Goal: Task Accomplishment & Management: Manage account settings

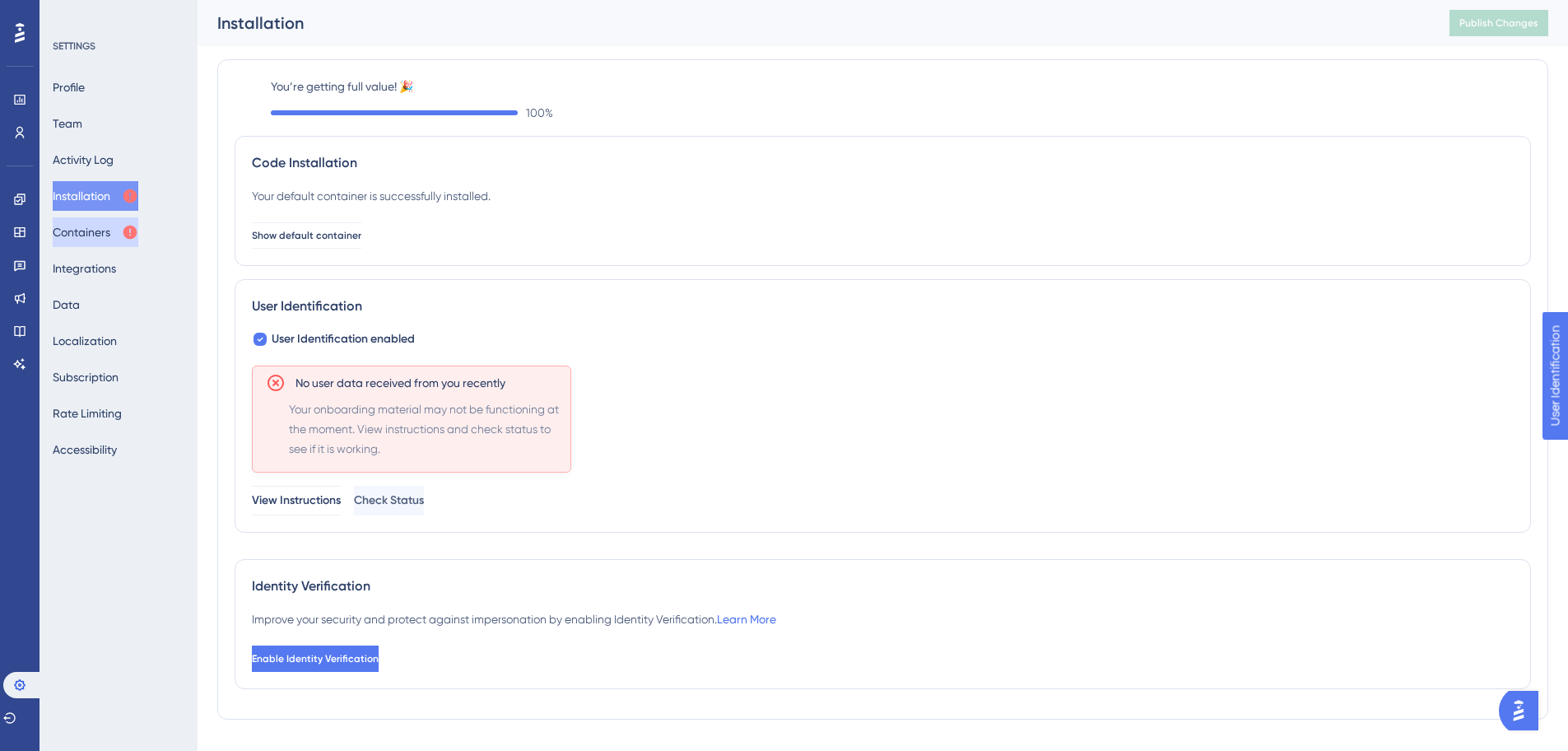
click at [92, 237] on button "Containers" at bounding box center [96, 231] width 86 height 30
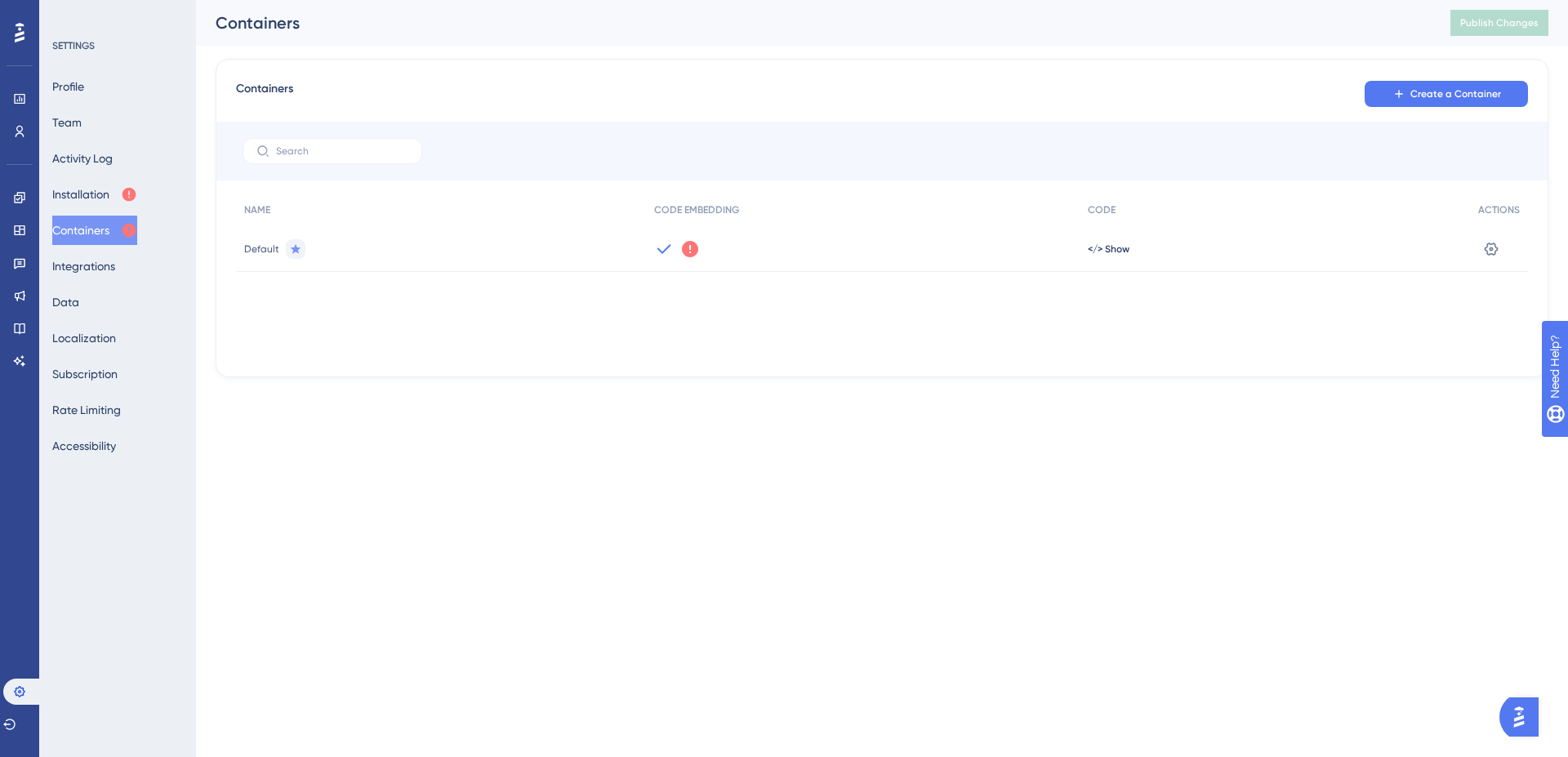
click at [696, 251] on icon at bounding box center [690, 249] width 16 height 16
click at [116, 194] on button "Installation" at bounding box center [95, 194] width 85 height 29
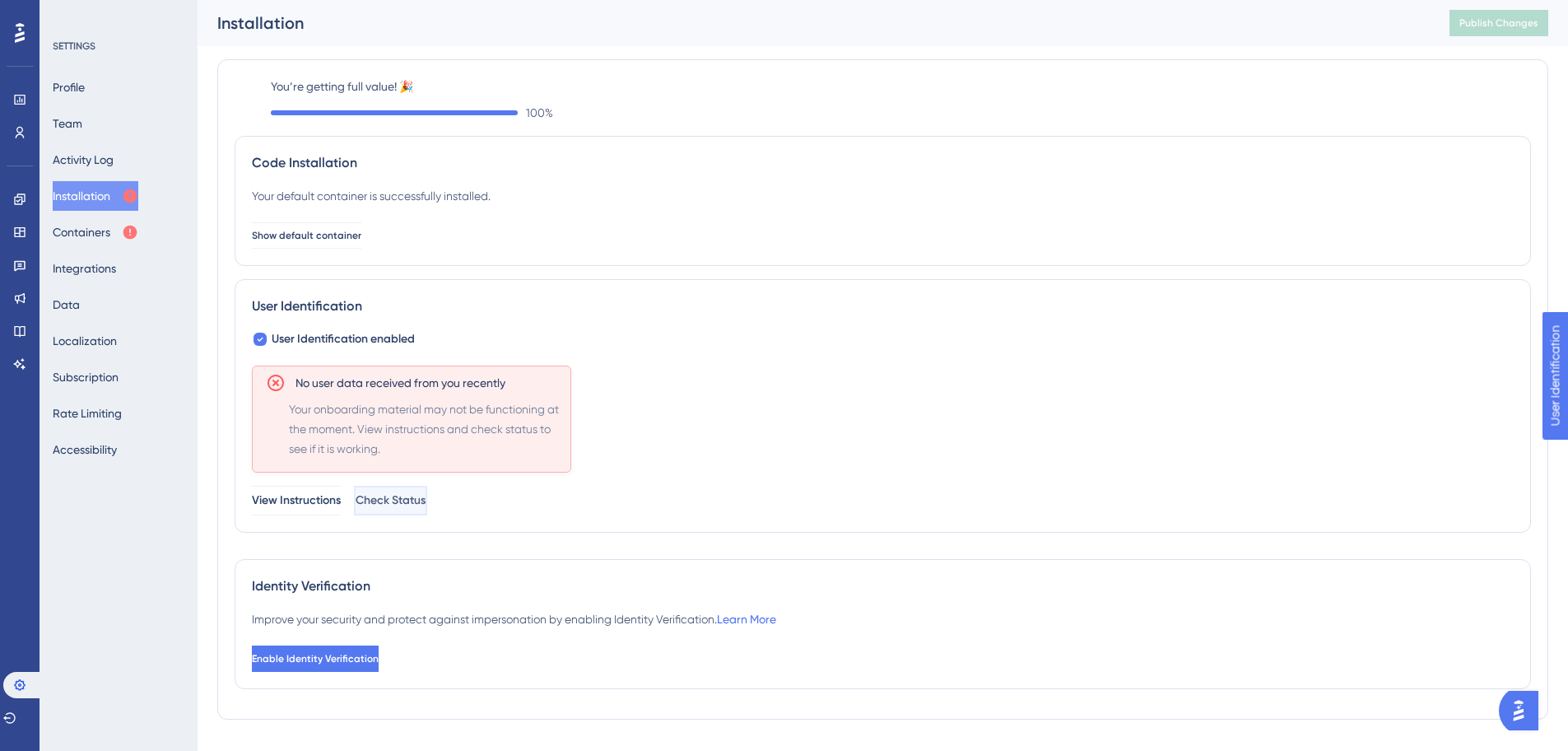
click at [426, 498] on span "Check Status" at bounding box center [391, 500] width 70 height 20
click at [325, 507] on span "View Instructions" at bounding box center [297, 500] width 89 height 20
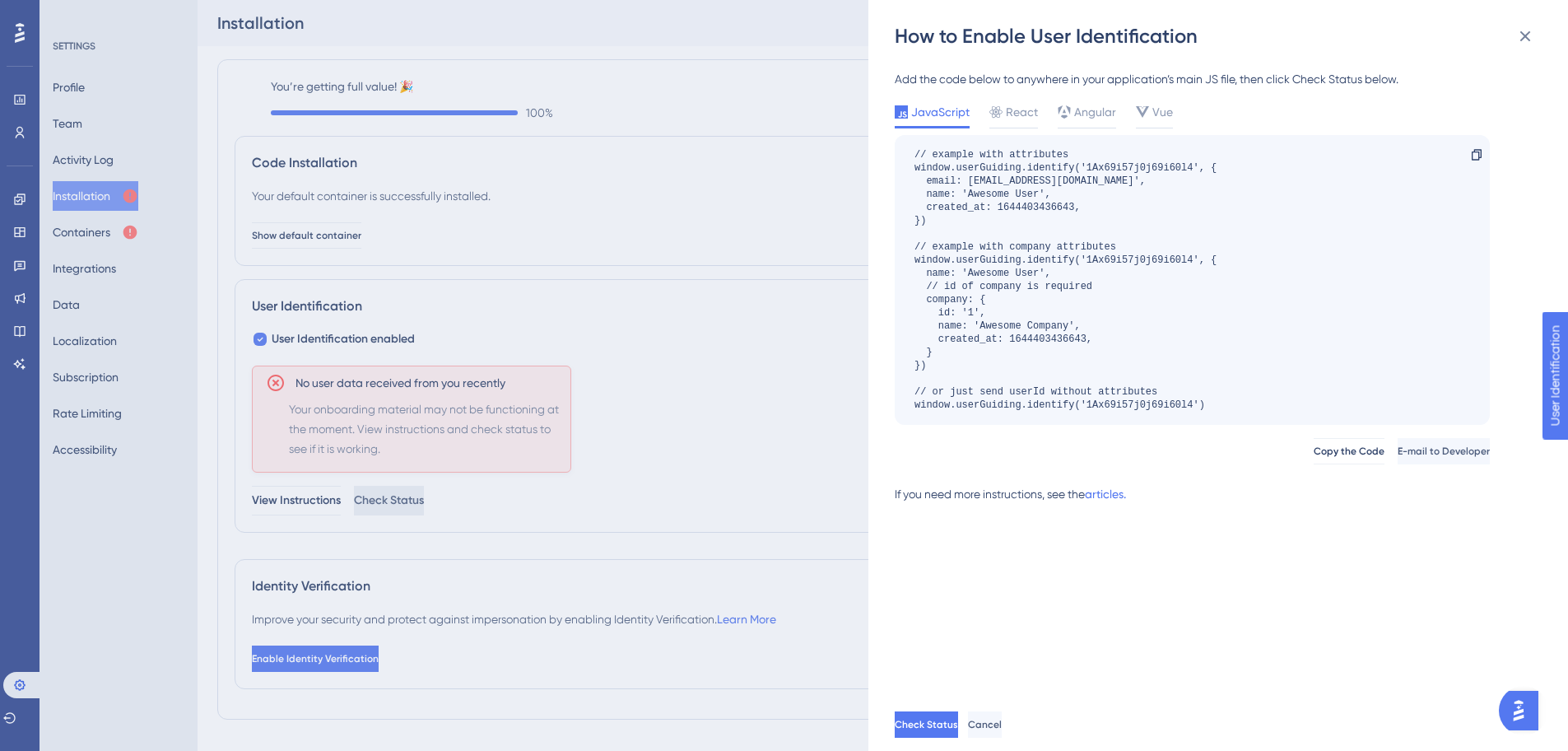
click at [1053, 207] on div "// example with attributes window.userGuiding.identify('1Ax69i57j0j69i60l4', { …" at bounding box center [1064, 280] width 302 height 263
click at [1133, 292] on div "// example with attributes window.userGuiding.identify('1Ax69i57j0j69i60l4', { …" at bounding box center [1064, 280] width 302 height 263
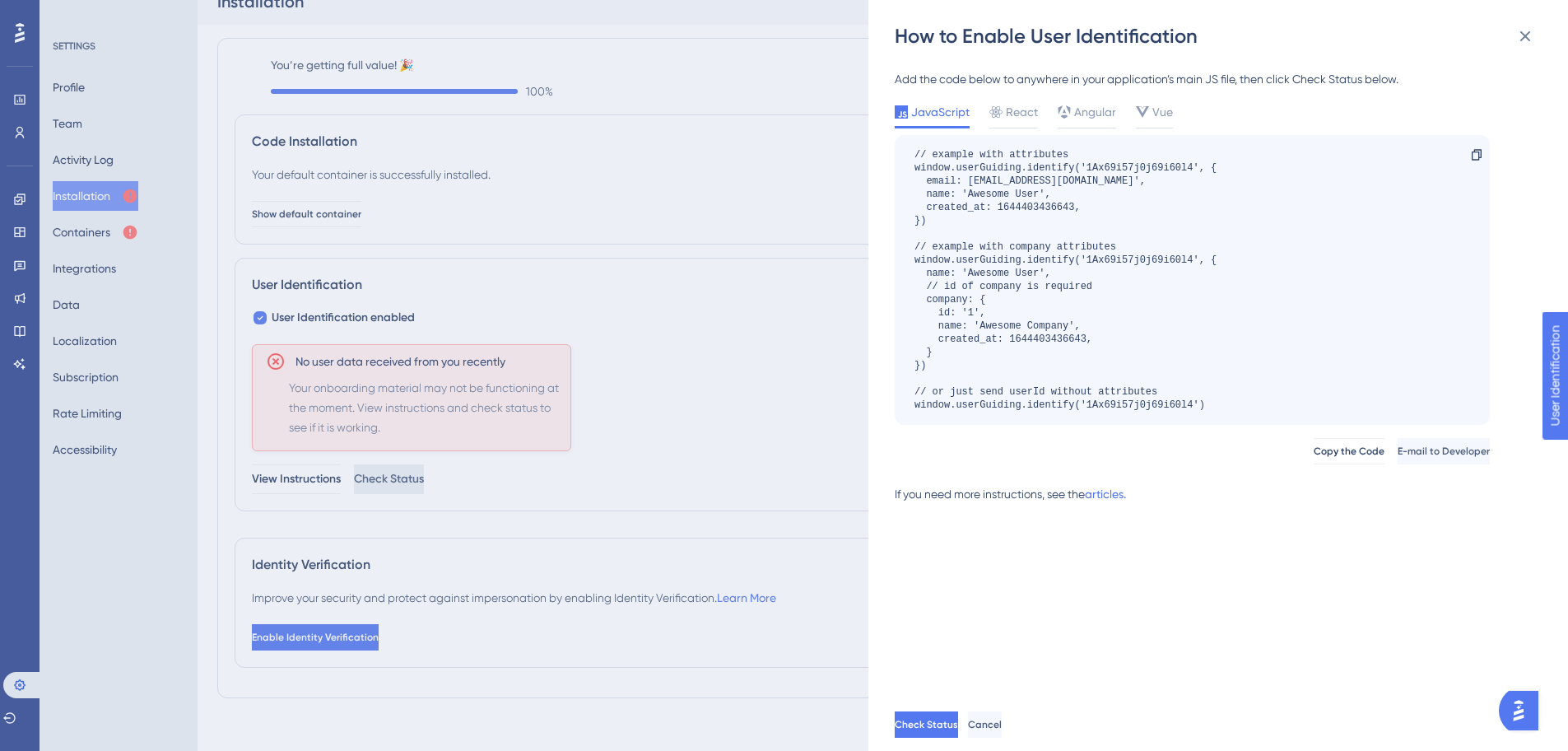
scroll to position [35, 0]
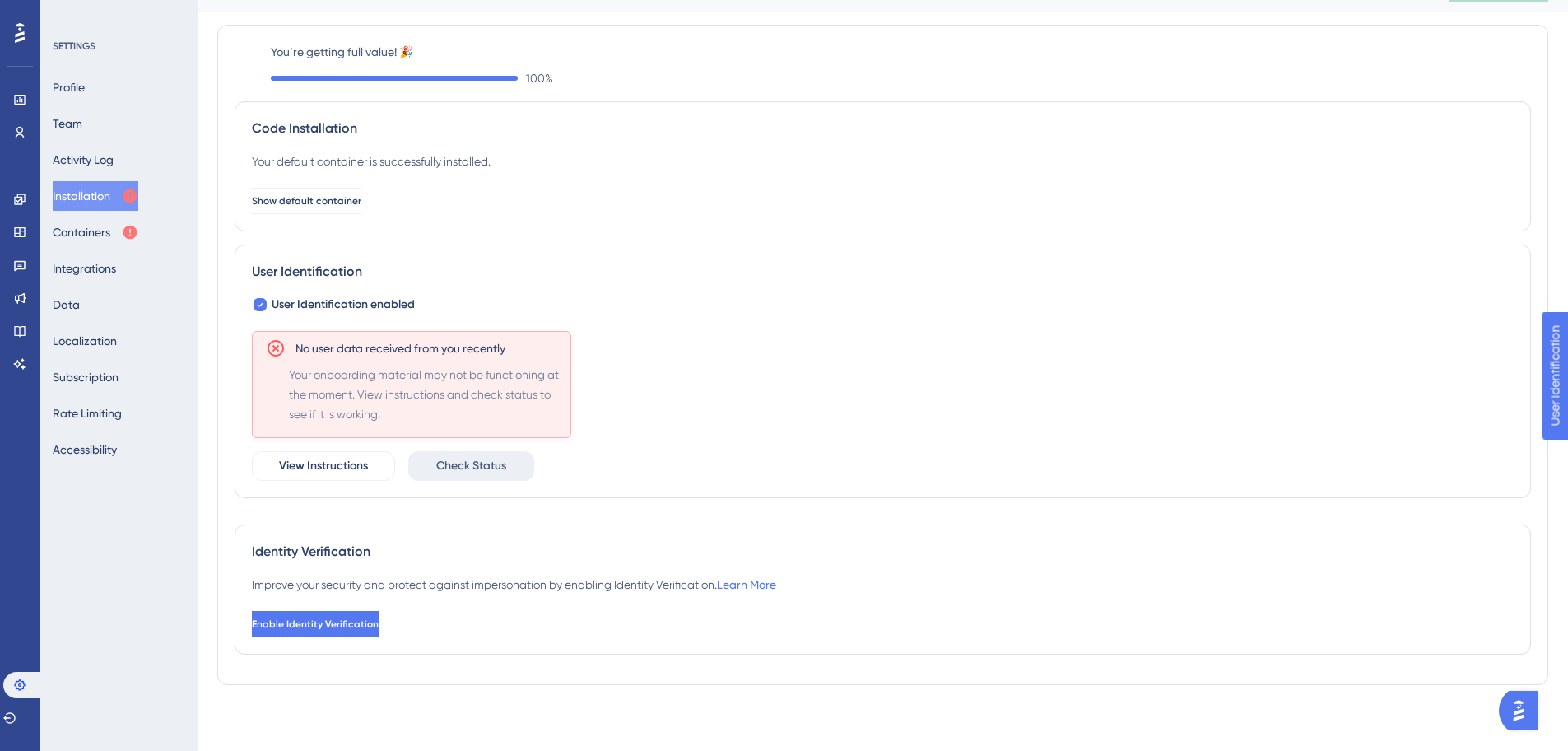
click at [499, 462] on span "Check Status" at bounding box center [471, 466] width 70 height 20
click at [375, 450] on div "No user data received from you recently Your onboarding material may not be fun…" at bounding box center [883, 405] width 1262 height 150
click at [368, 453] on button "View Instructions" at bounding box center [323, 465] width 143 height 30
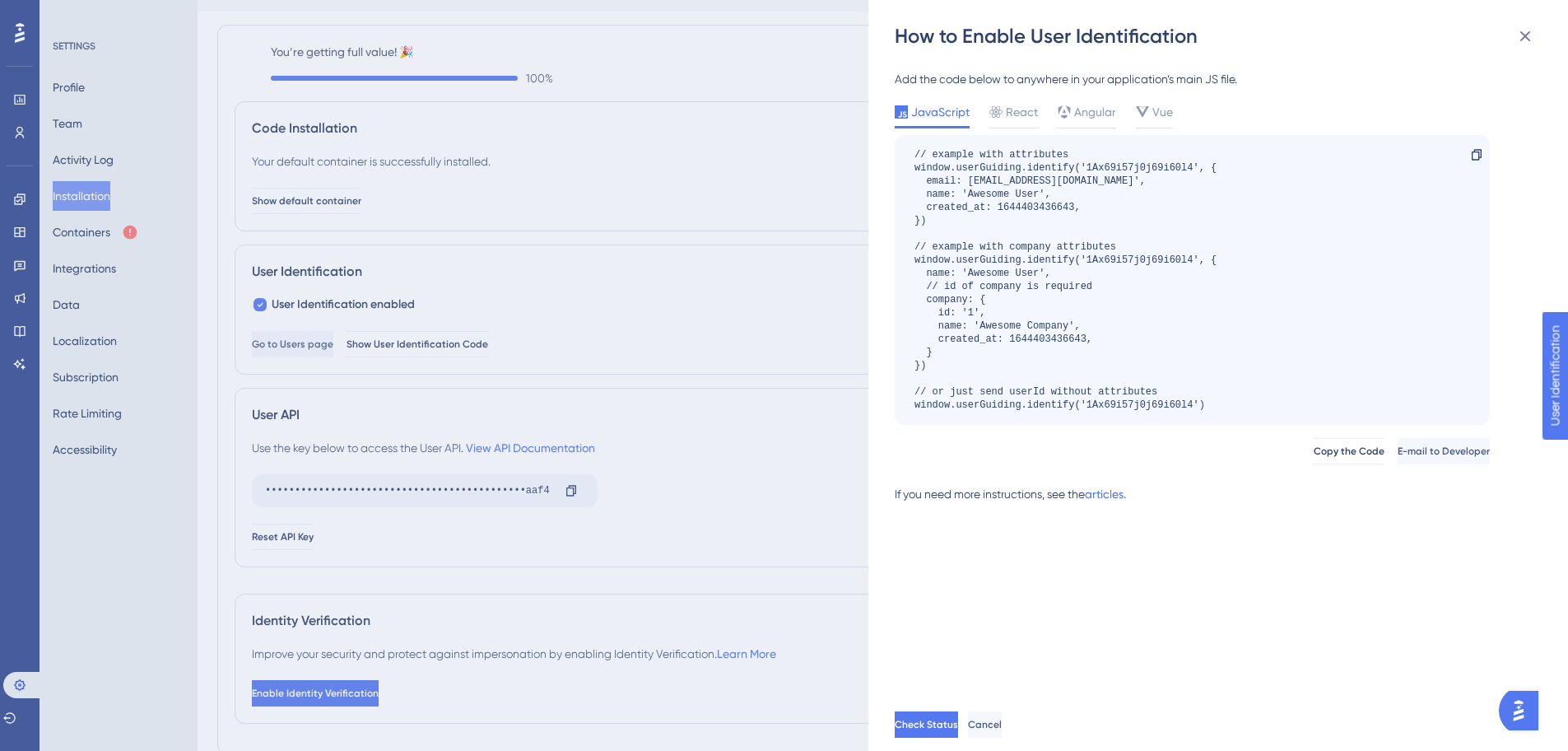
click at [571, 362] on div "How to Enable User Identification Add the code below to anywhere in your applic…" at bounding box center [784, 376] width 1568 height 751
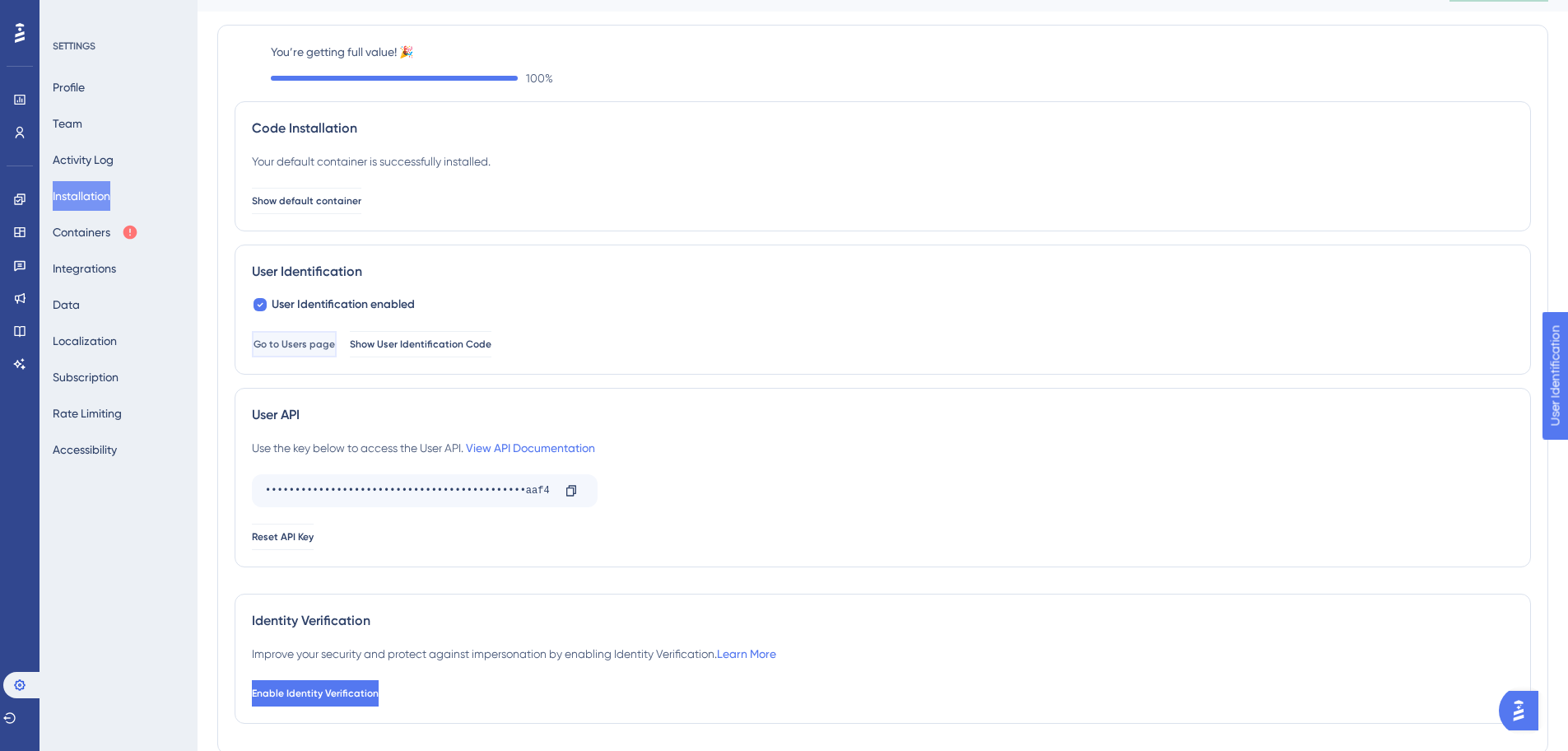
click at [325, 341] on span "Go to Users page" at bounding box center [294, 344] width 82 height 13
click at [107, 232] on button "Containers" at bounding box center [96, 231] width 86 height 30
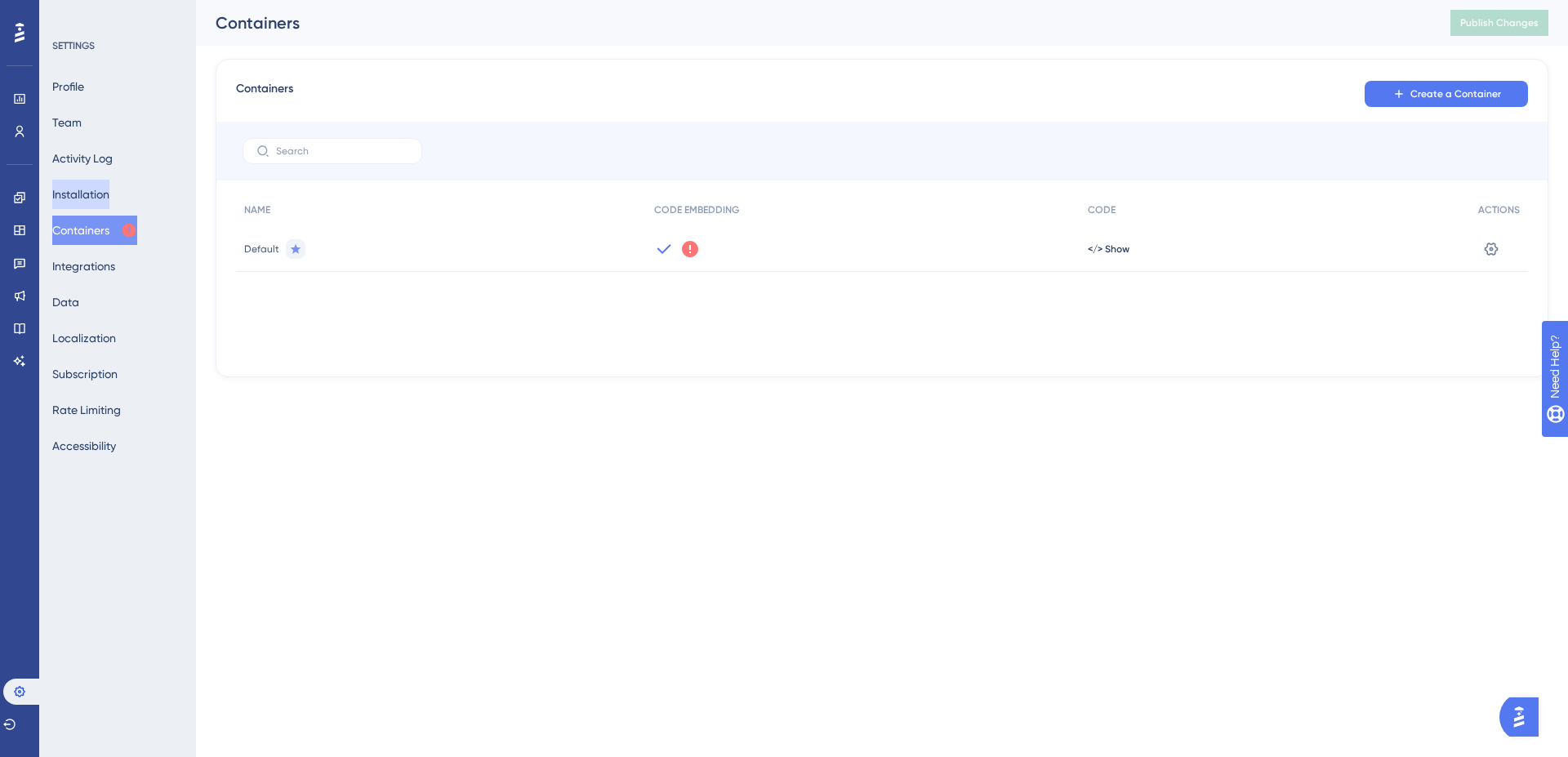
click at [89, 202] on button "Installation" at bounding box center [81, 194] width 57 height 29
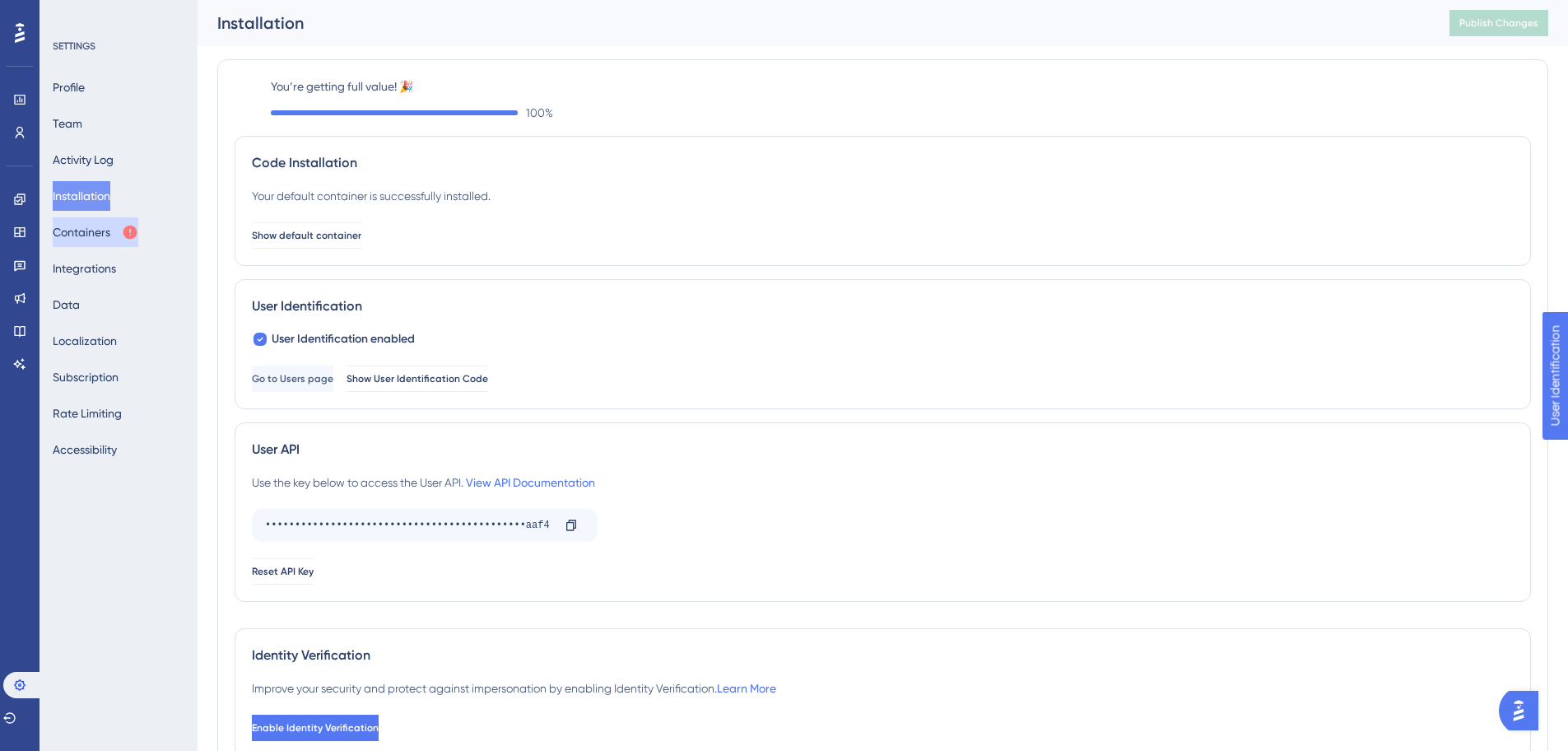
click at [96, 228] on button "Containers" at bounding box center [96, 231] width 86 height 30
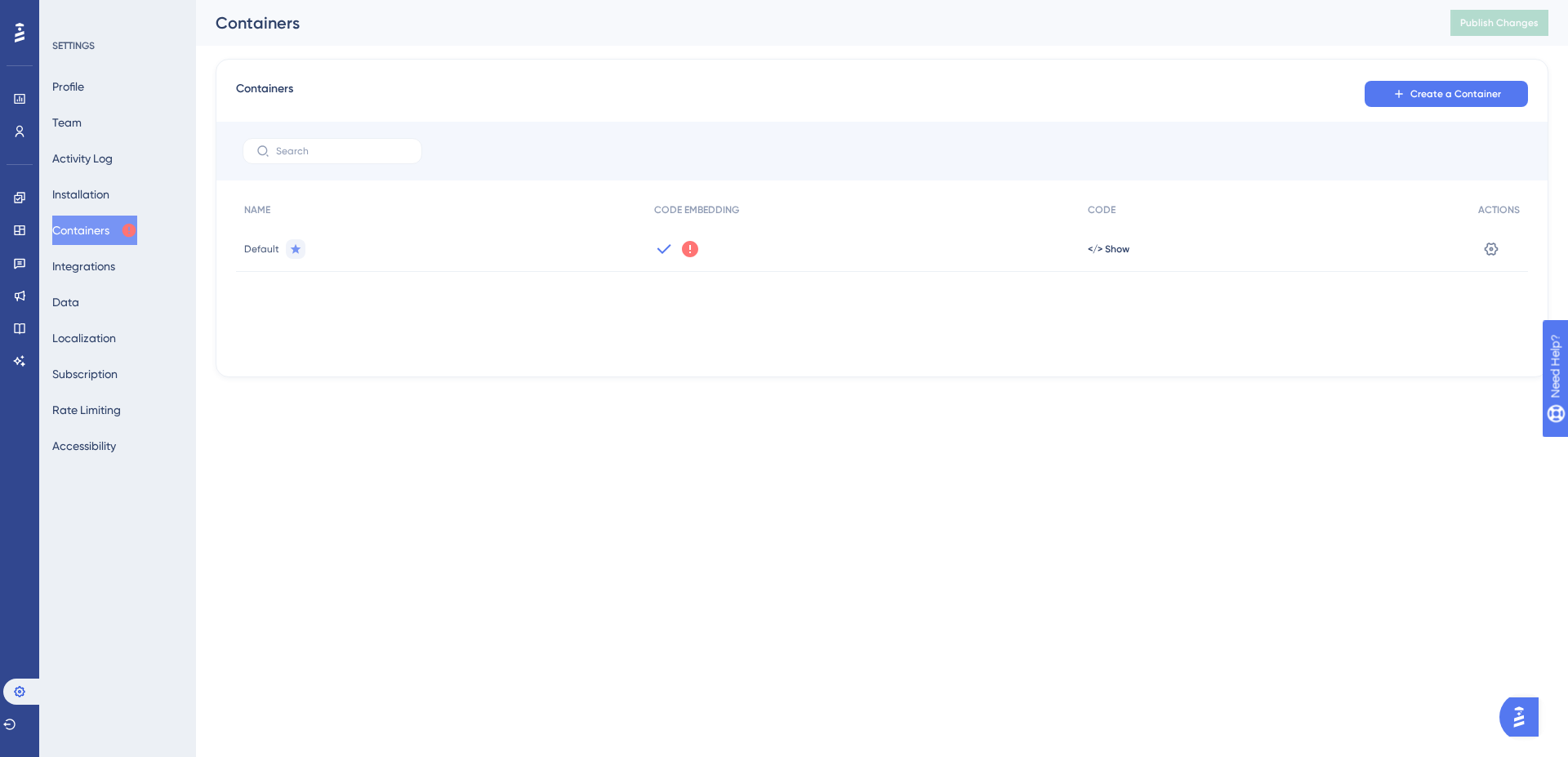
click at [688, 244] on icon at bounding box center [690, 249] width 16 height 16
click at [1115, 255] on div "</> Show" at bounding box center [1275, 248] width 390 height 45
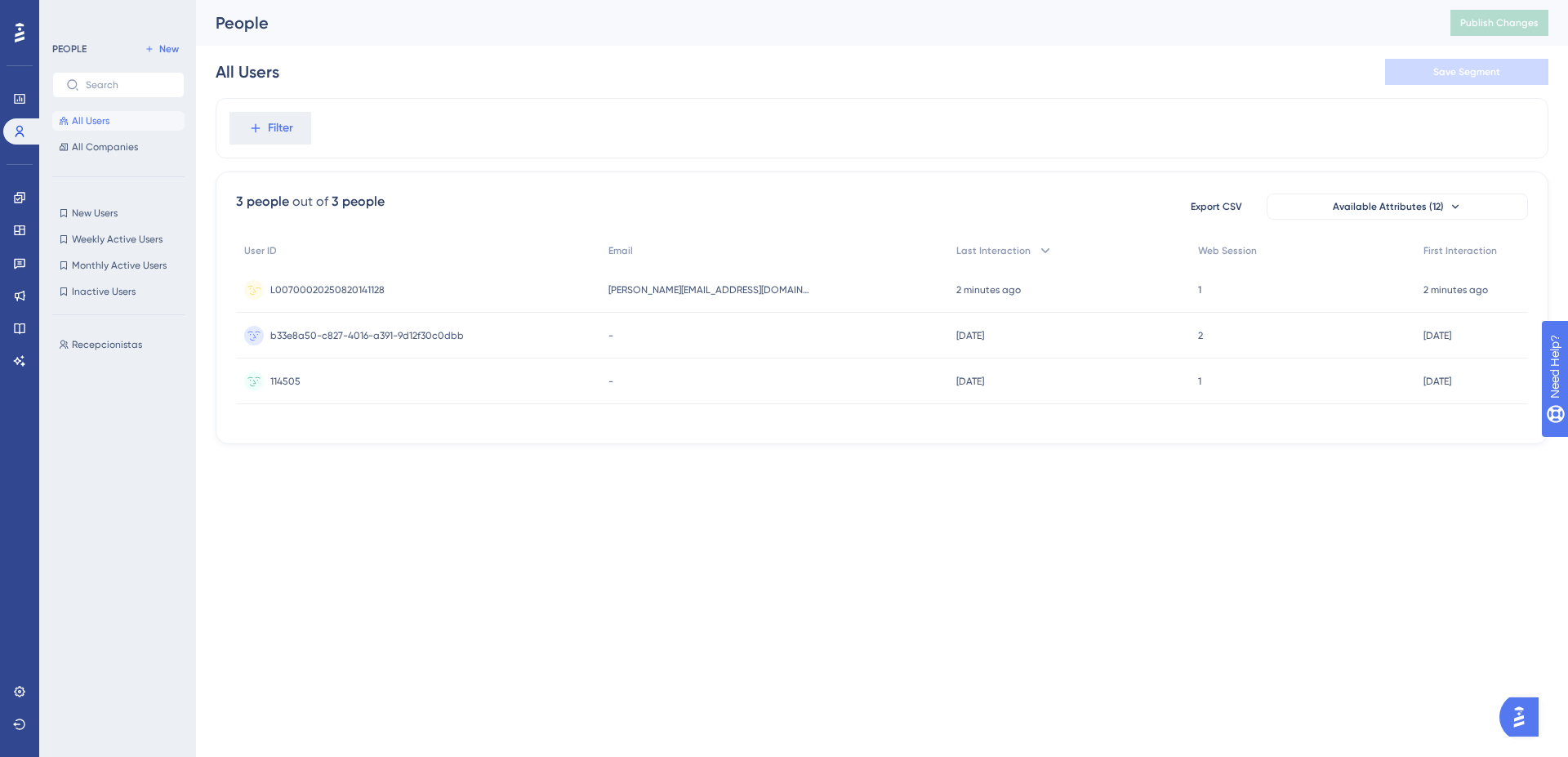
click at [342, 288] on span "L00700020250820141128" at bounding box center [327, 290] width 115 height 13
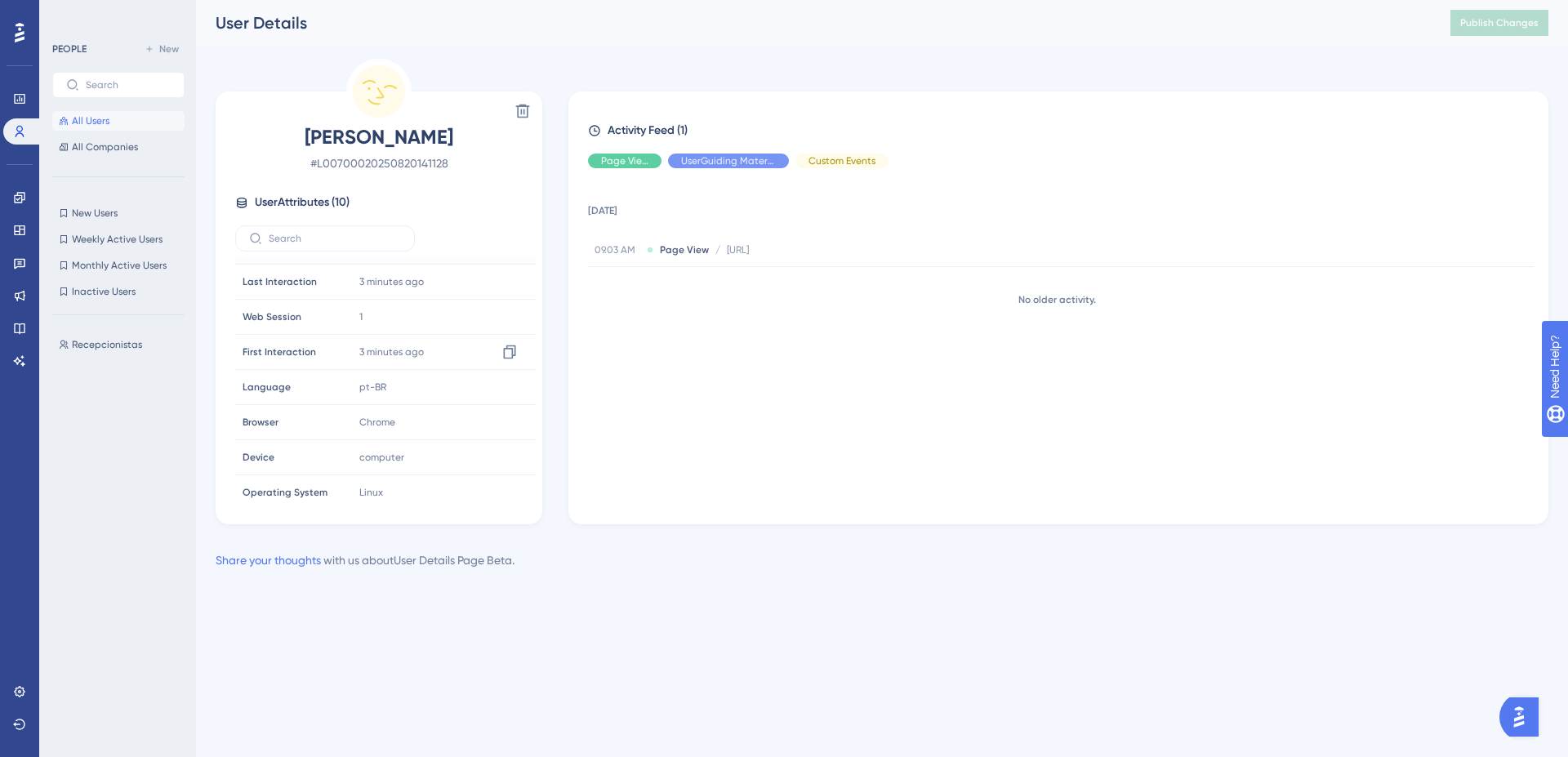
scroll to position [111, 0]
click at [631, 160] on span "Hide" at bounding box center [625, 161] width 21 height 13
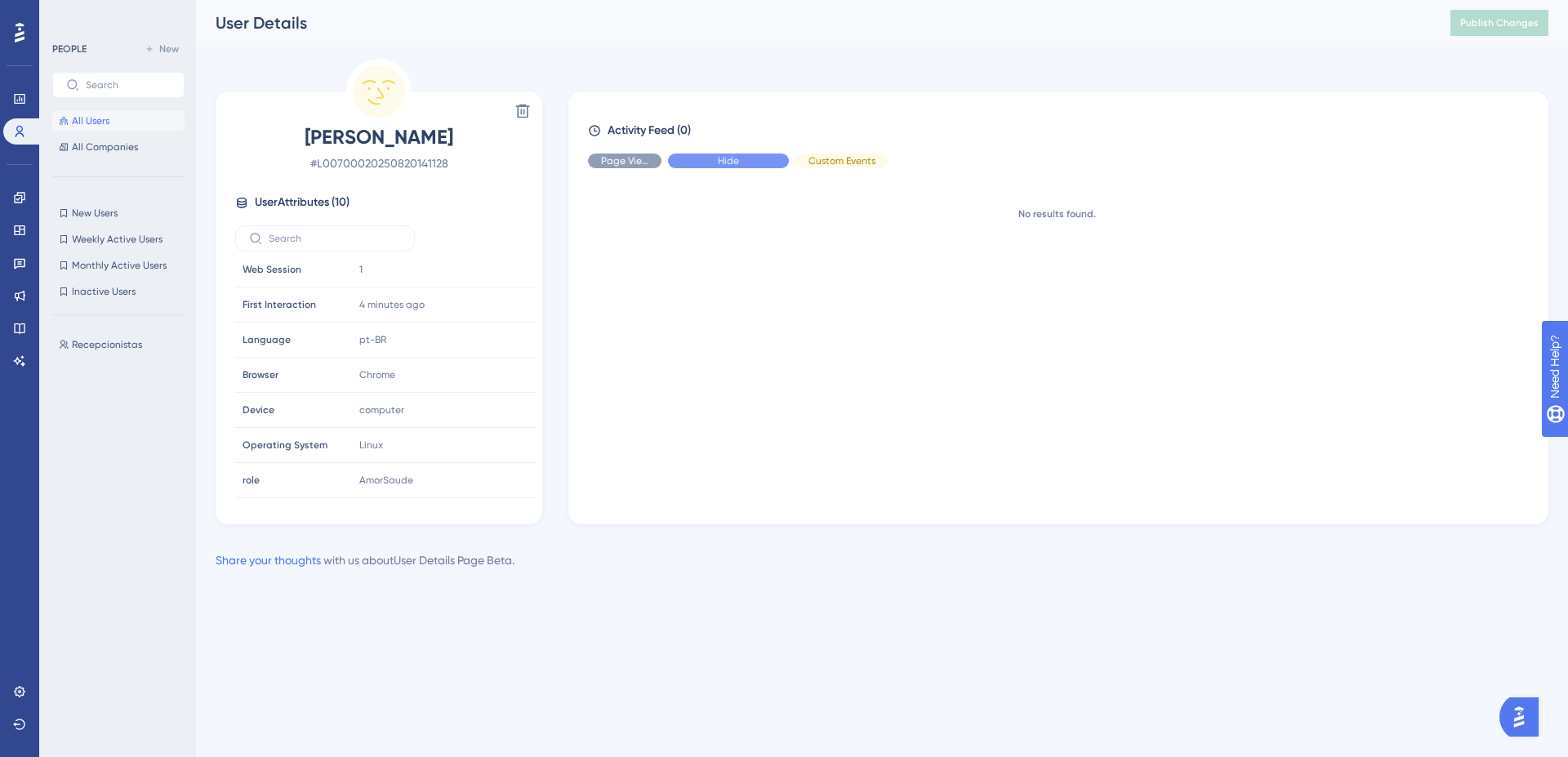
click at [694, 158] on div "Hide" at bounding box center [728, 161] width 121 height 15
click at [623, 164] on span "Show" at bounding box center [625, 161] width 25 height 13
click at [720, 164] on span "Show" at bounding box center [728, 161] width 25 height 13
click at [845, 161] on span "Hide" at bounding box center [842, 161] width 21 height 13
click at [831, 157] on span "Show" at bounding box center [842, 161] width 25 height 13
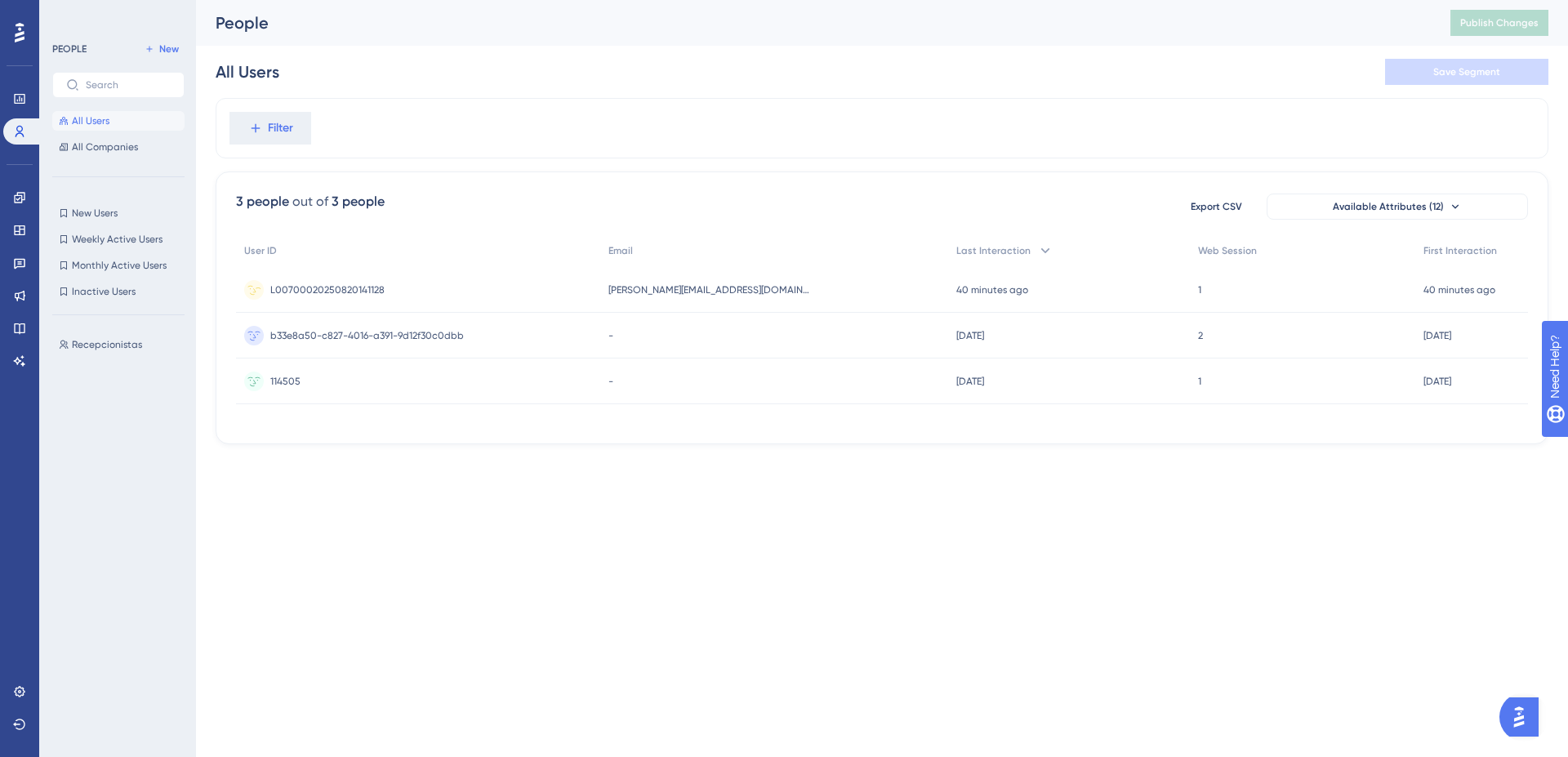
click at [462, 295] on div "L00700020250820141128 L00700020250820141128" at bounding box center [418, 289] width 365 height 45
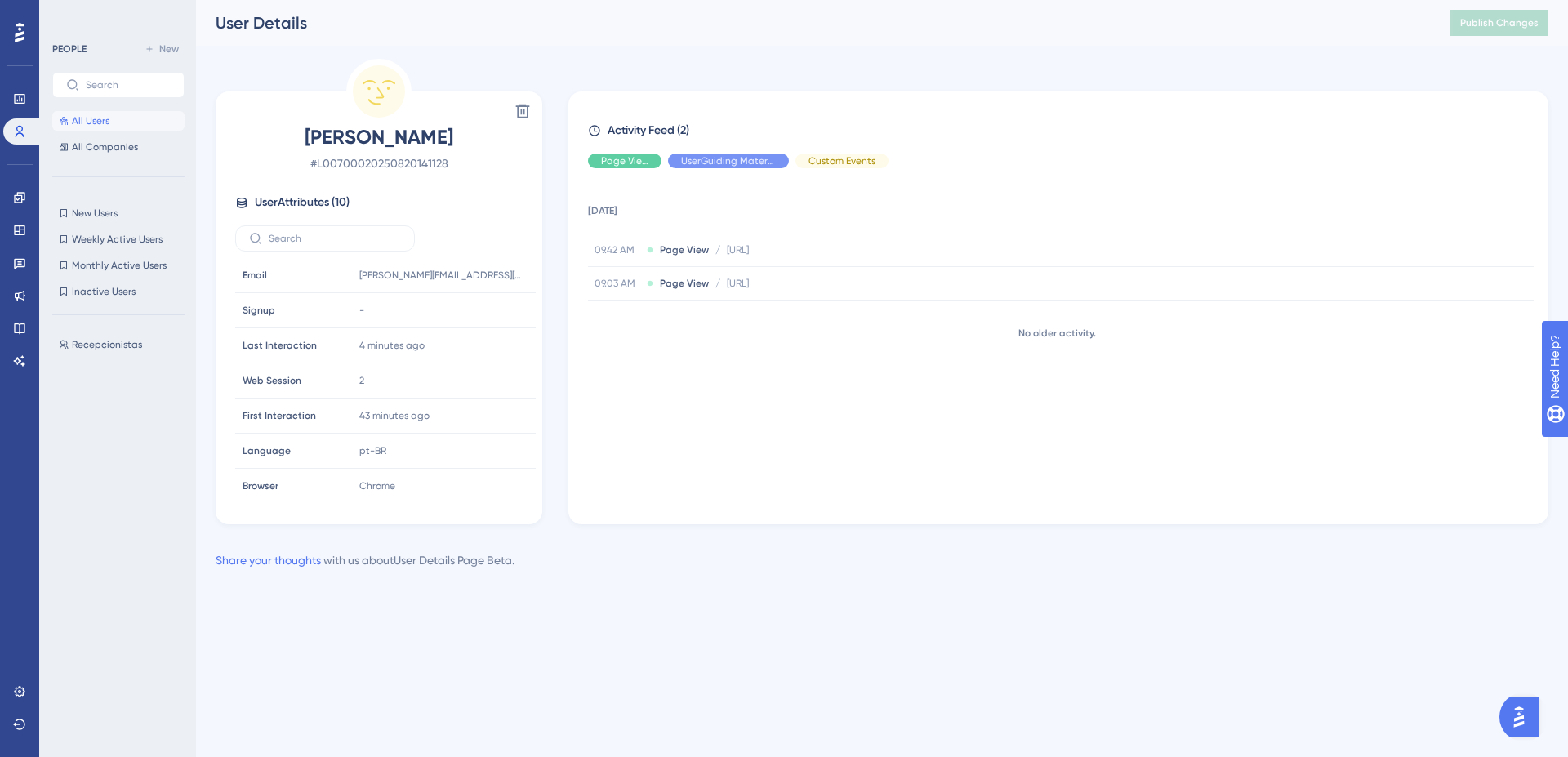
click at [705, 50] on div "Performance Users Engagement Widgets Feedback Product Updates Knowledge Base AI…" at bounding box center [881, 298] width 1372 height 596
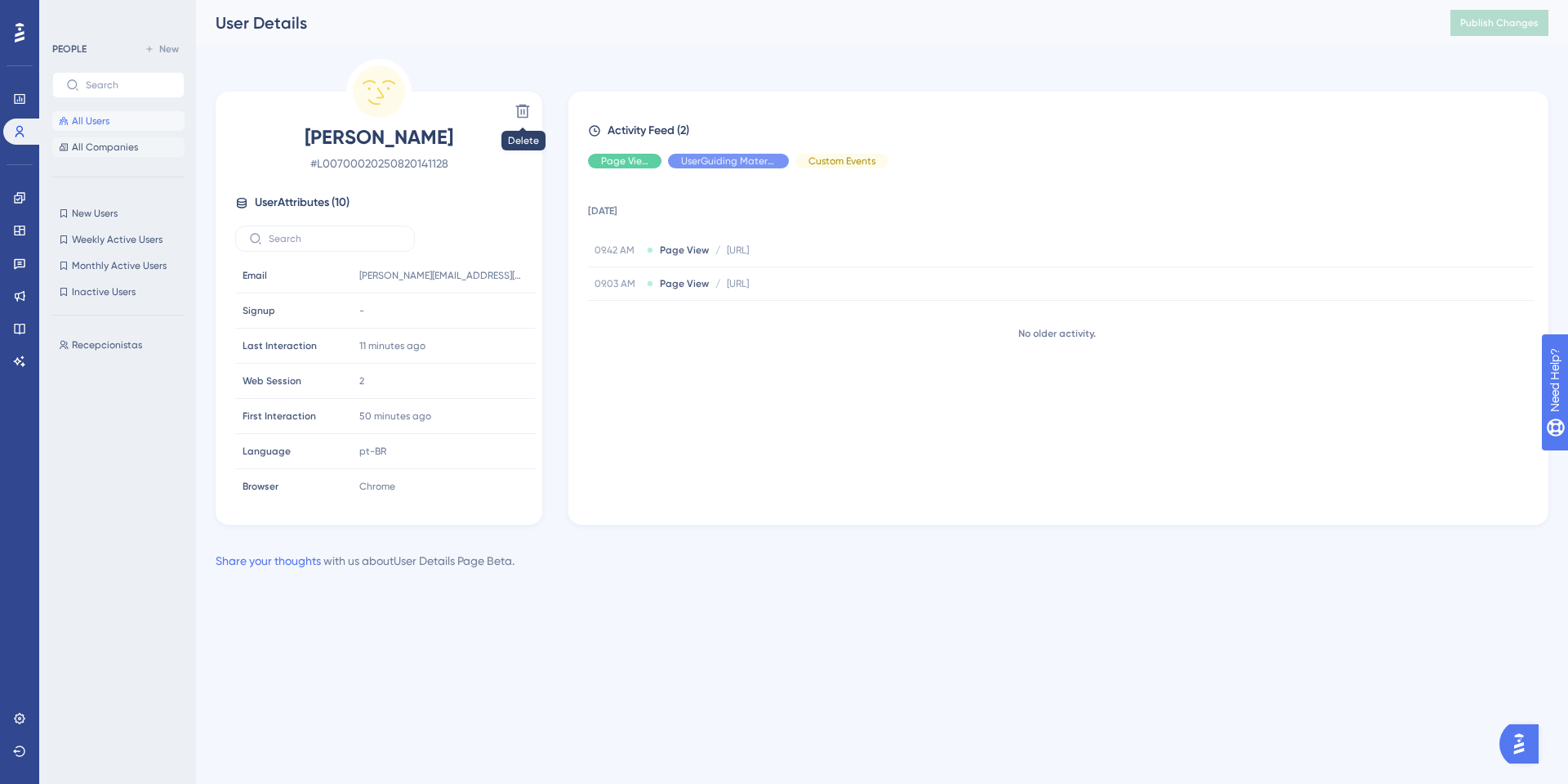
click at [93, 146] on span "All Companies" at bounding box center [105, 147] width 66 height 13
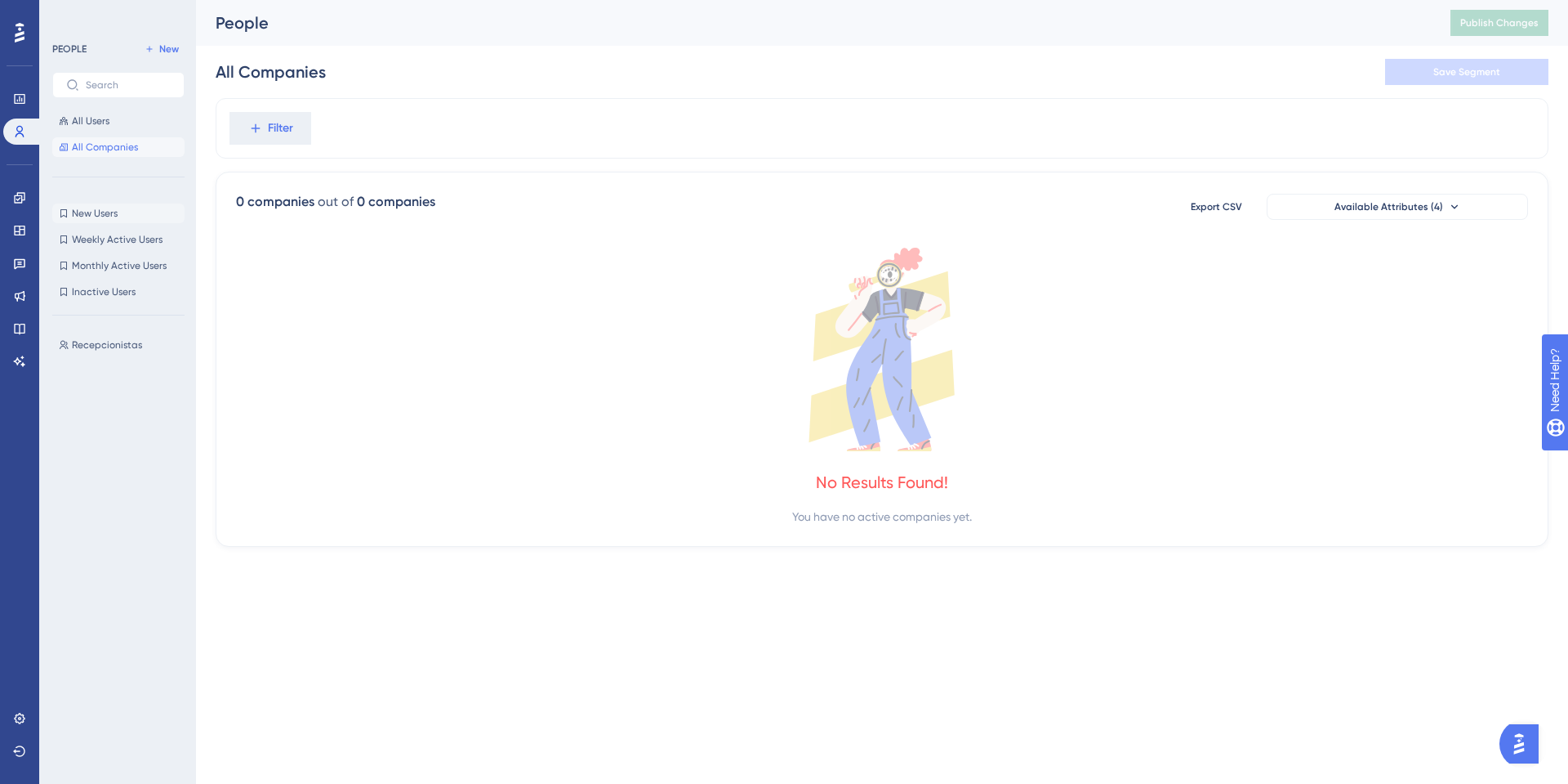
click at [144, 217] on button "New Users New Users" at bounding box center [118, 214] width 133 height 20
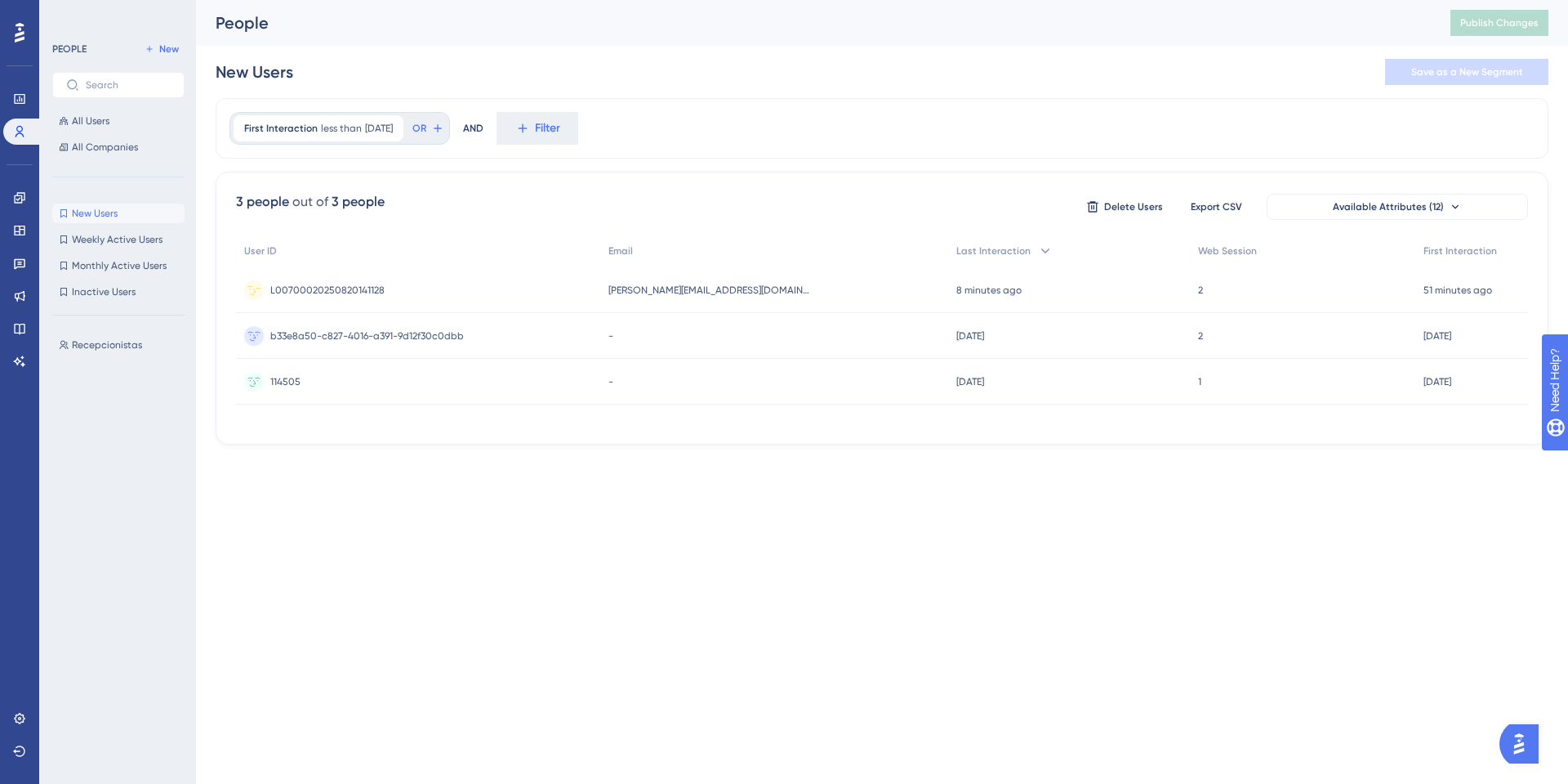
click at [470, 288] on div "L00700020250820141128 L00700020250820141128" at bounding box center [418, 289] width 365 height 45
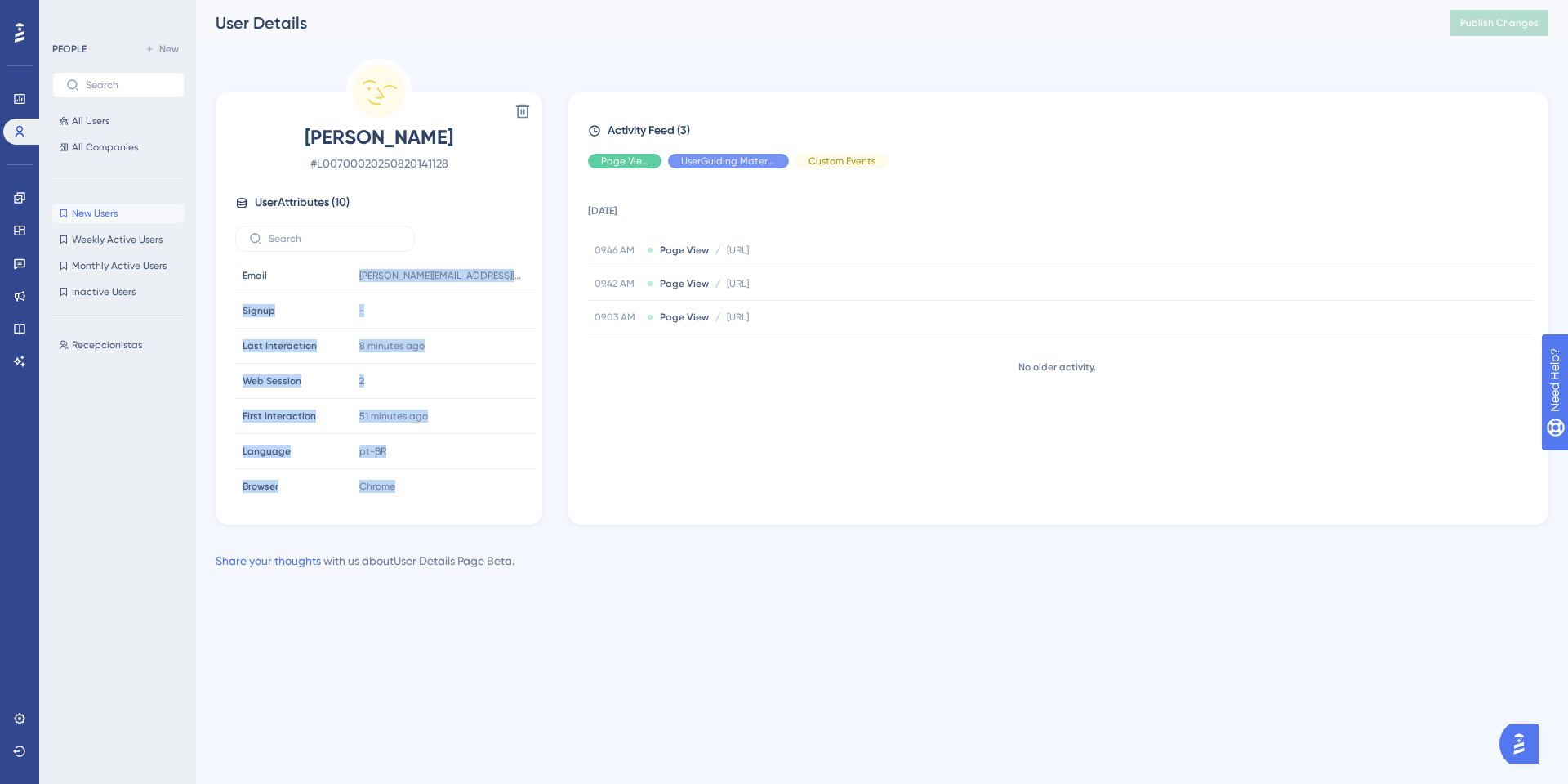
drag, startPoint x: 245, startPoint y: 288, endPoint x: 454, endPoint y: 502, distance: 299.1
click at [448, 506] on div "Delete Leandro Marcos # L00700020250820141128 User Attributes ( 10 ) Email Emai…" at bounding box center [378, 308] width 326 height 433
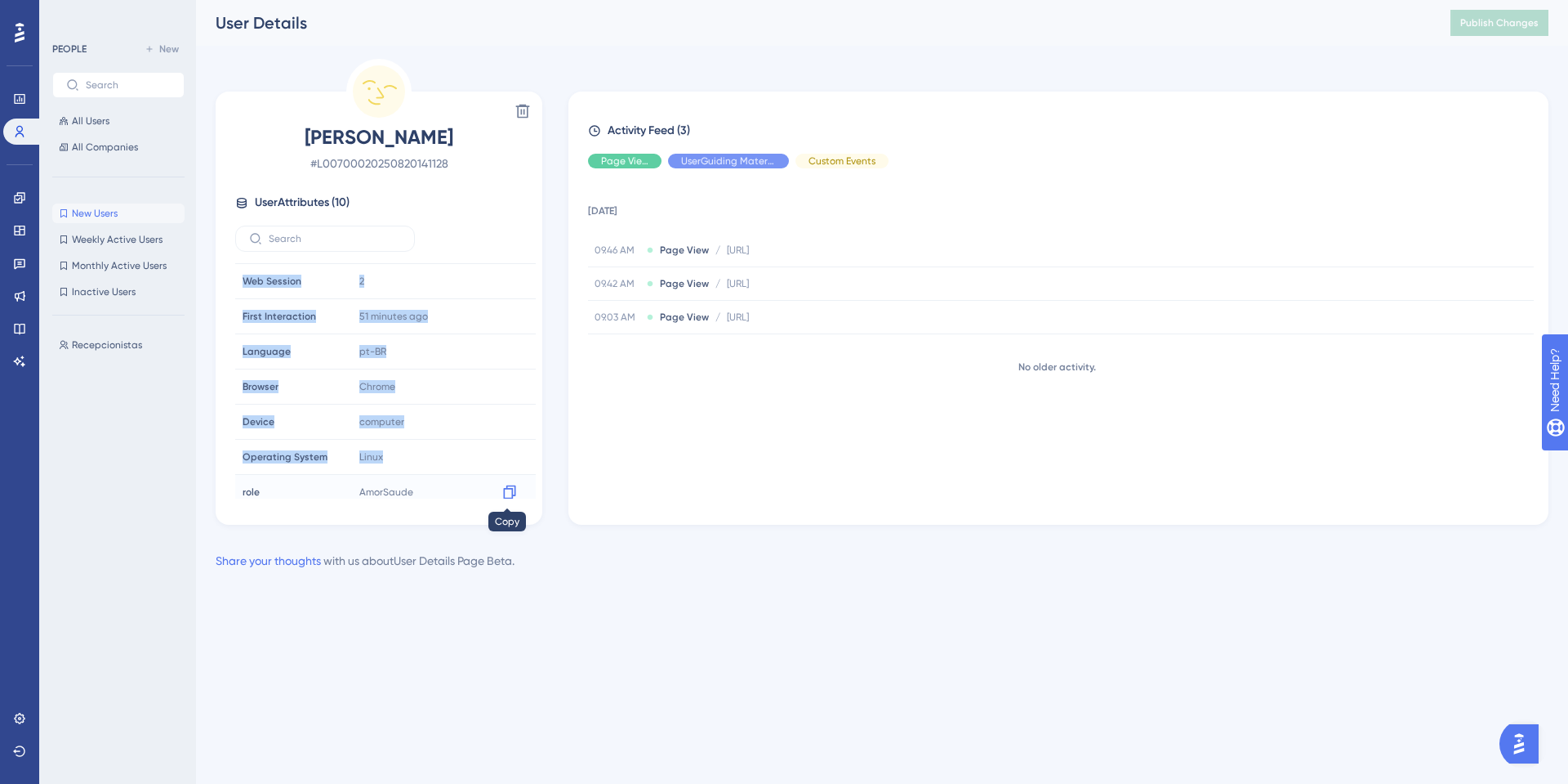
scroll to position [111, 0]
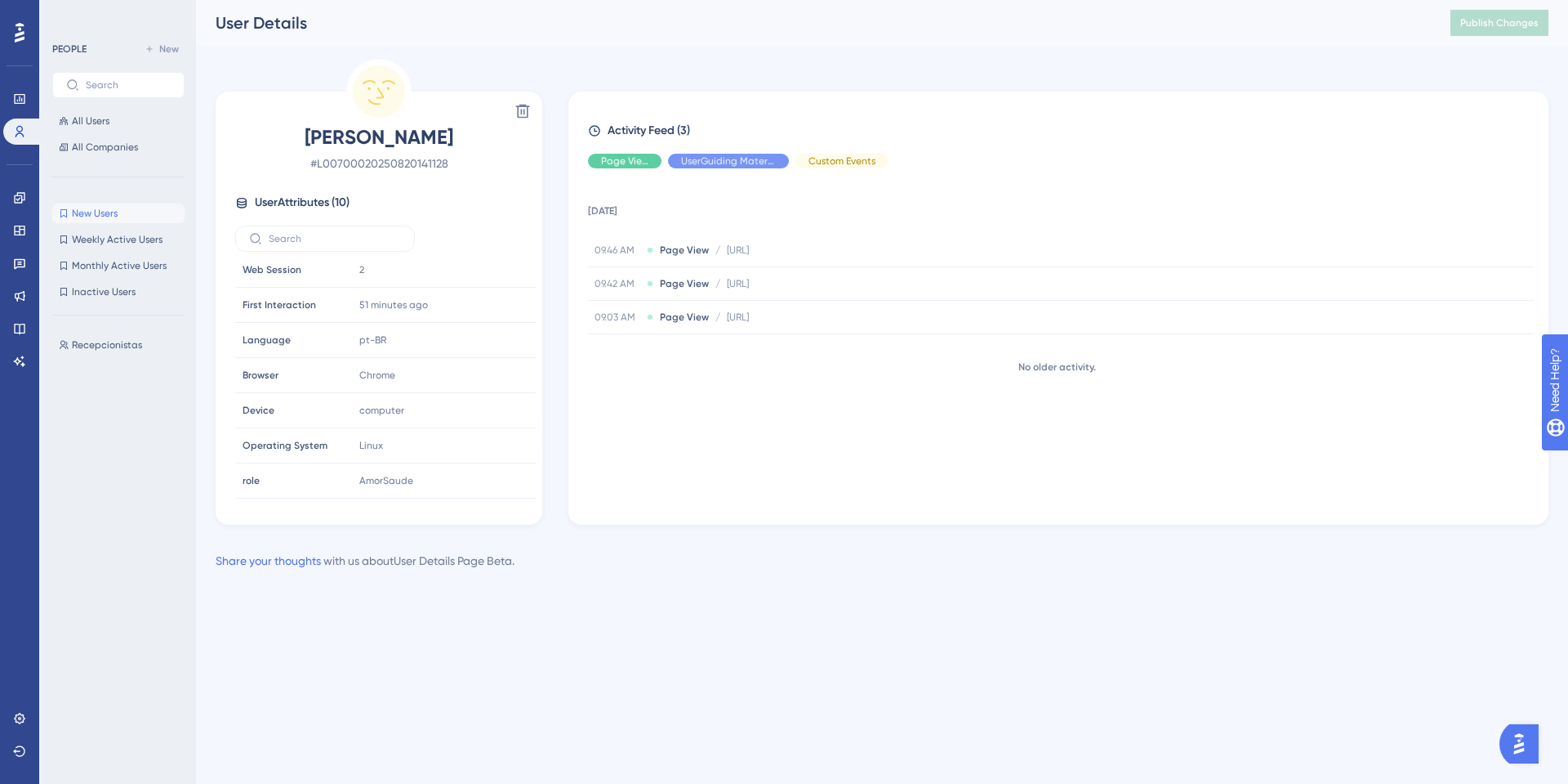
click at [846, 507] on div "Activity Feed (3) Page View UserGuiding Material Custom Events 24 September 202…" at bounding box center [1058, 308] width 980 height 433
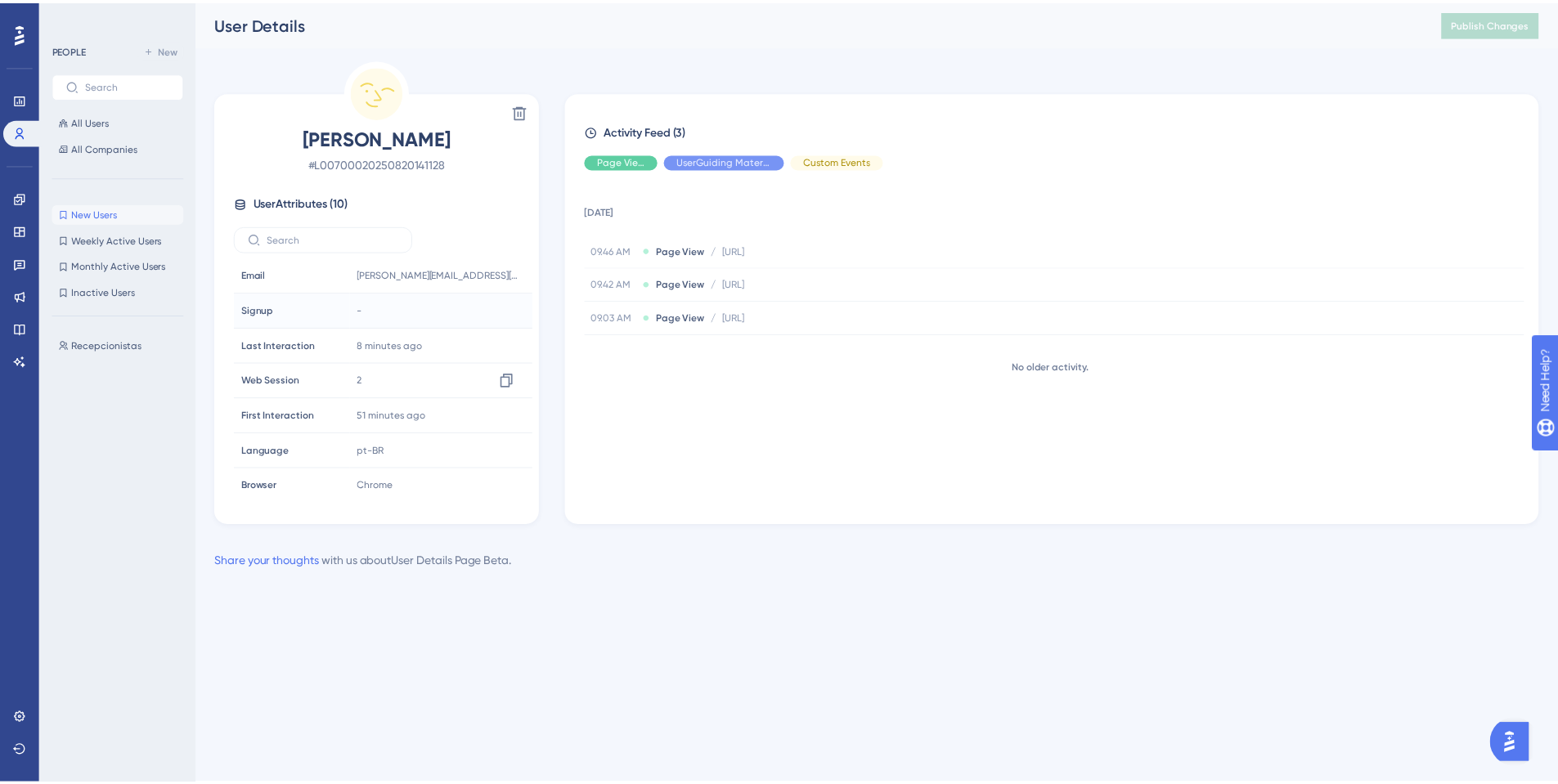
scroll to position [0, 0]
click at [88, 244] on span "Weekly Active Users" at bounding box center [118, 239] width 91 height 13
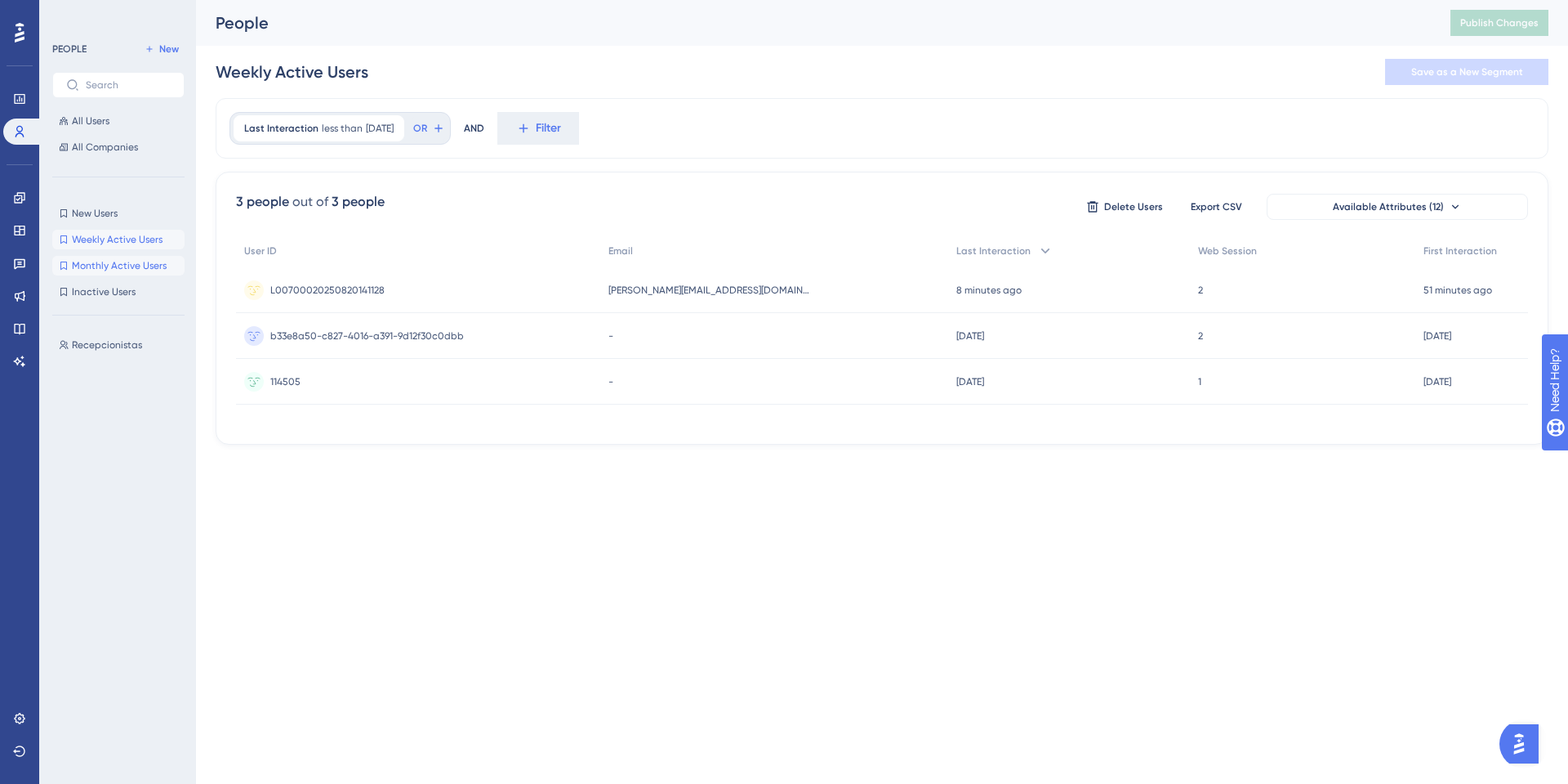
click at [138, 271] on span "Monthly Active Users" at bounding box center [119, 265] width 95 height 13
click at [104, 149] on span "All Companies" at bounding box center [105, 147] width 66 height 13
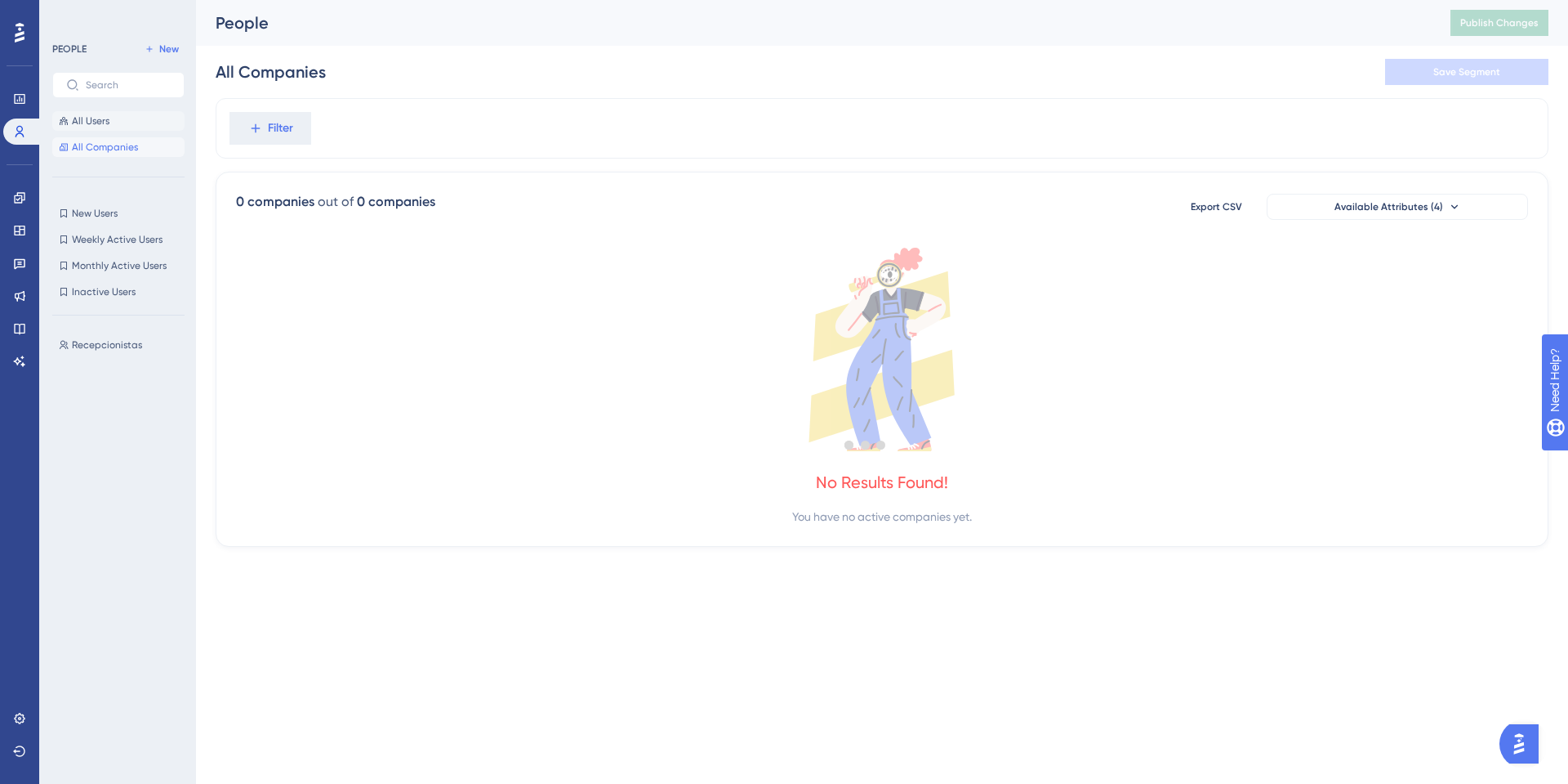
click at [99, 125] on span "All Users" at bounding box center [91, 121] width 37 height 13
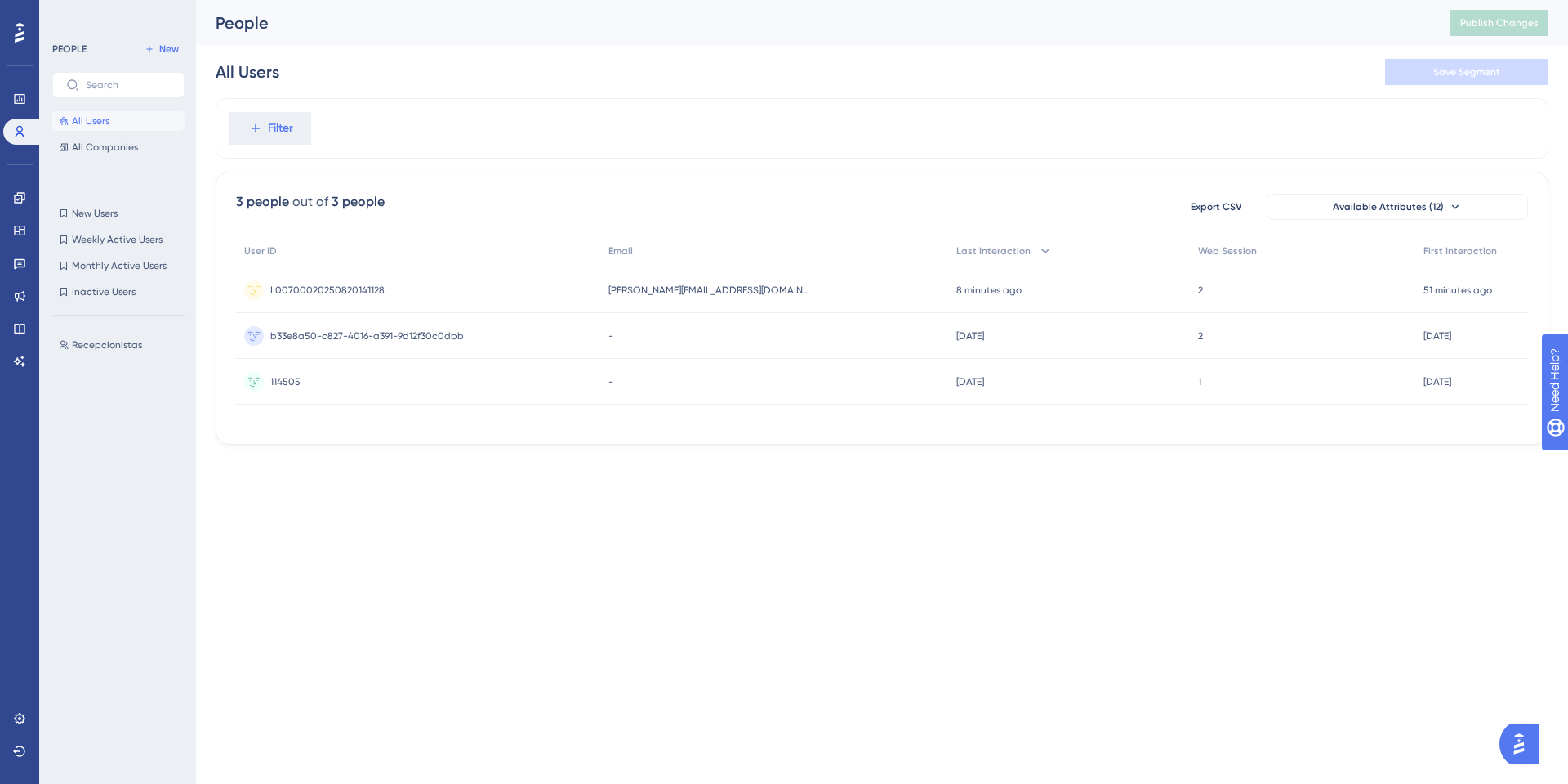
click at [5, 107] on div "Performance" at bounding box center [20, 98] width 33 height 26
click at [26, 93] on link at bounding box center [20, 98] width 33 height 26
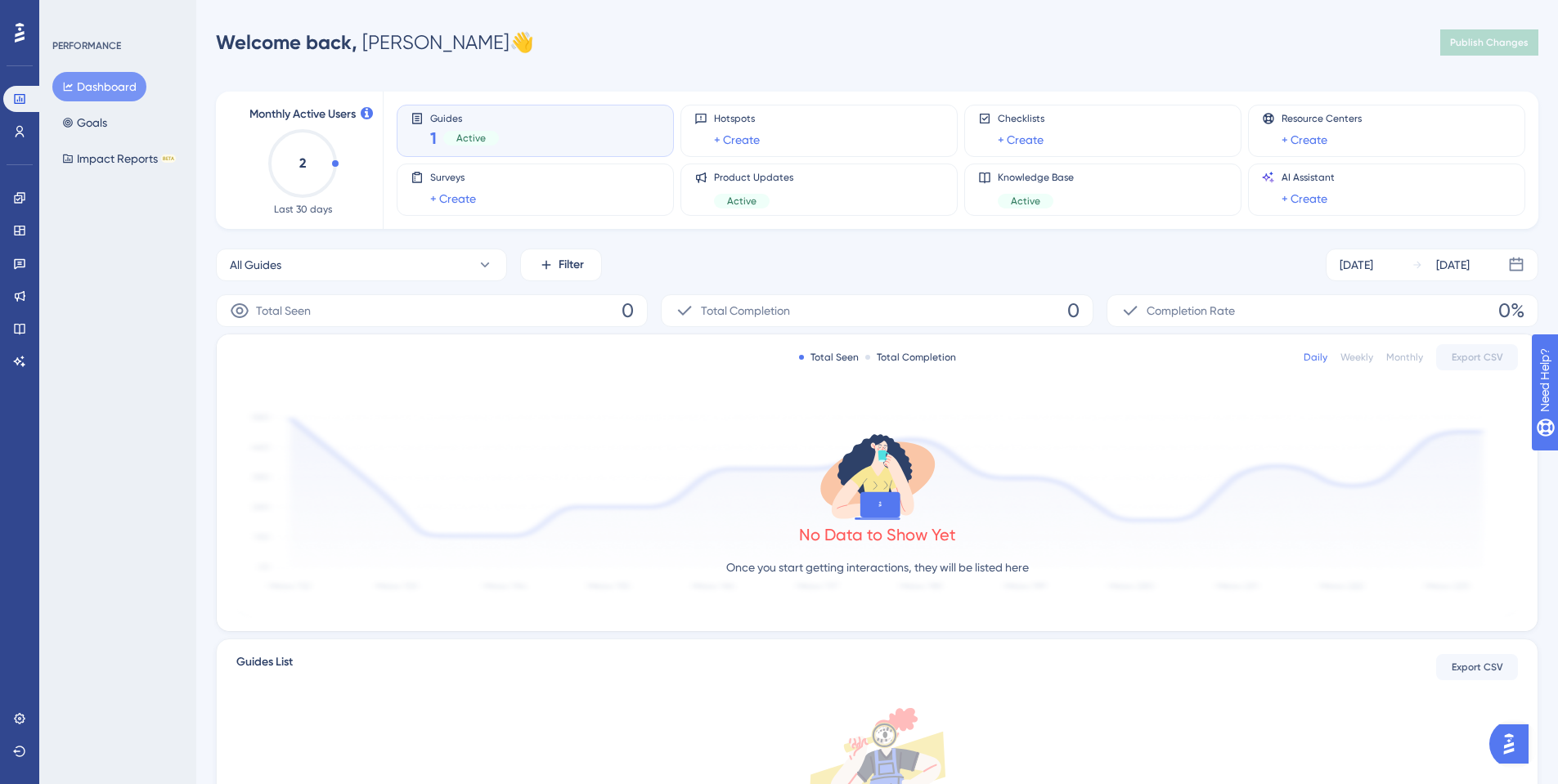
click at [464, 133] on span "Active" at bounding box center [470, 138] width 29 height 13
click at [117, 132] on div "Dashboard Goals Impact Reports BETA" at bounding box center [118, 123] width 133 height 101
click at [108, 121] on button "Goals" at bounding box center [85, 122] width 65 height 29
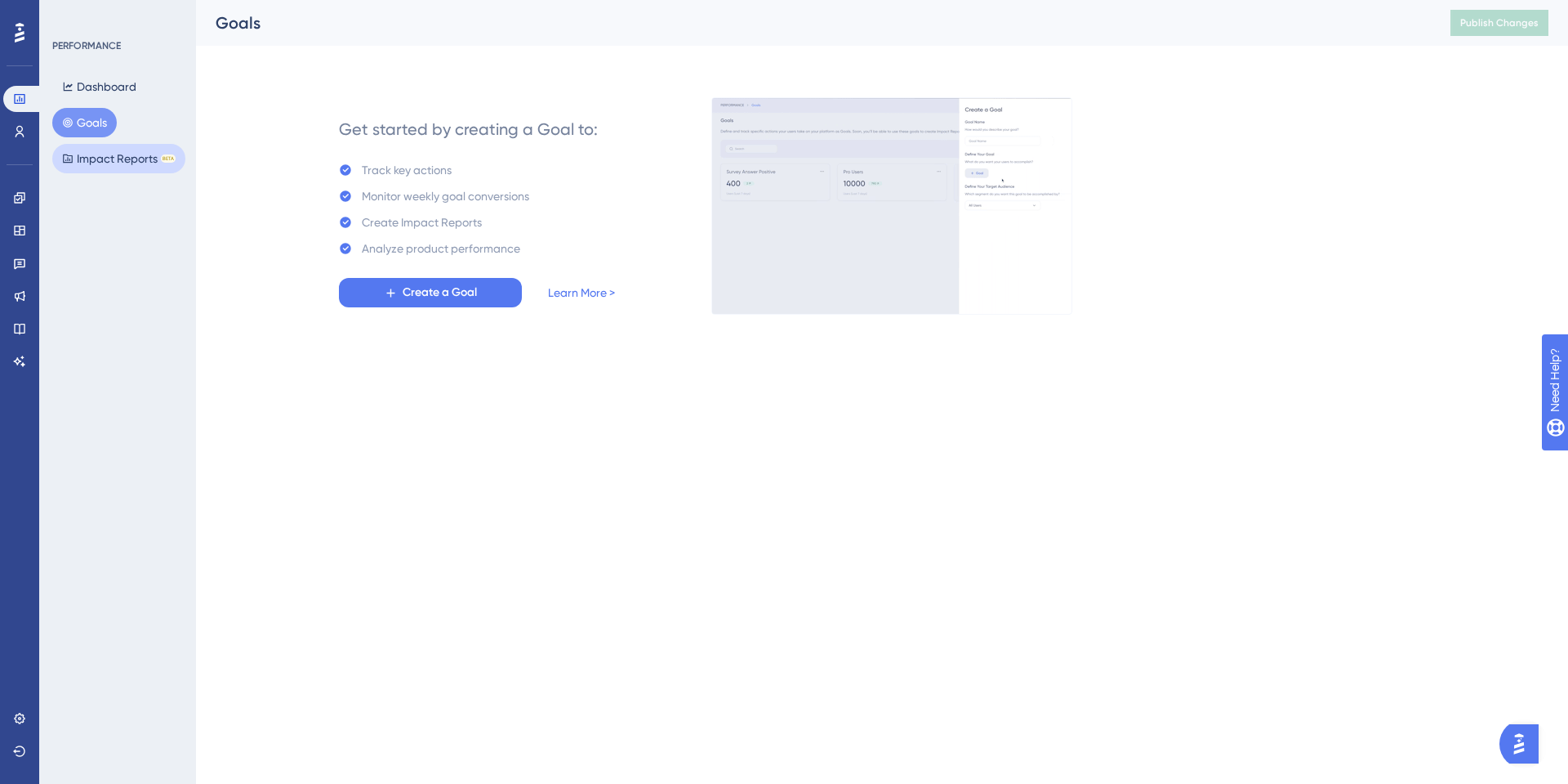
click at [125, 153] on button "Impact Reports BETA" at bounding box center [119, 158] width 133 height 29
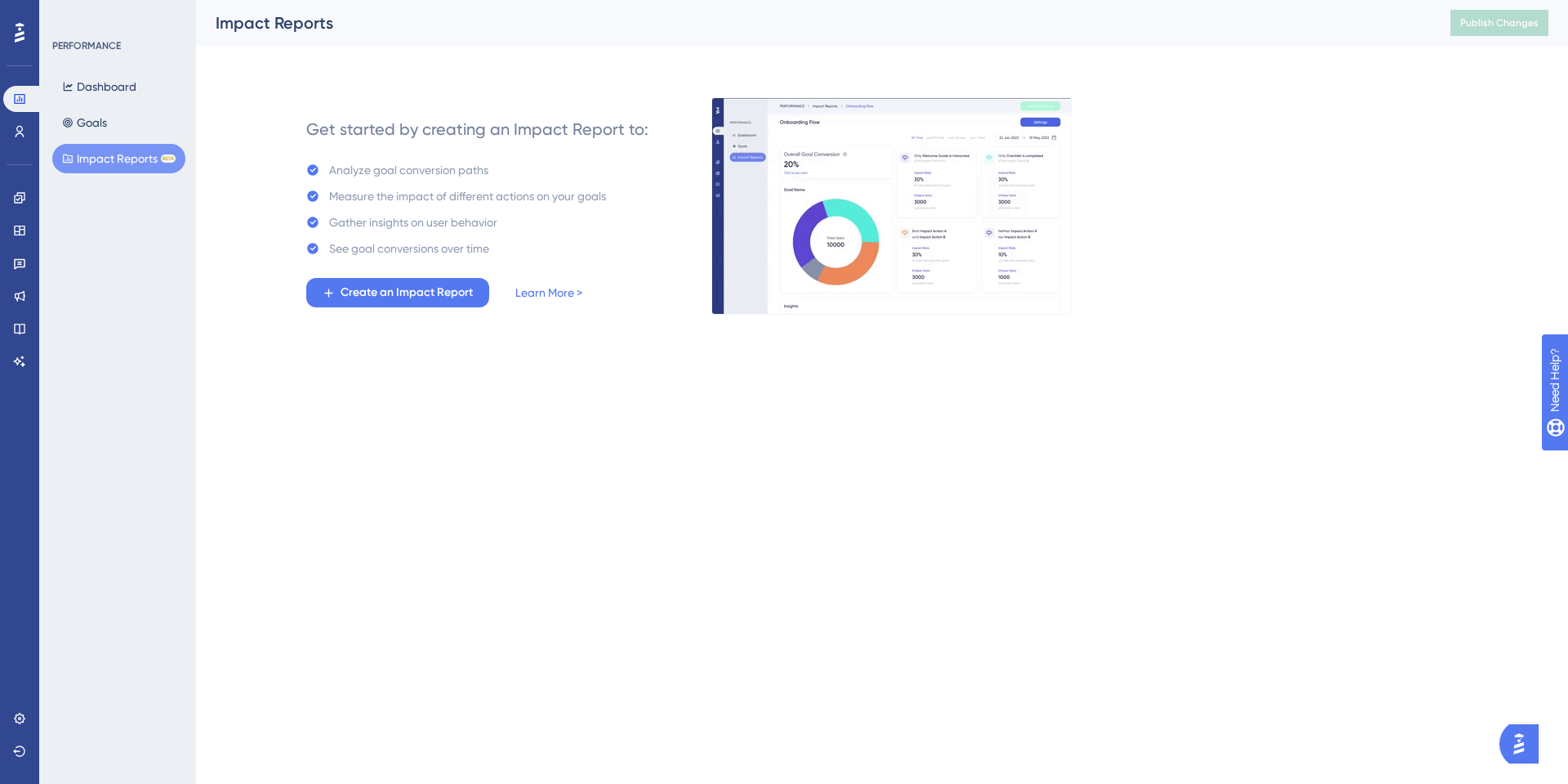
click at [36, 141] on div "Performance Users Engagement Widgets Feedback Product Updates Knowledge Base AI…" at bounding box center [20, 392] width 39 height 784
click at [28, 135] on link at bounding box center [20, 131] width 33 height 26
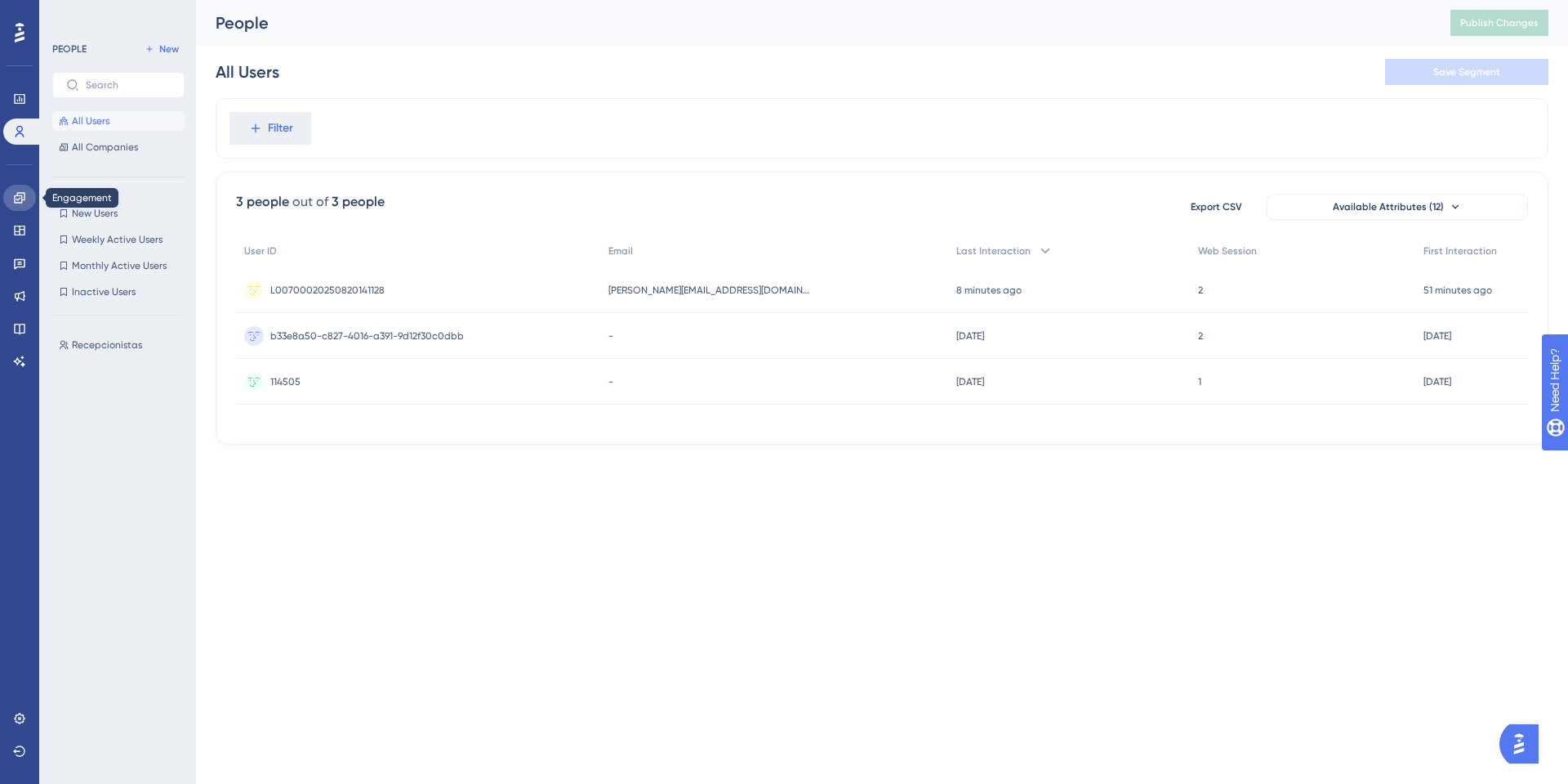
click at [25, 199] on icon at bounding box center [20, 198] width 11 height 11
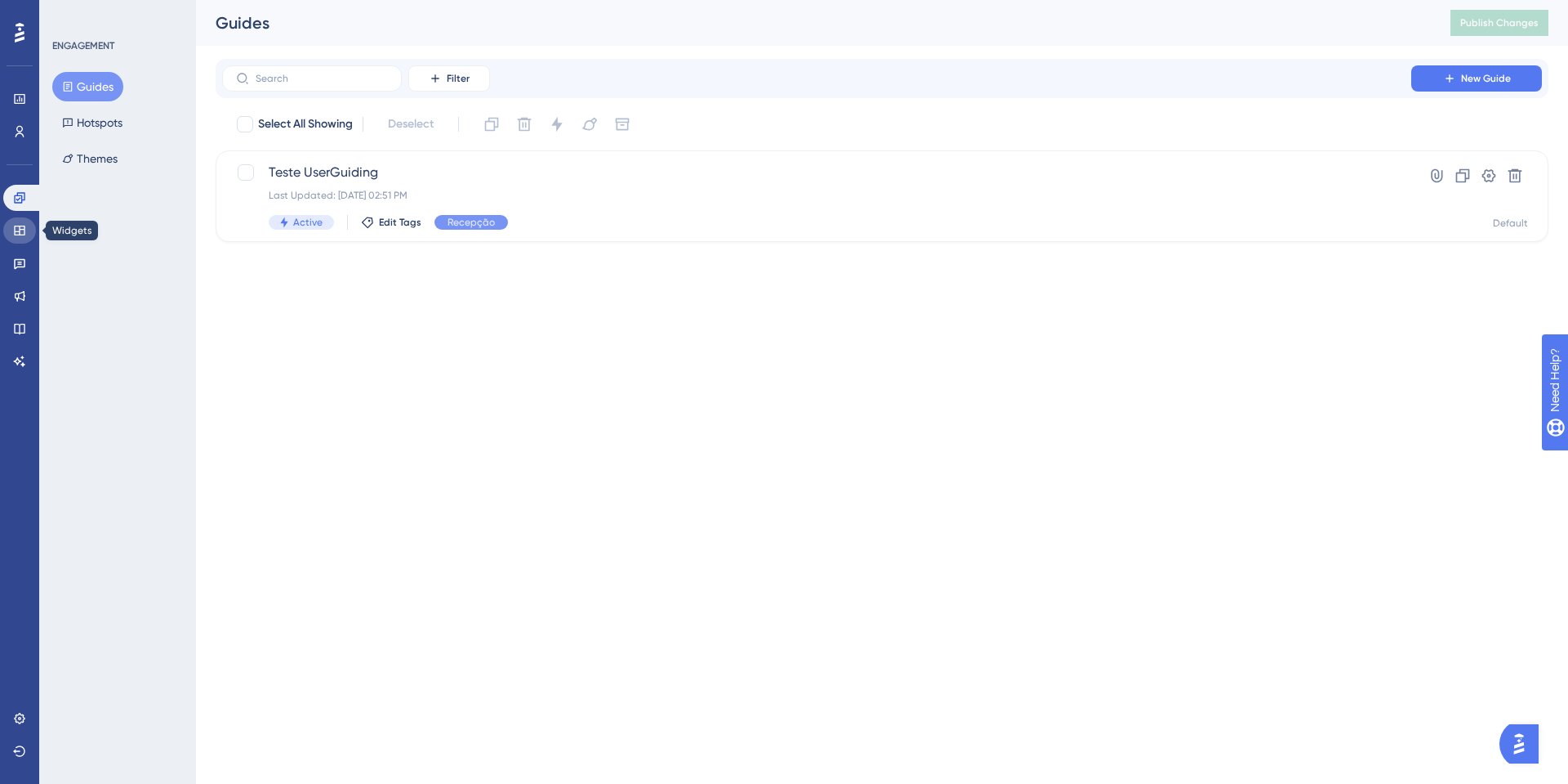
click at [15, 225] on icon at bounding box center [20, 230] width 11 height 10
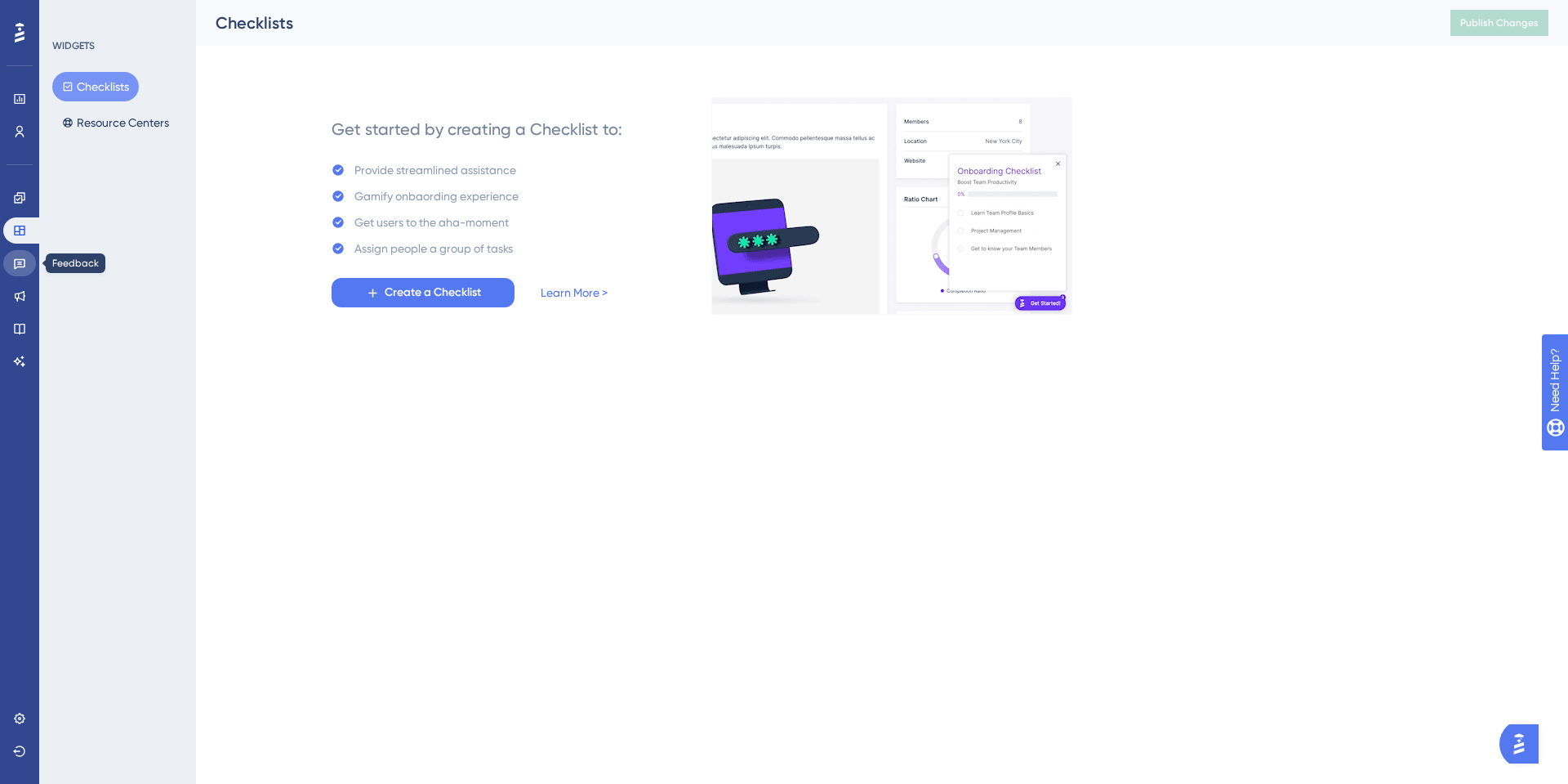
click at [17, 259] on icon at bounding box center [20, 264] width 12 height 11
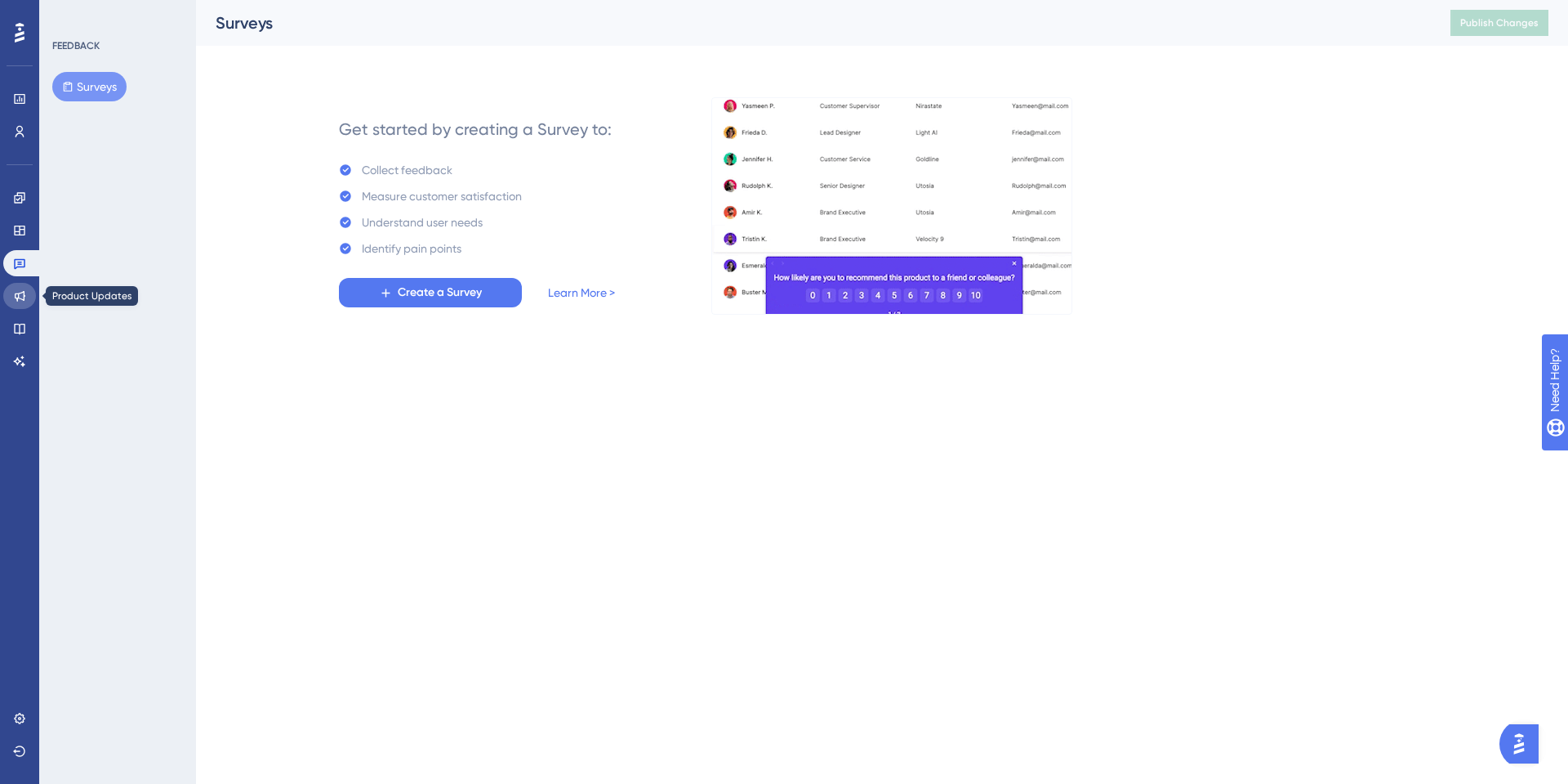
click at [18, 285] on link at bounding box center [20, 295] width 33 height 26
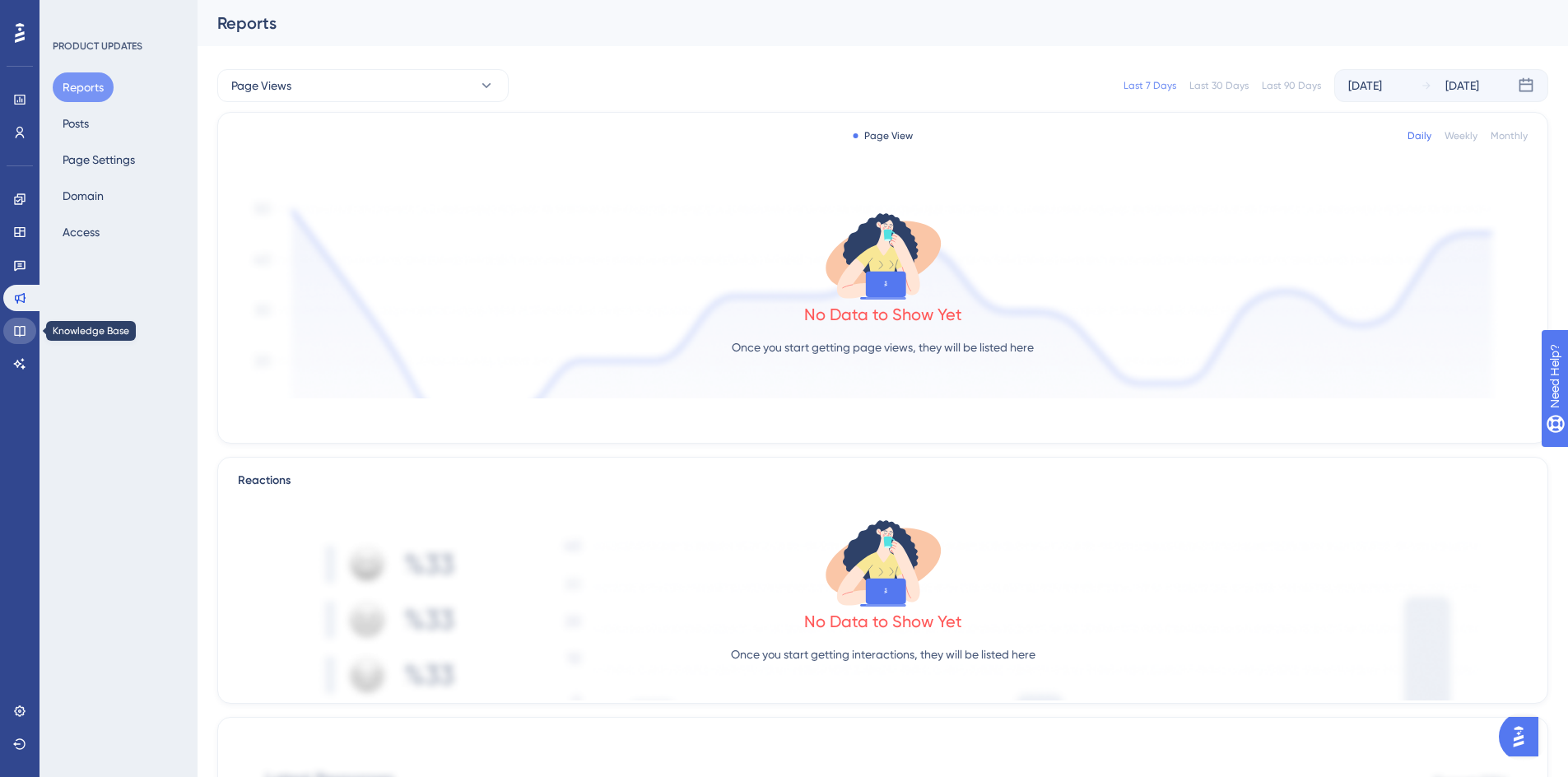
click at [20, 324] on link at bounding box center [20, 331] width 33 height 26
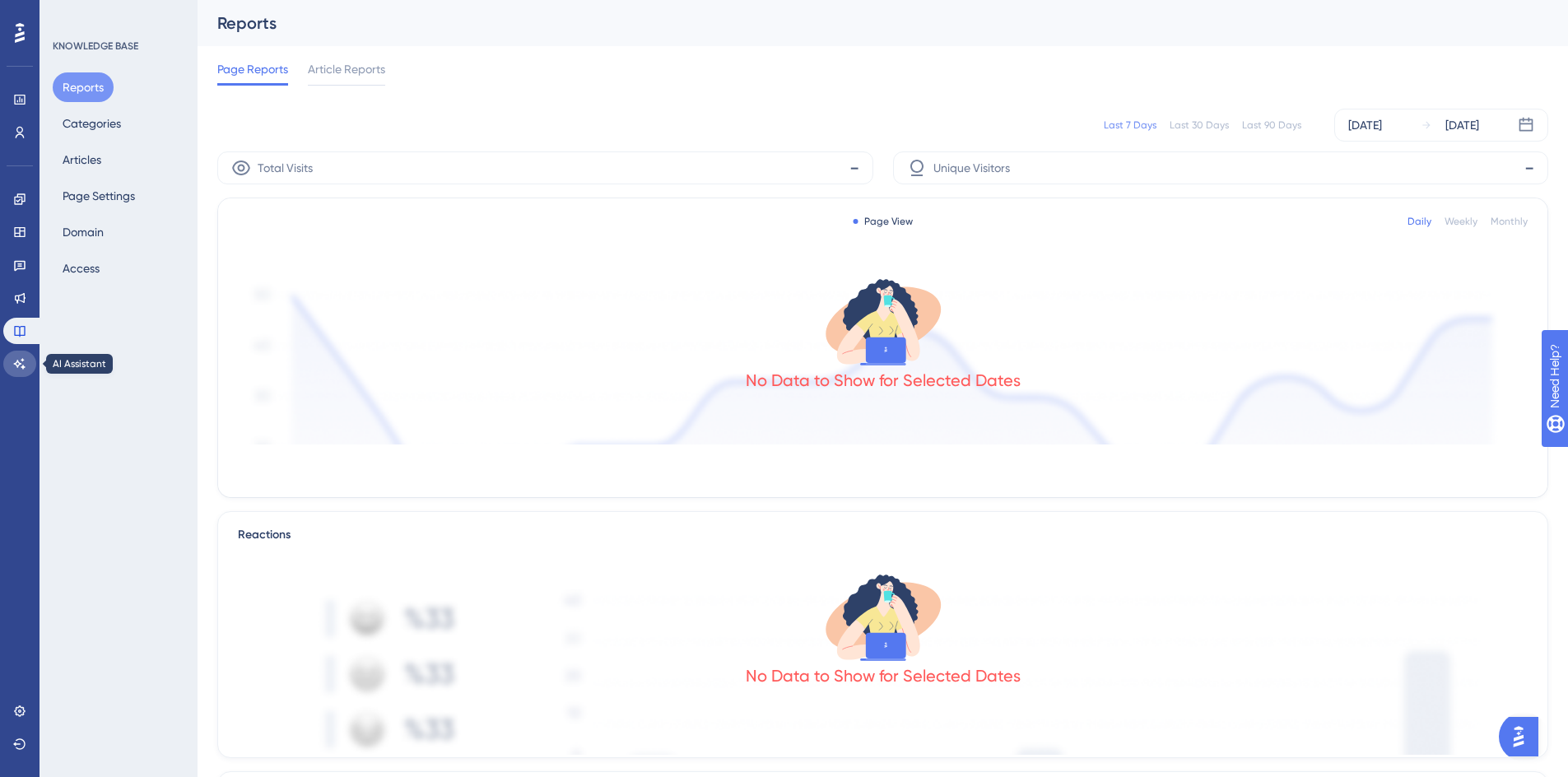
click at [22, 369] on icon at bounding box center [20, 364] width 13 height 13
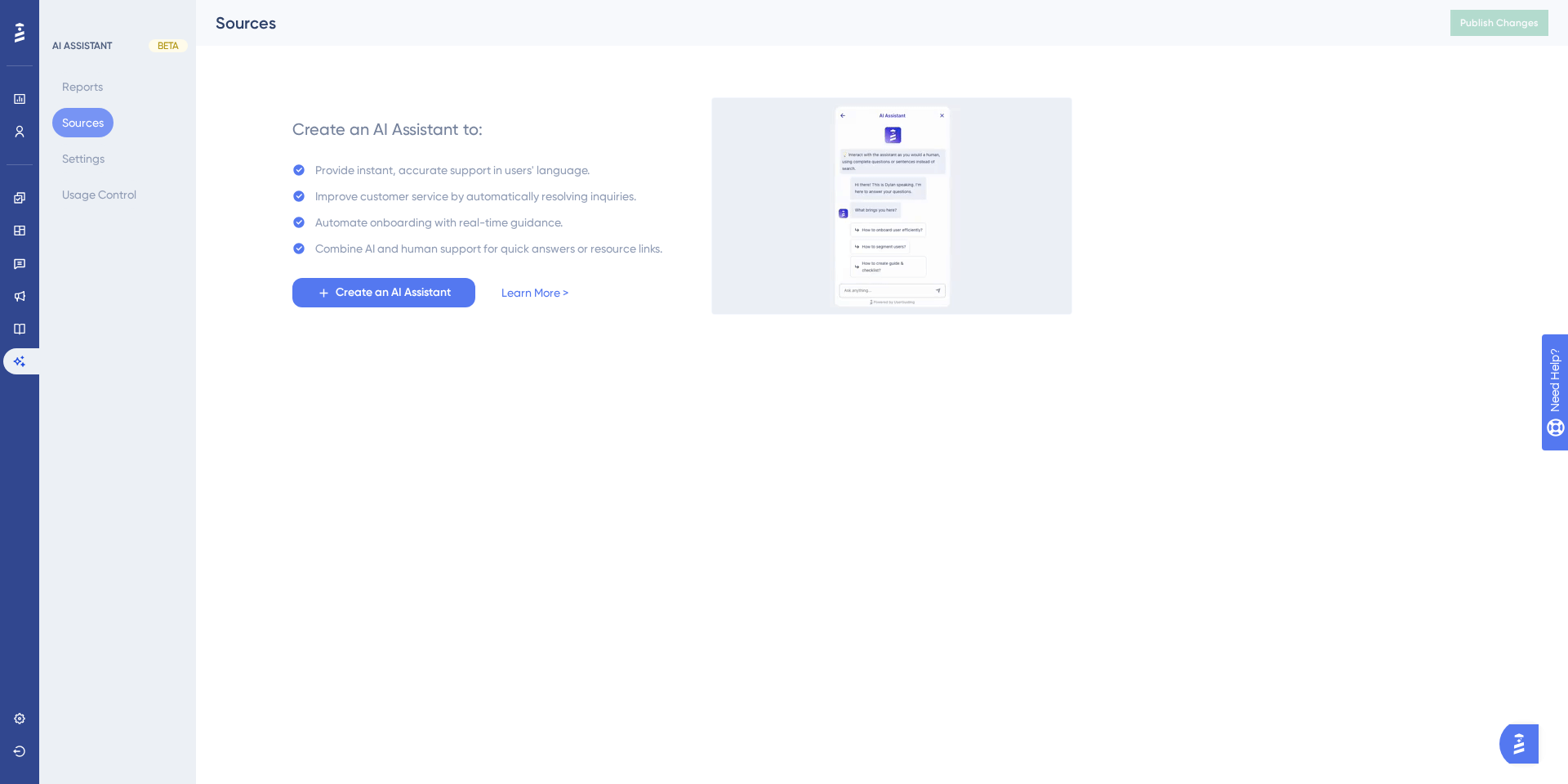
click at [12, 19] on div "Performance Users Engagement Widgets Feedback Product Updates Knowledge Base AI…" at bounding box center [20, 392] width 39 height 784
click at [16, 23] on icon at bounding box center [20, 33] width 10 height 21
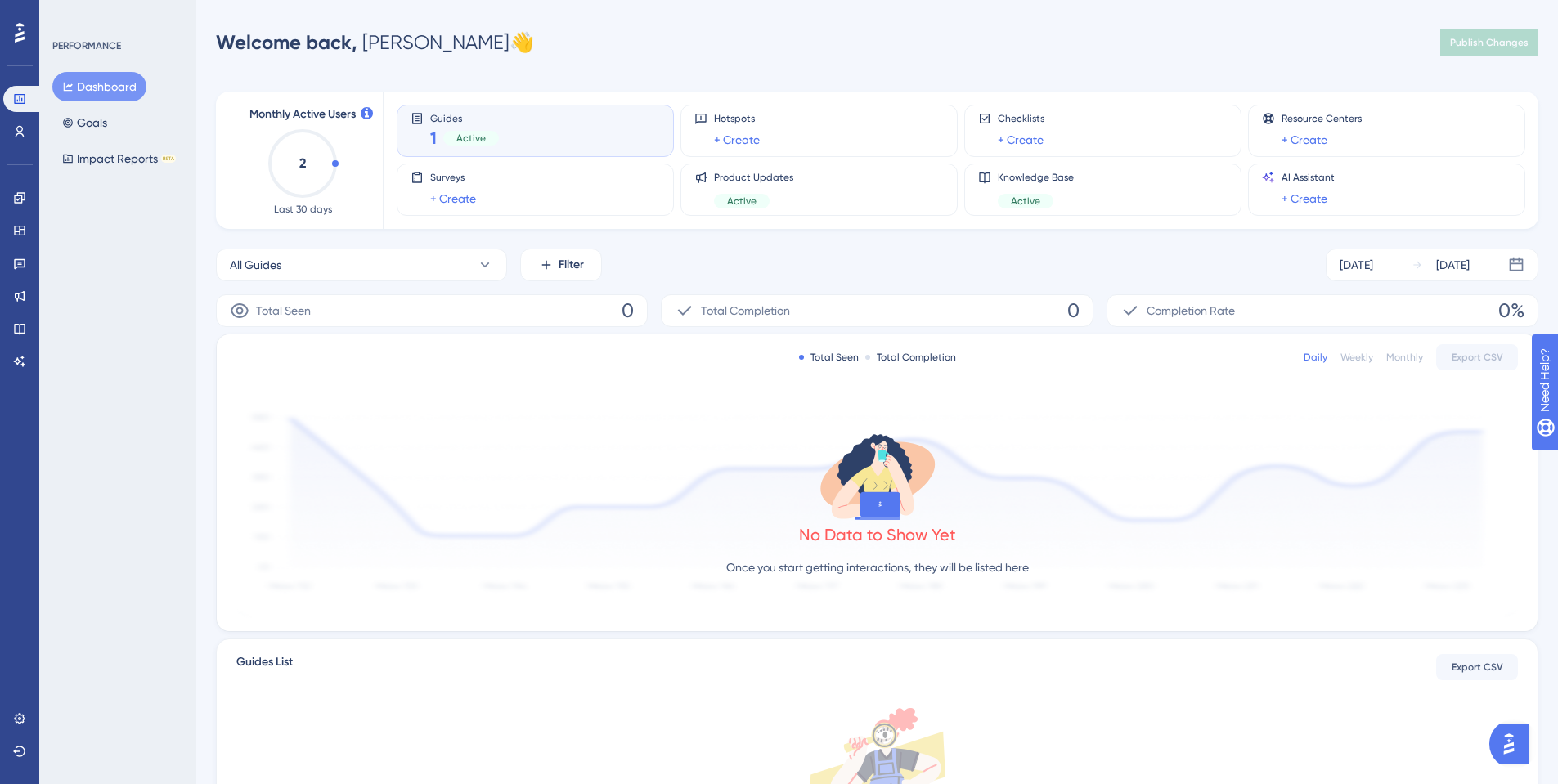
click at [135, 131] on div "Dashboard Goals Impact Reports BETA" at bounding box center [118, 123] width 133 height 101
click at [92, 124] on button "Goals" at bounding box center [85, 122] width 65 height 29
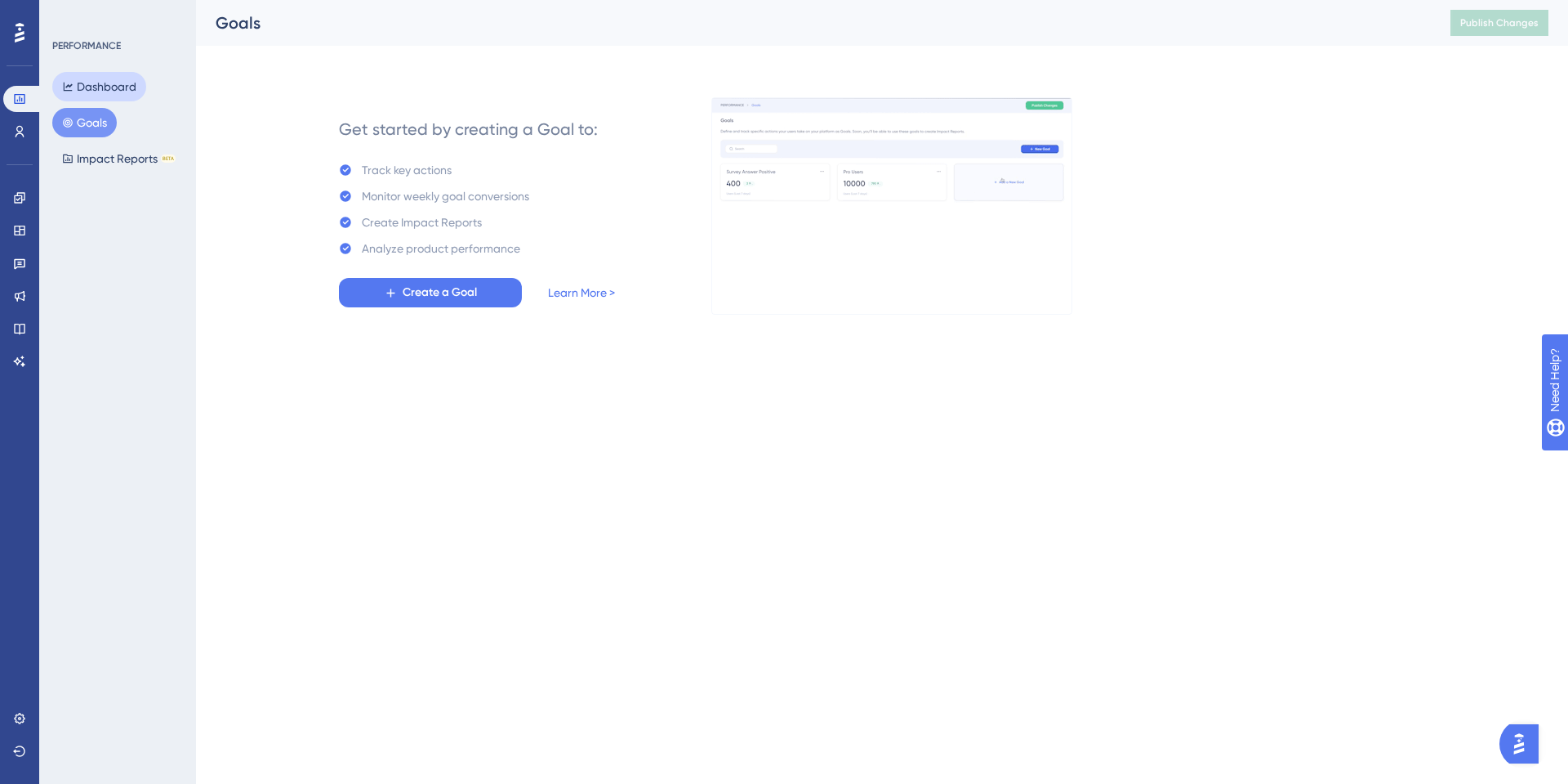
click at [109, 72] on button "Dashboard" at bounding box center [100, 86] width 94 height 29
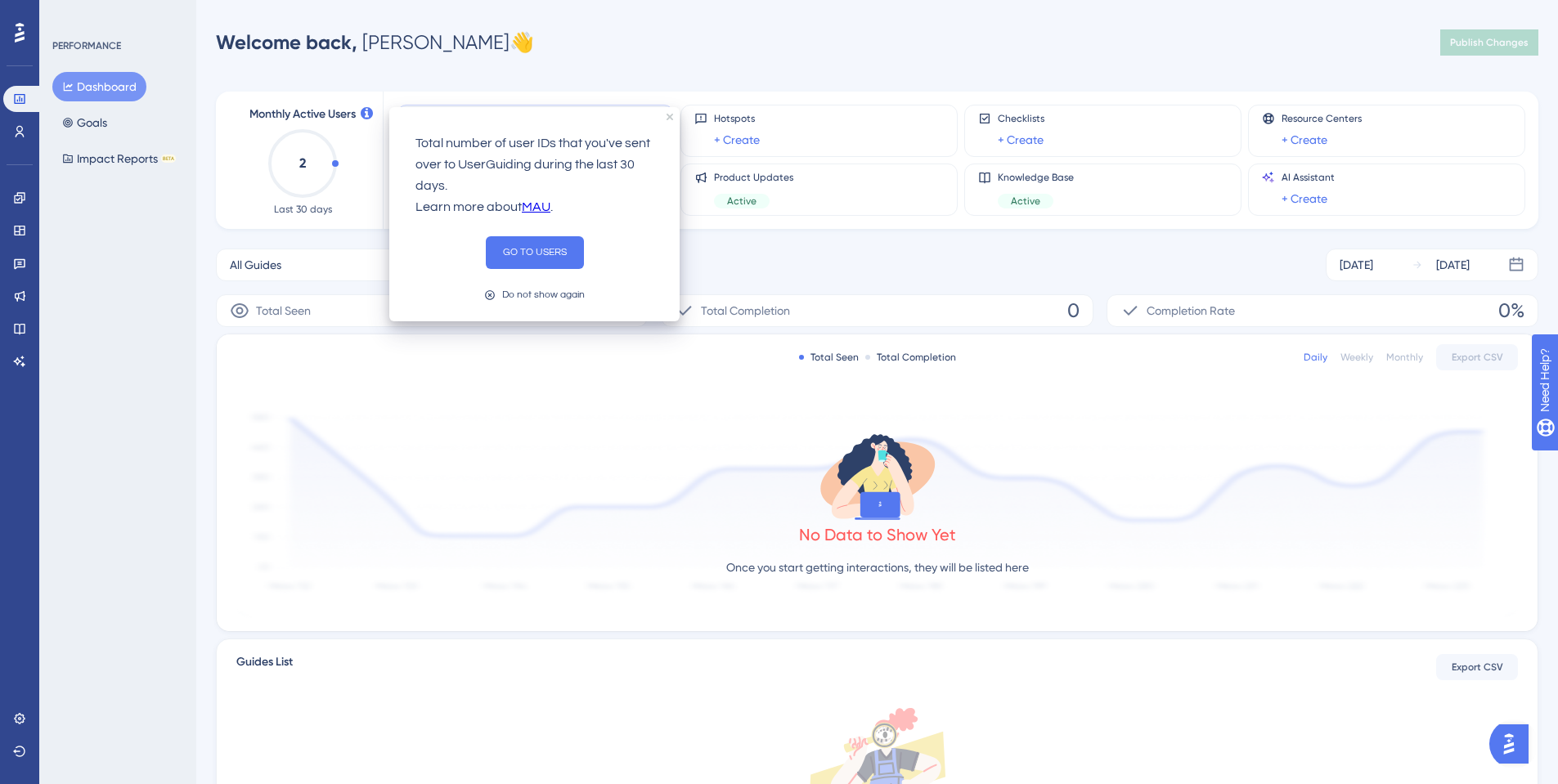
click at [518, 40] on div "Welcome back, Gisele Silva 👋 Publish Changes" at bounding box center [876, 42] width 1322 height 33
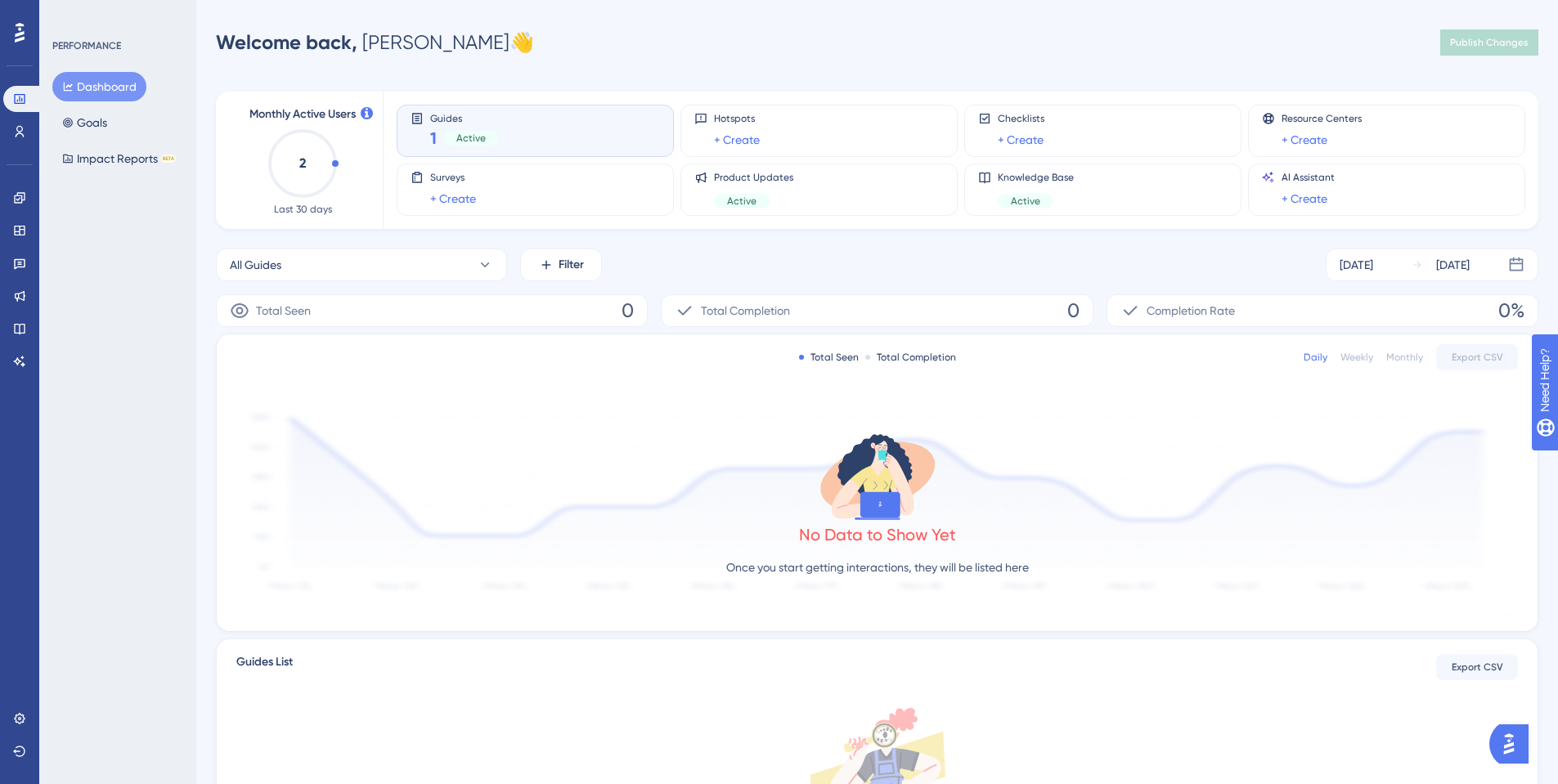
click at [18, 731] on div "Settings Logout" at bounding box center [20, 735] width 33 height 59
click at [18, 731] on link at bounding box center [20, 718] width 33 height 26
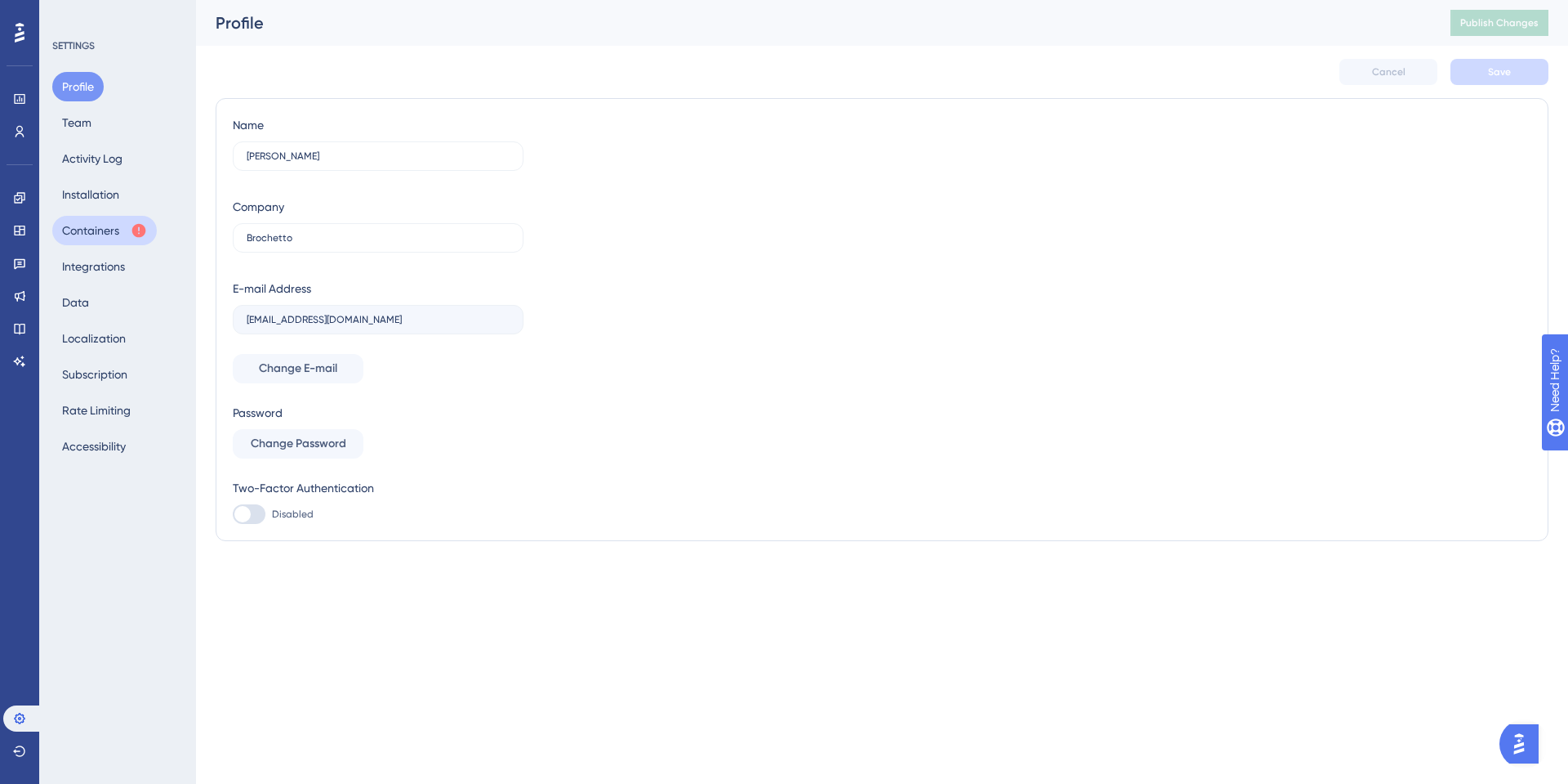
click at [113, 223] on button "Containers" at bounding box center [105, 230] width 105 height 29
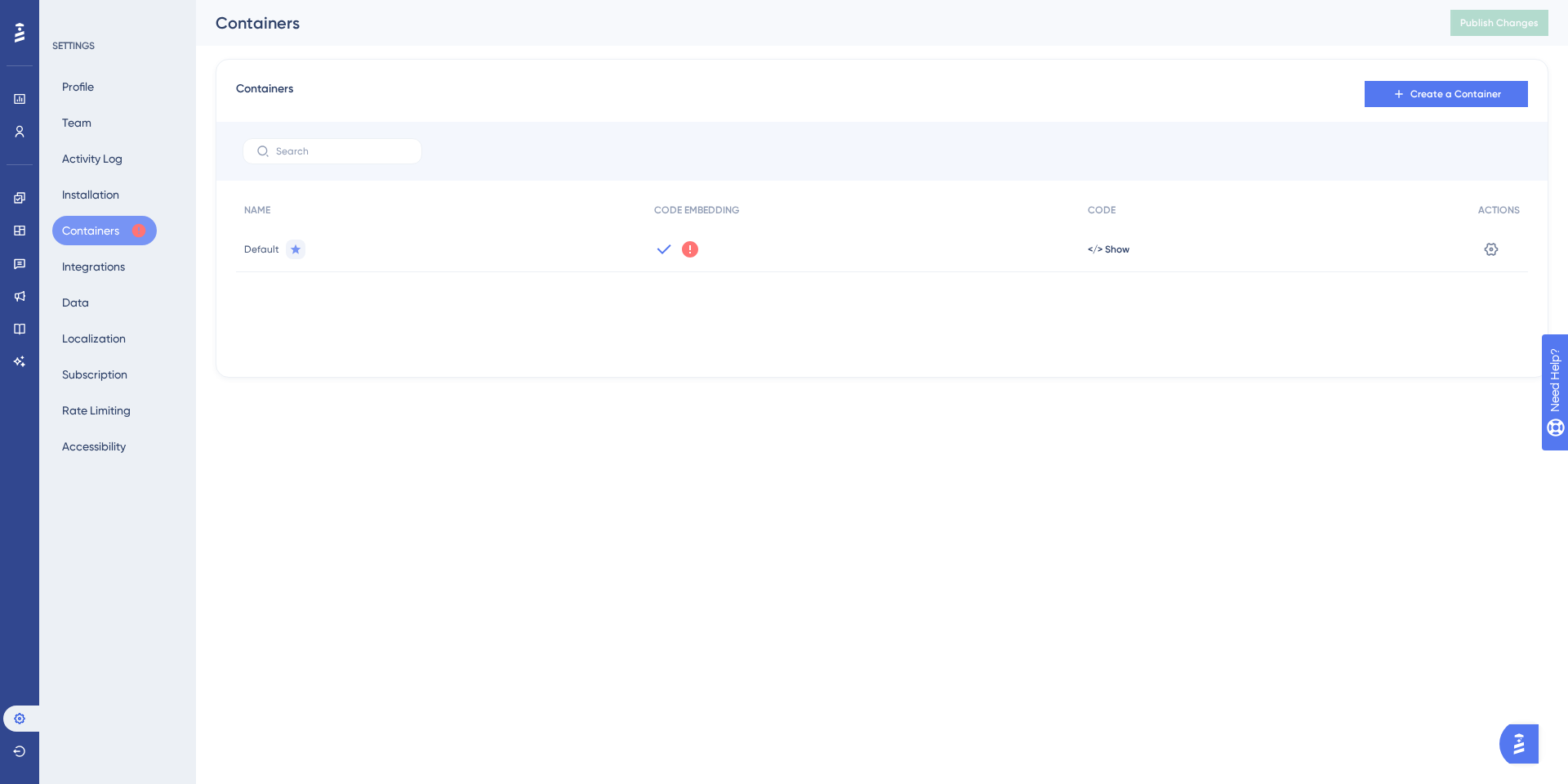
click at [685, 253] on icon at bounding box center [690, 249] width 16 height 16
click at [892, 106] on div "Containers Create a Container" at bounding box center [881, 93] width 1292 height 29
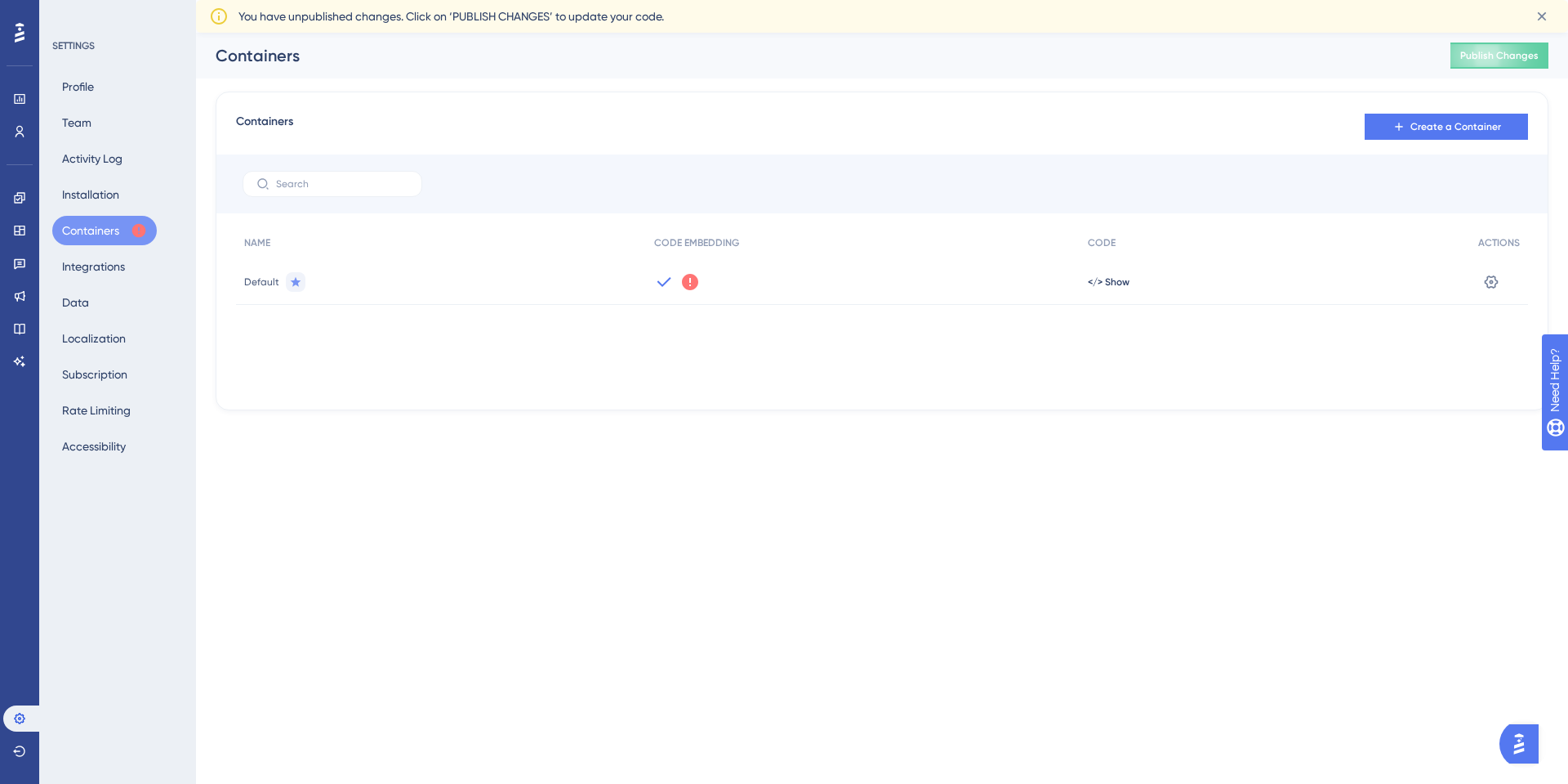
click at [668, 276] on icon at bounding box center [664, 282] width 20 height 20
click at [1495, 281] on icon at bounding box center [1492, 282] width 16 height 16
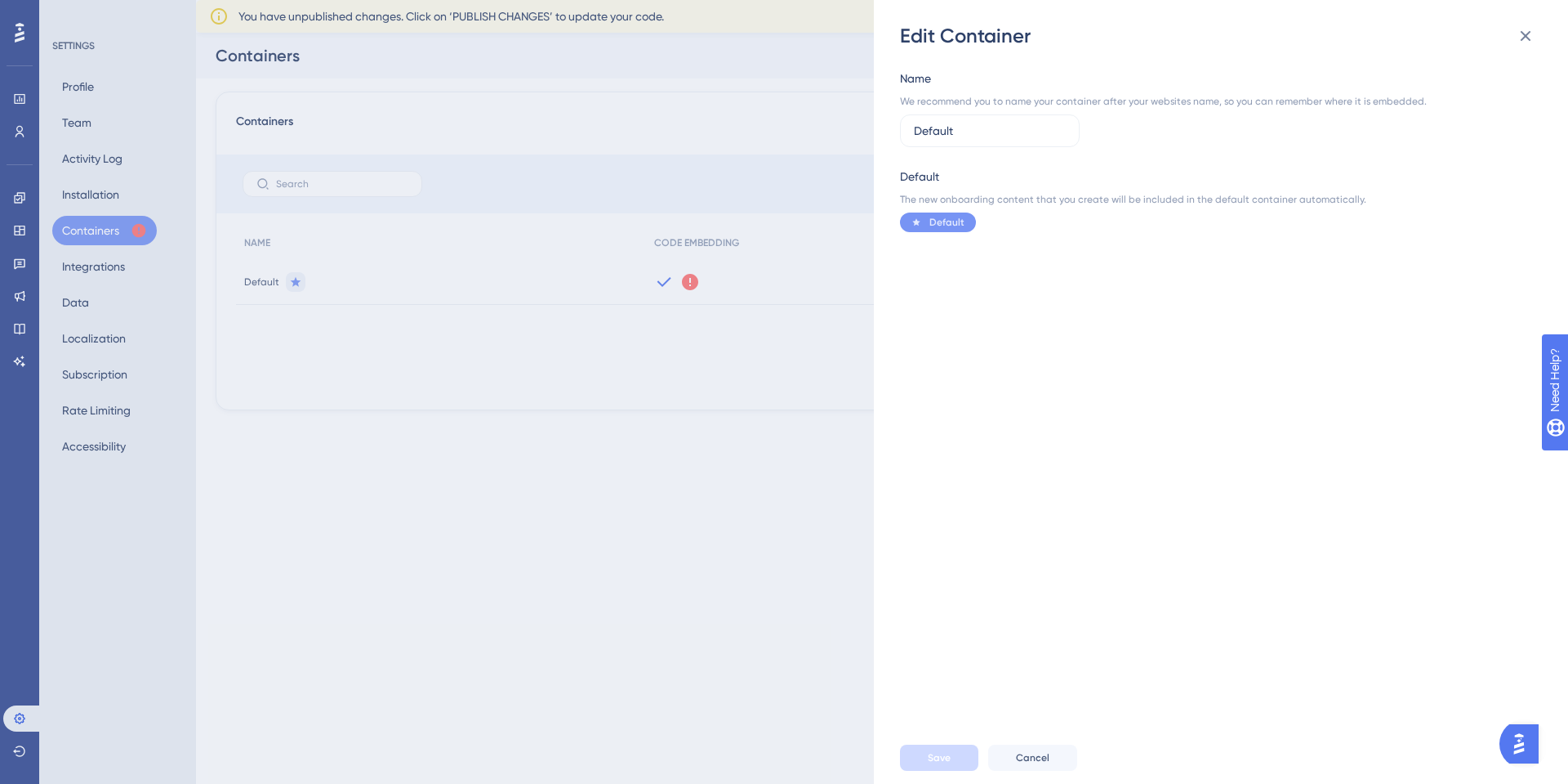
click at [501, 94] on div "Edit Container Name We recommend you to name your container after your websites…" at bounding box center [784, 392] width 1568 height 784
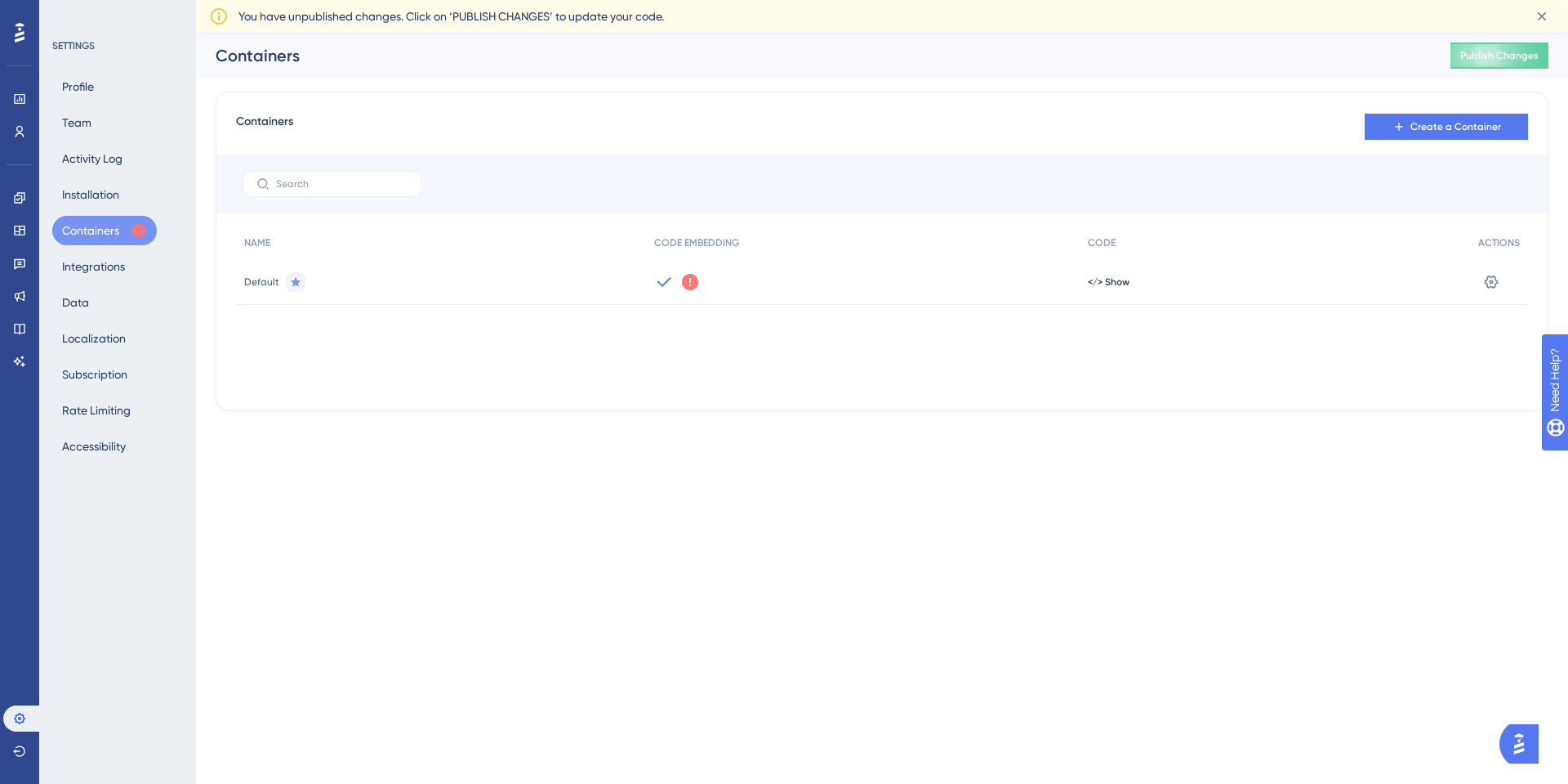
click at [434, 25] on span "You have unpublished changes. Click on ‘PUBLISH CHANGES’ to update your code." at bounding box center [451, 16] width 425 height 20
click at [98, 272] on button "Integrations" at bounding box center [93, 266] width 83 height 29
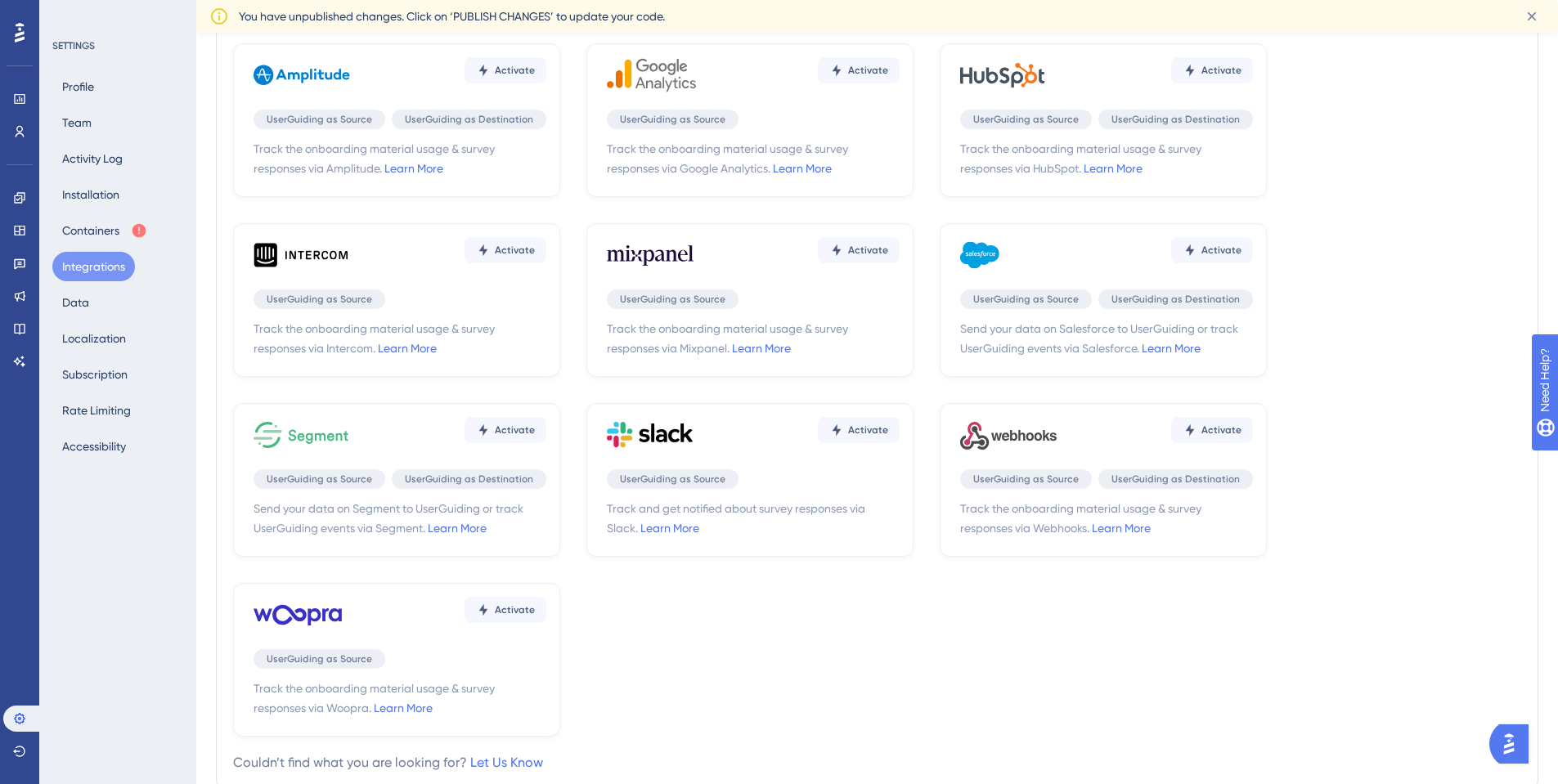
scroll to position [153, 0]
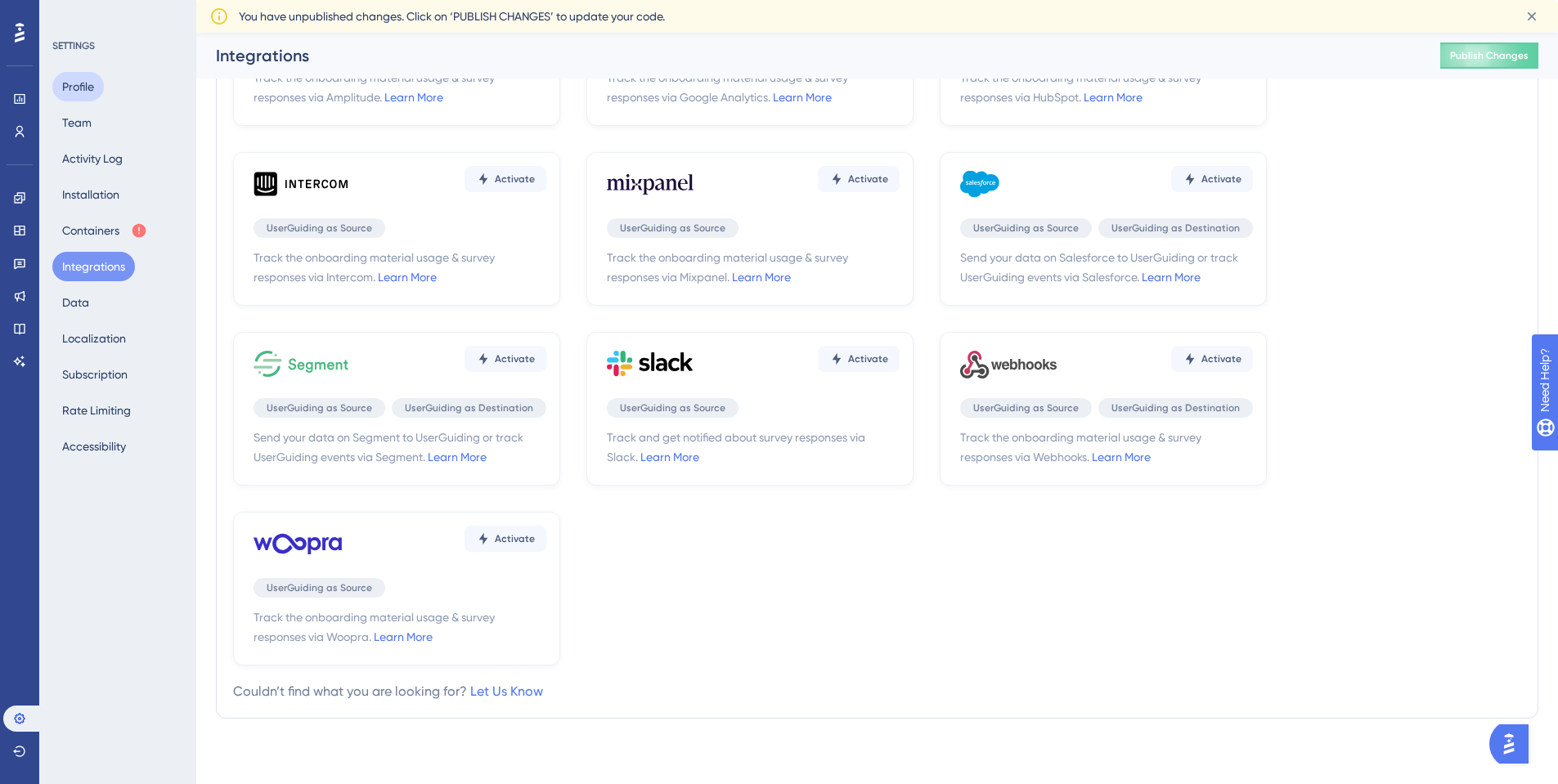
click at [91, 79] on button "Profile" at bounding box center [78, 86] width 52 height 29
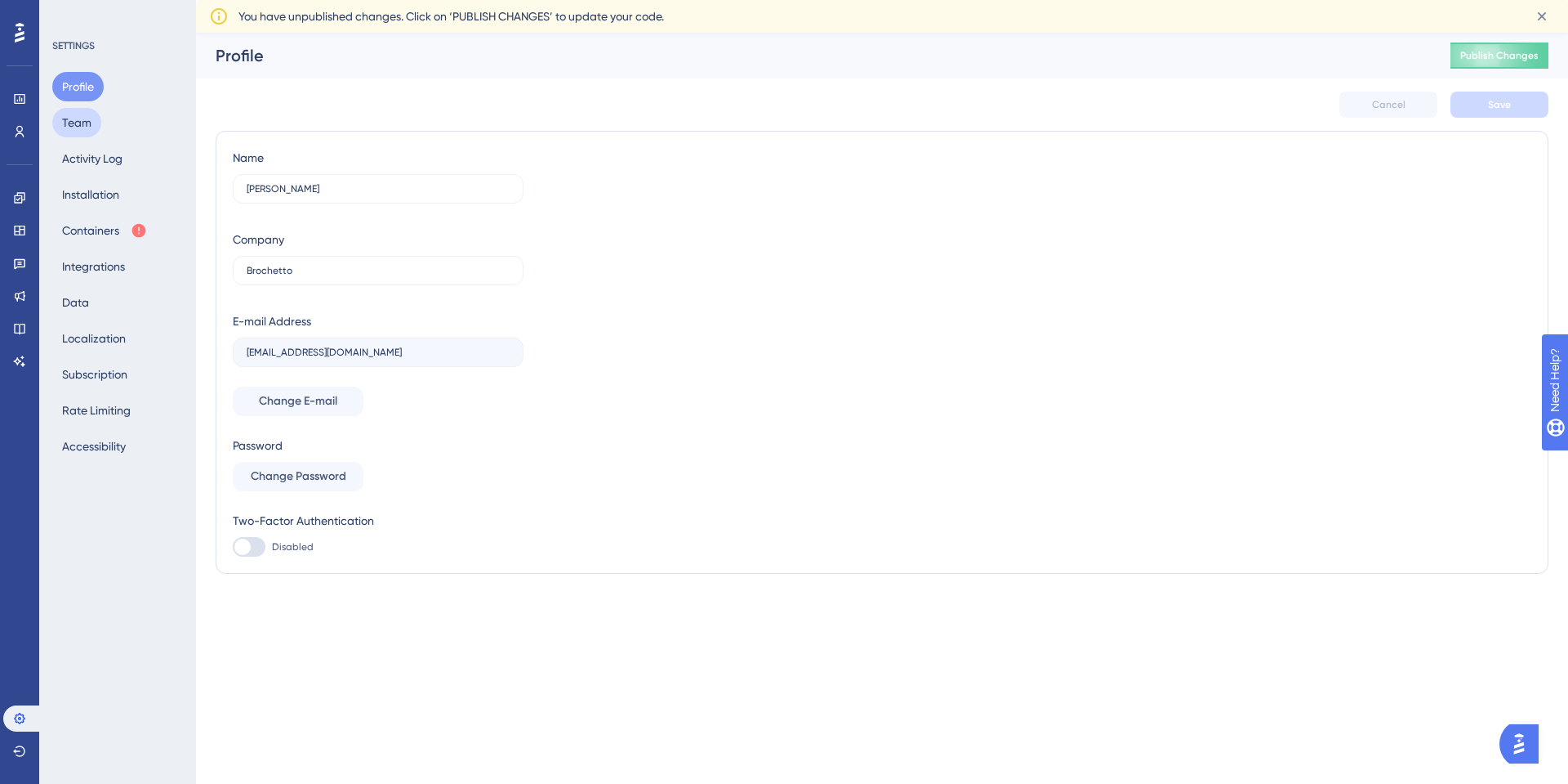
click at [88, 115] on button "Team" at bounding box center [76, 122] width 49 height 29
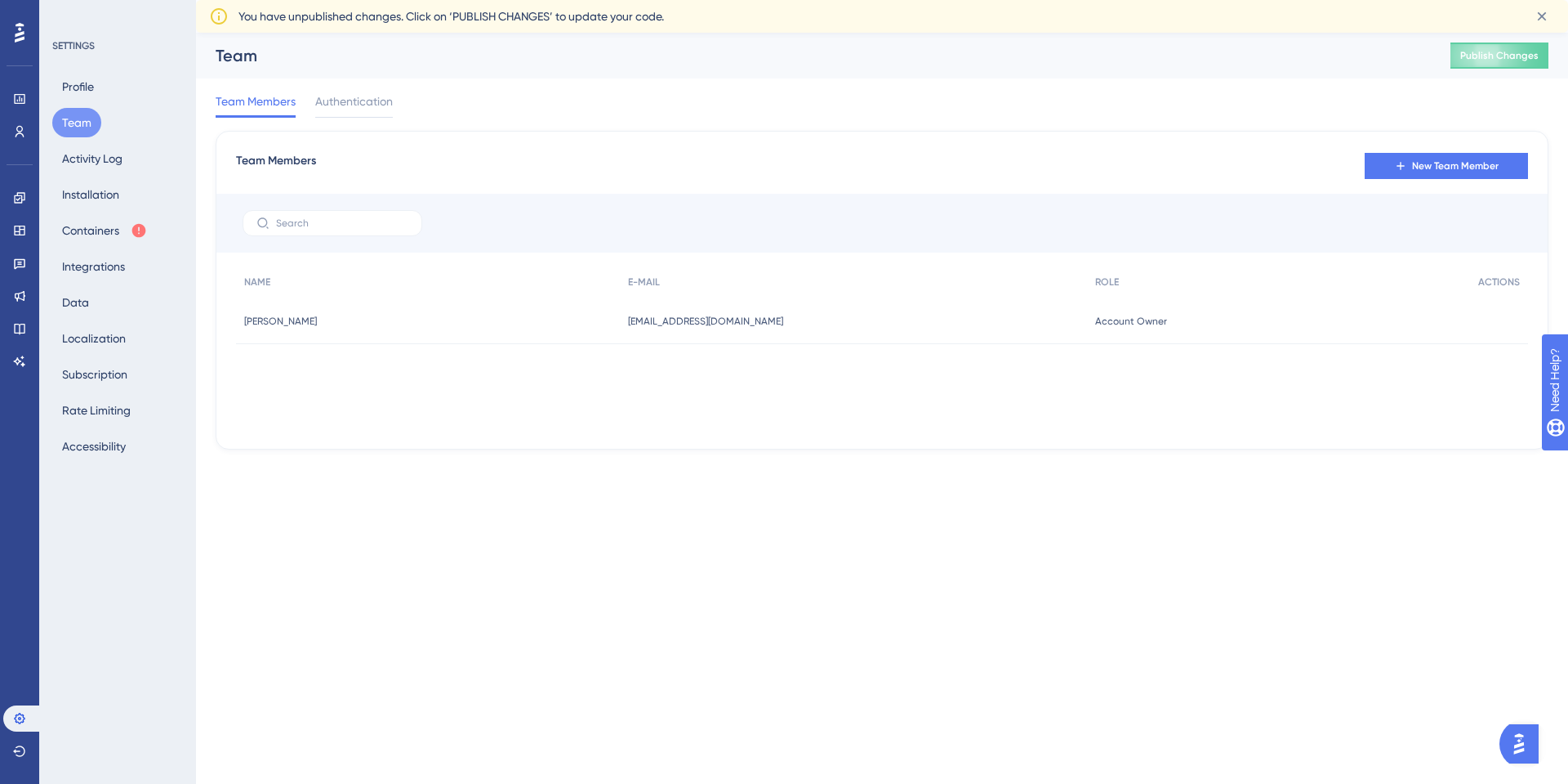
click at [102, 178] on div "Profile Team Activity Log Installation Containers Integrations Data Localizatio…" at bounding box center [118, 266] width 133 height 389
click at [106, 153] on button "Activity Log" at bounding box center [92, 158] width 80 height 29
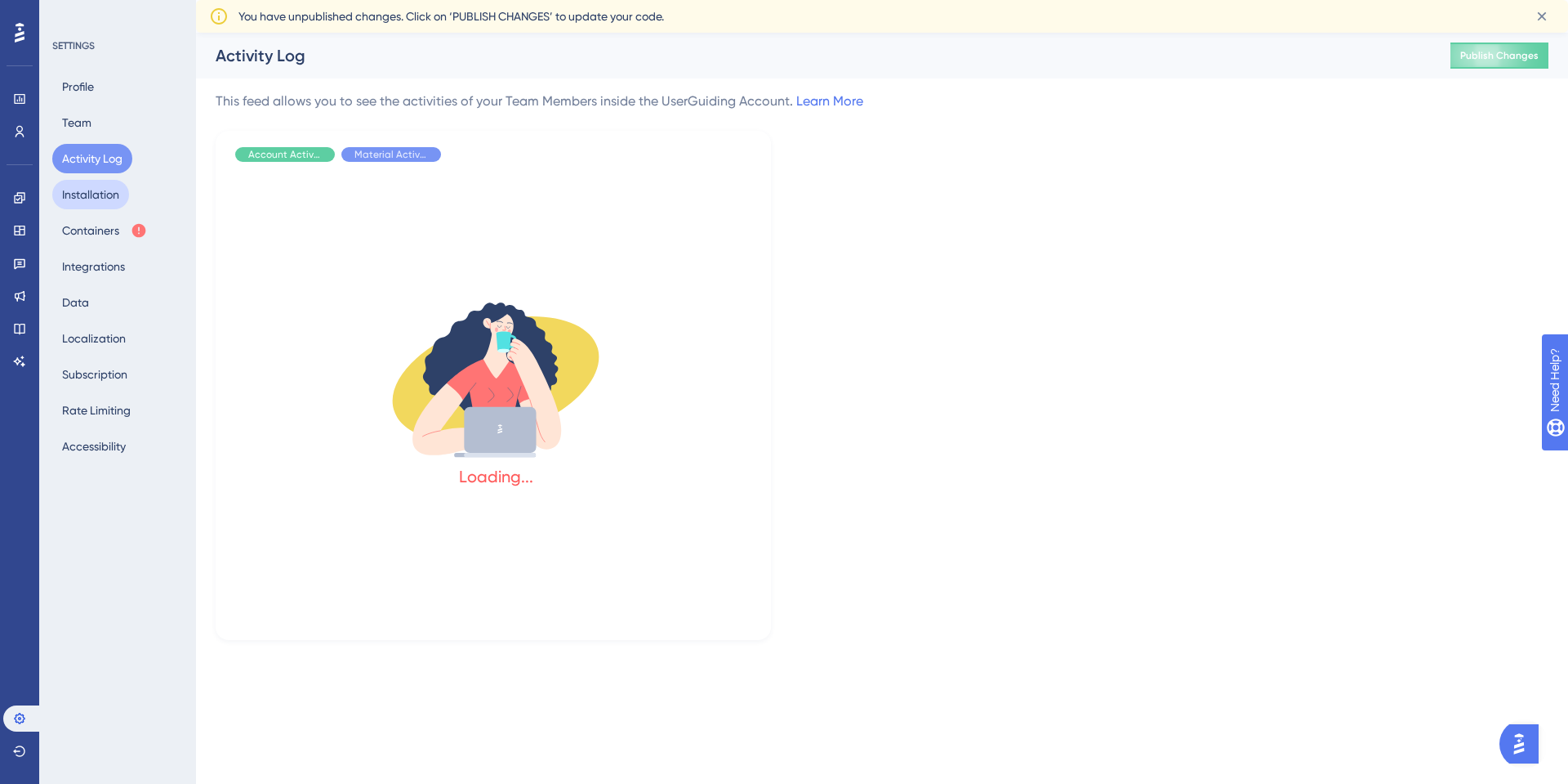
click at [108, 185] on button "Installation" at bounding box center [91, 194] width 76 height 29
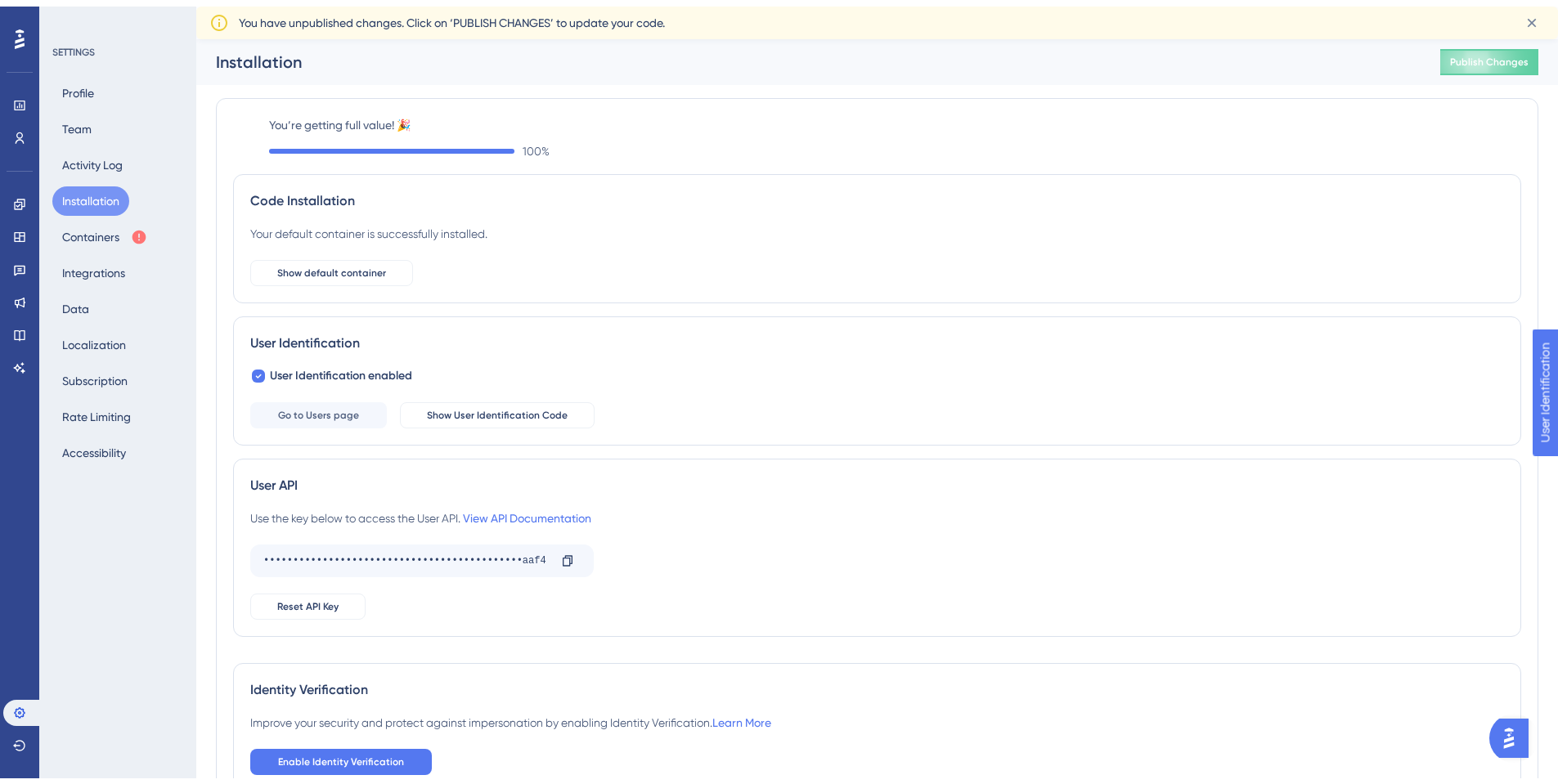
scroll to position [77, 0]
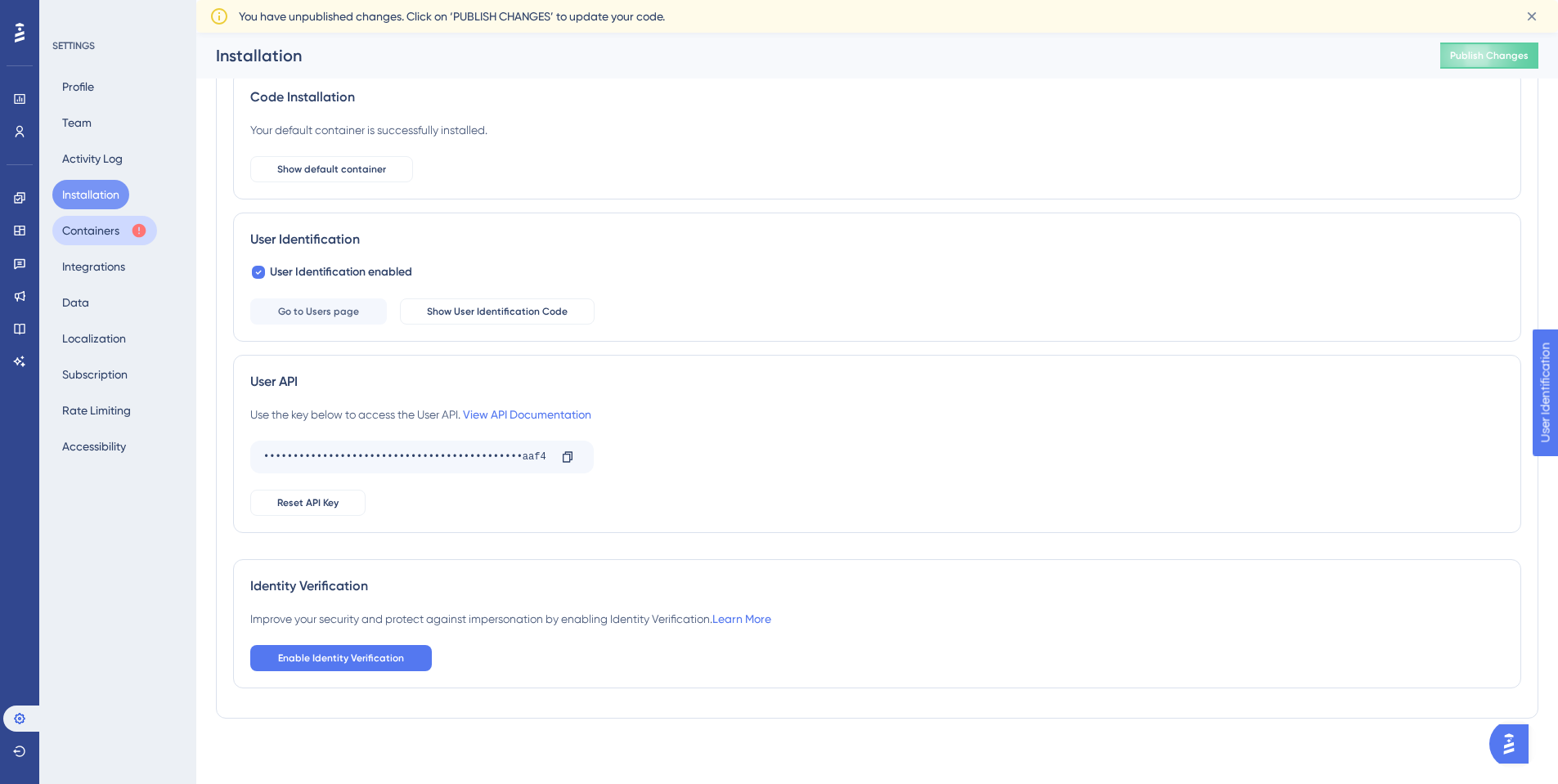
click at [82, 224] on button "Containers" at bounding box center [105, 230] width 105 height 29
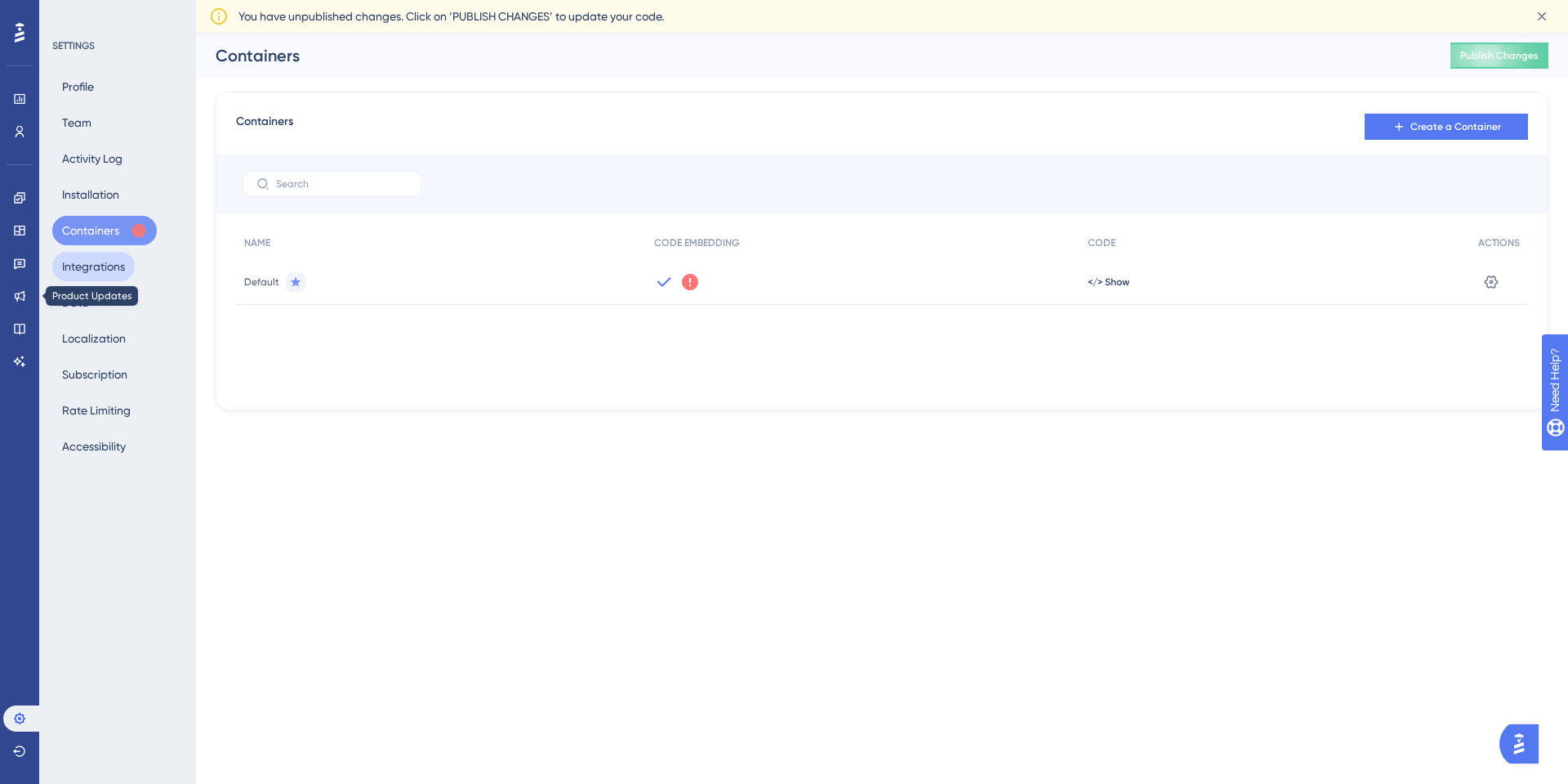
click at [56, 265] on button "Integrations" at bounding box center [93, 266] width 83 height 29
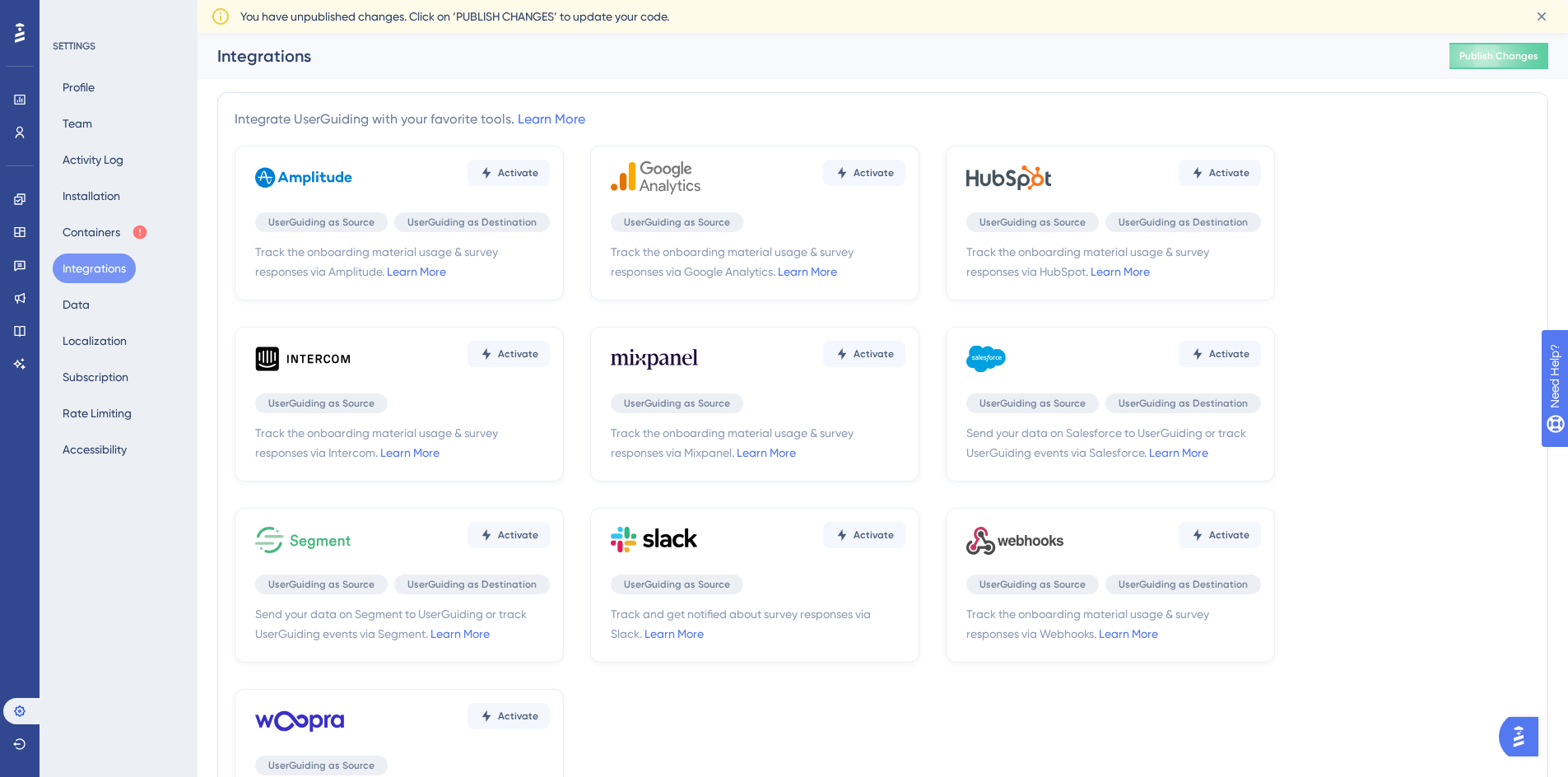
click at [105, 306] on div "Profile Team Activity Log Installation Containers Integrations Data Localizatio…" at bounding box center [119, 268] width 134 height 392
click at [57, 303] on button "Data" at bounding box center [76, 304] width 47 height 30
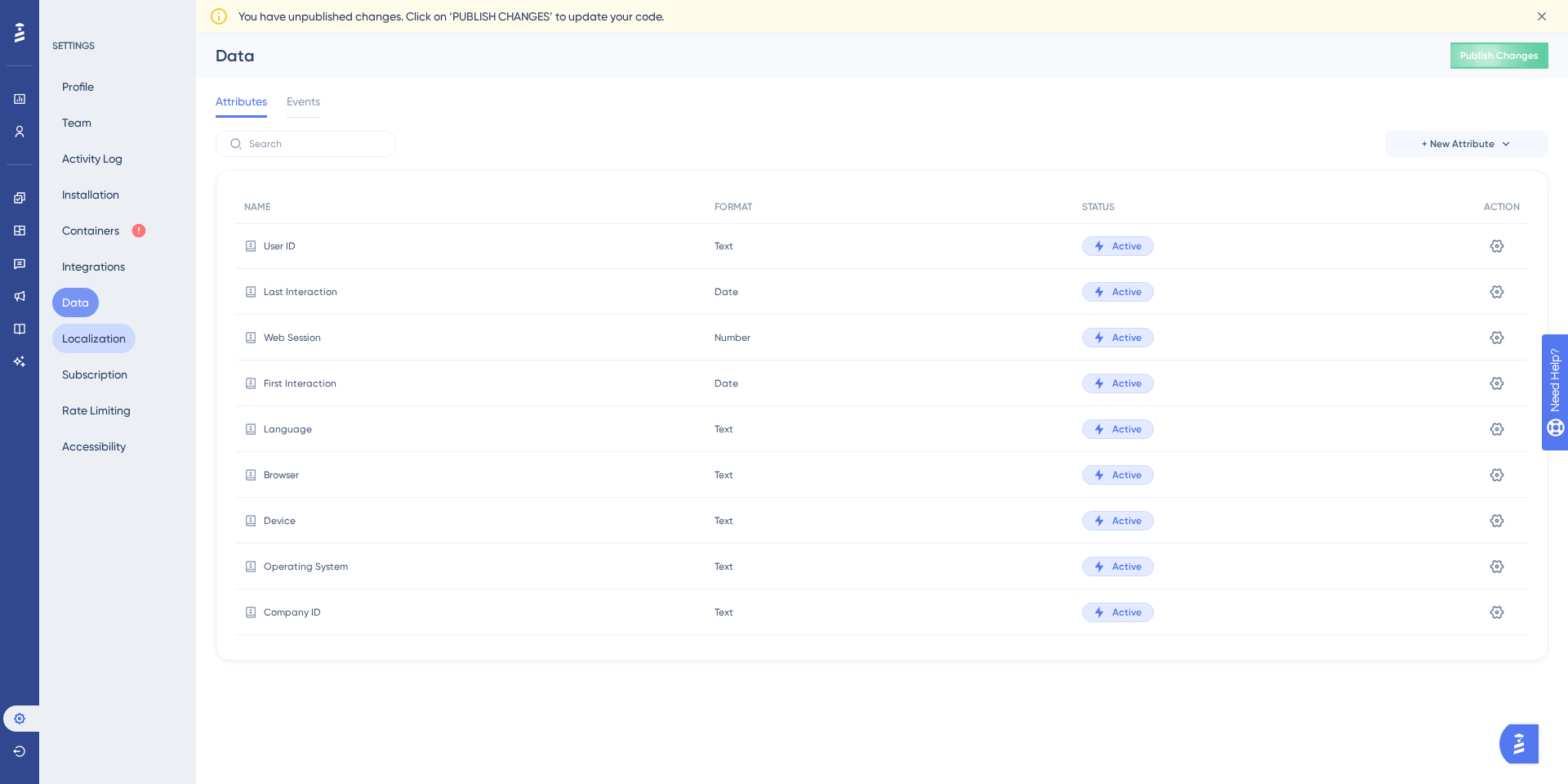
click at [91, 342] on button "Localization" at bounding box center [94, 338] width 84 height 29
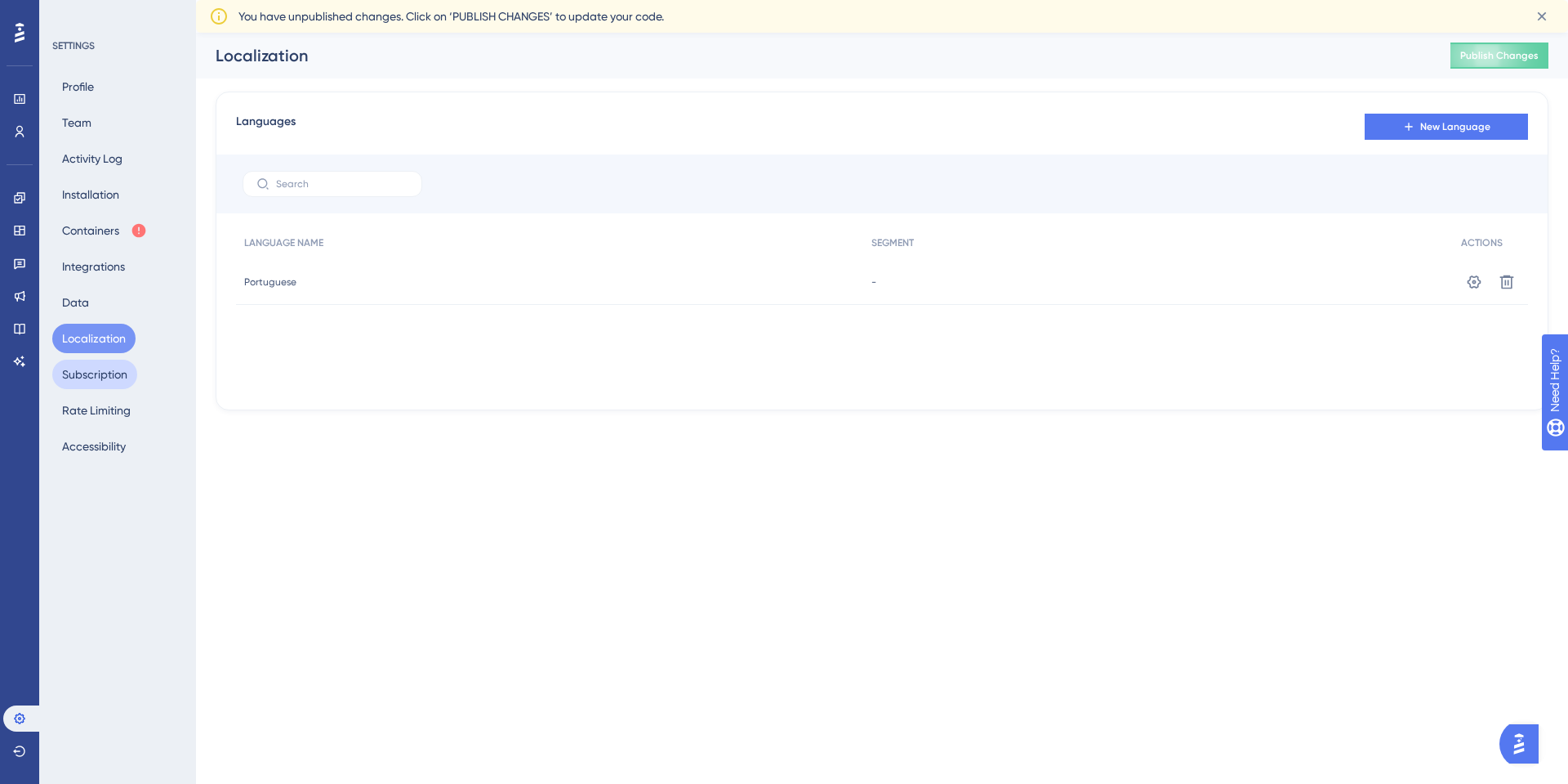
click at [101, 381] on button "Subscription" at bounding box center [95, 374] width 85 height 29
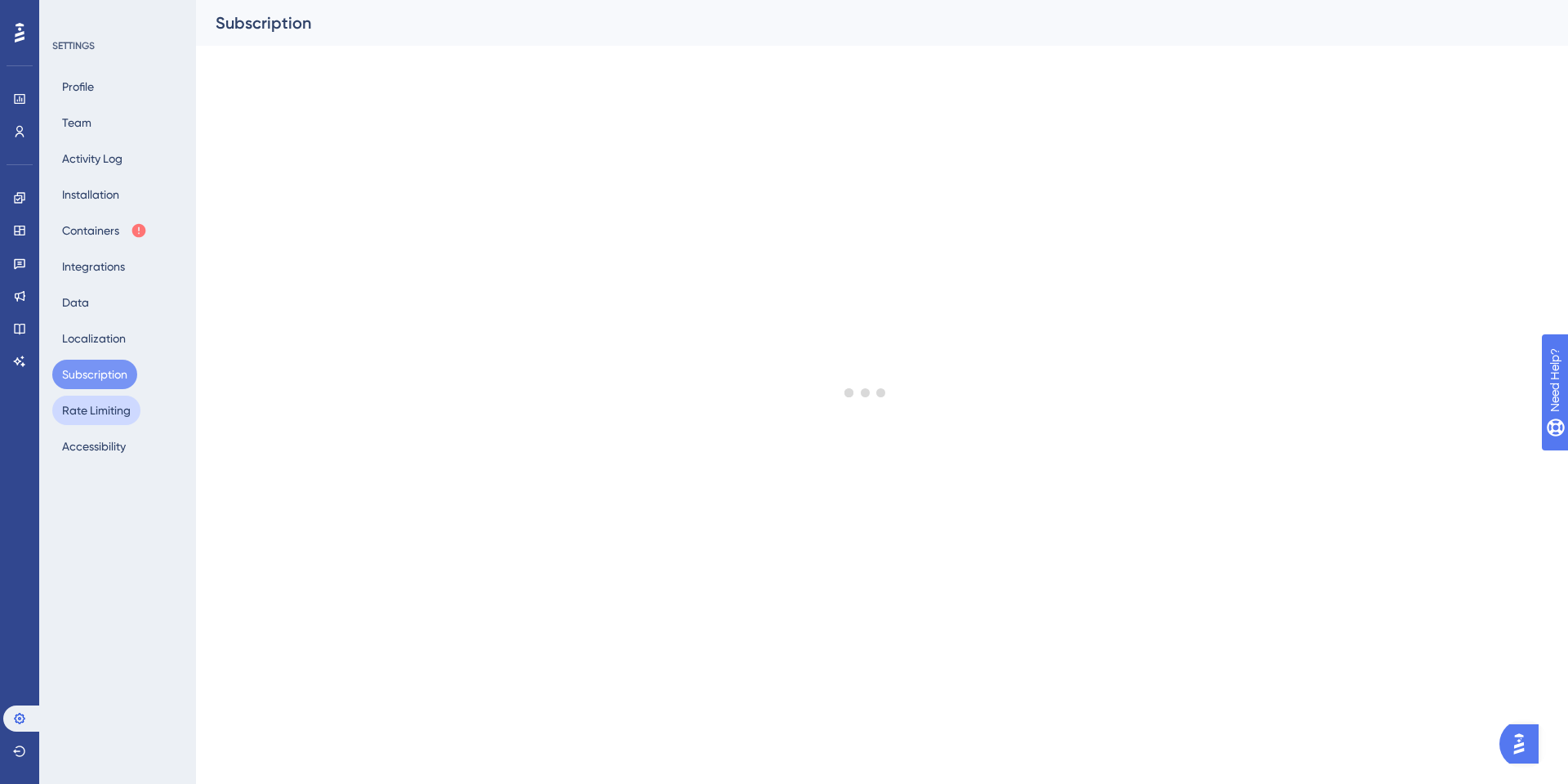
click at [101, 407] on button "Rate Limiting" at bounding box center [96, 410] width 88 height 29
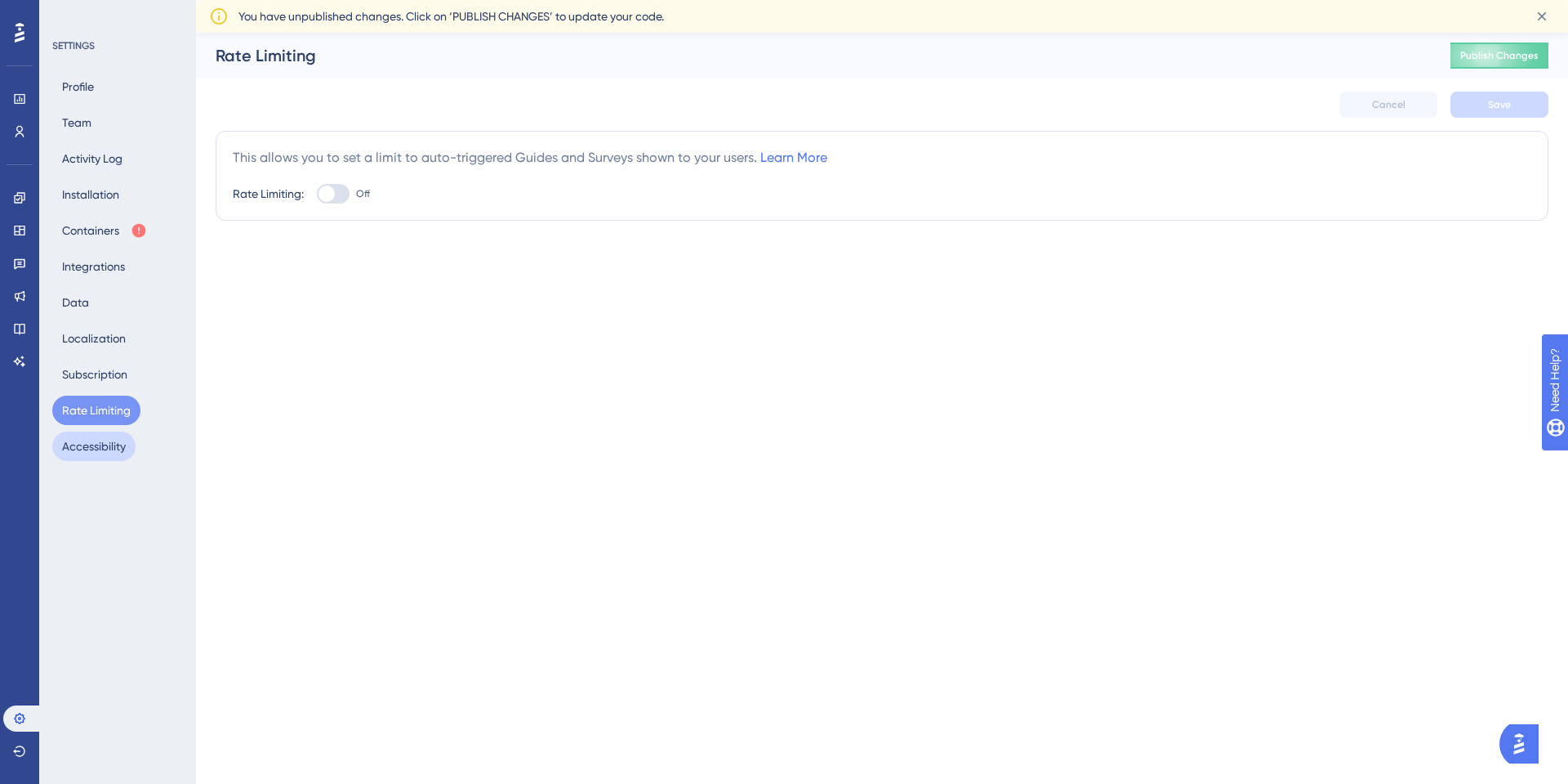
click at [95, 450] on button "Accessibility" at bounding box center [94, 446] width 84 height 29
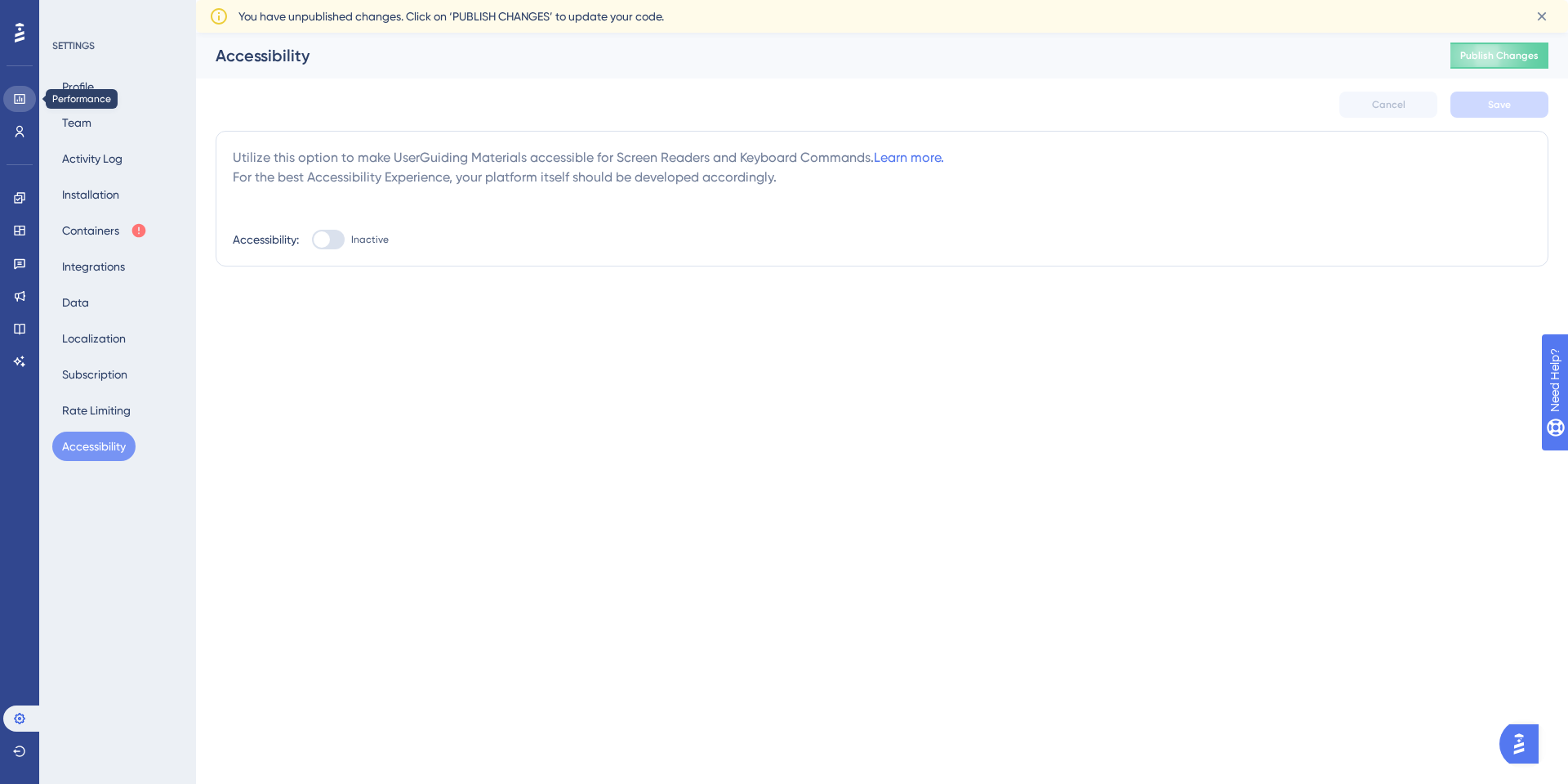
click at [16, 99] on icon at bounding box center [20, 99] width 13 height 13
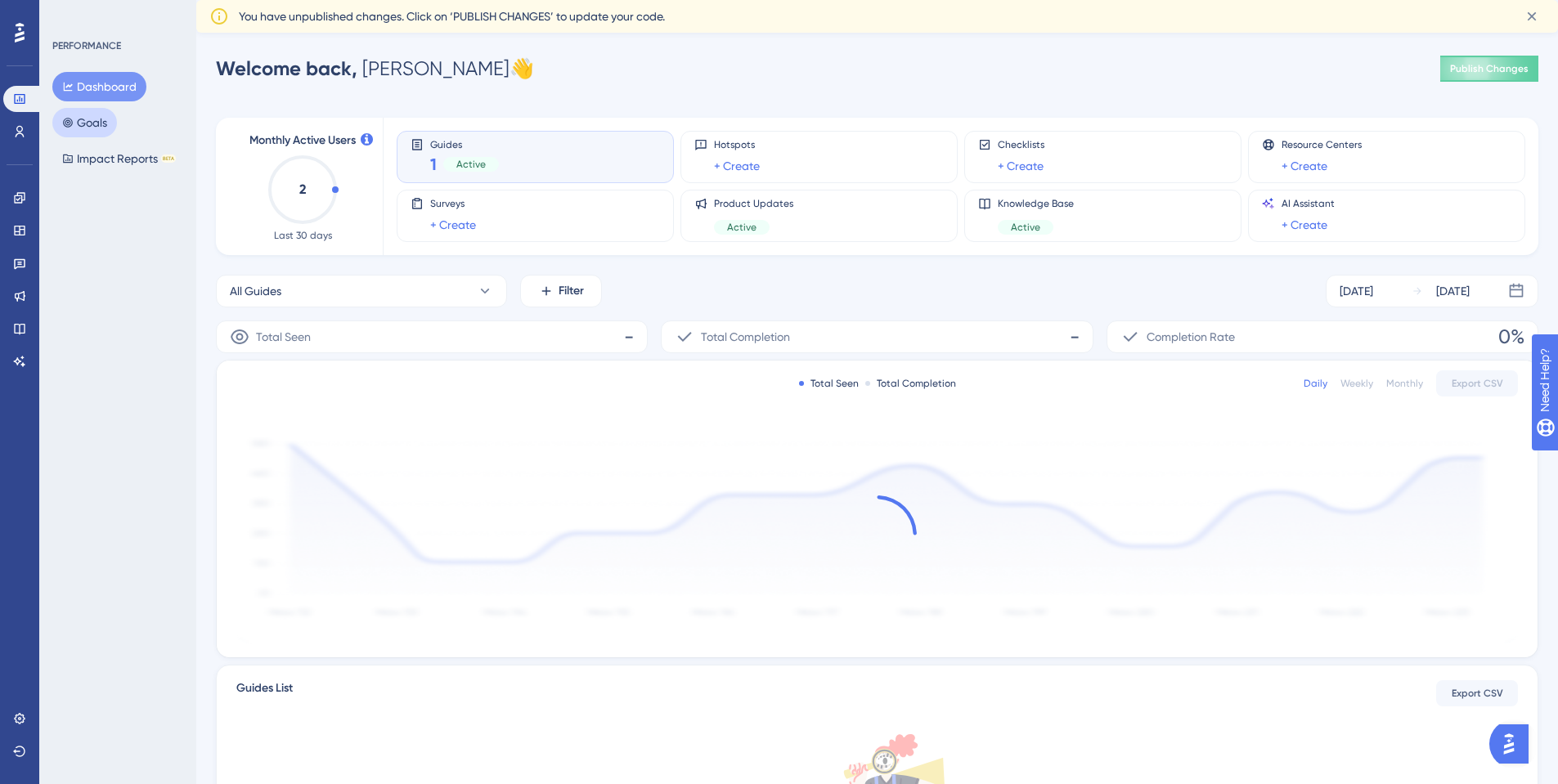
click at [100, 123] on button "Goals" at bounding box center [85, 122] width 65 height 29
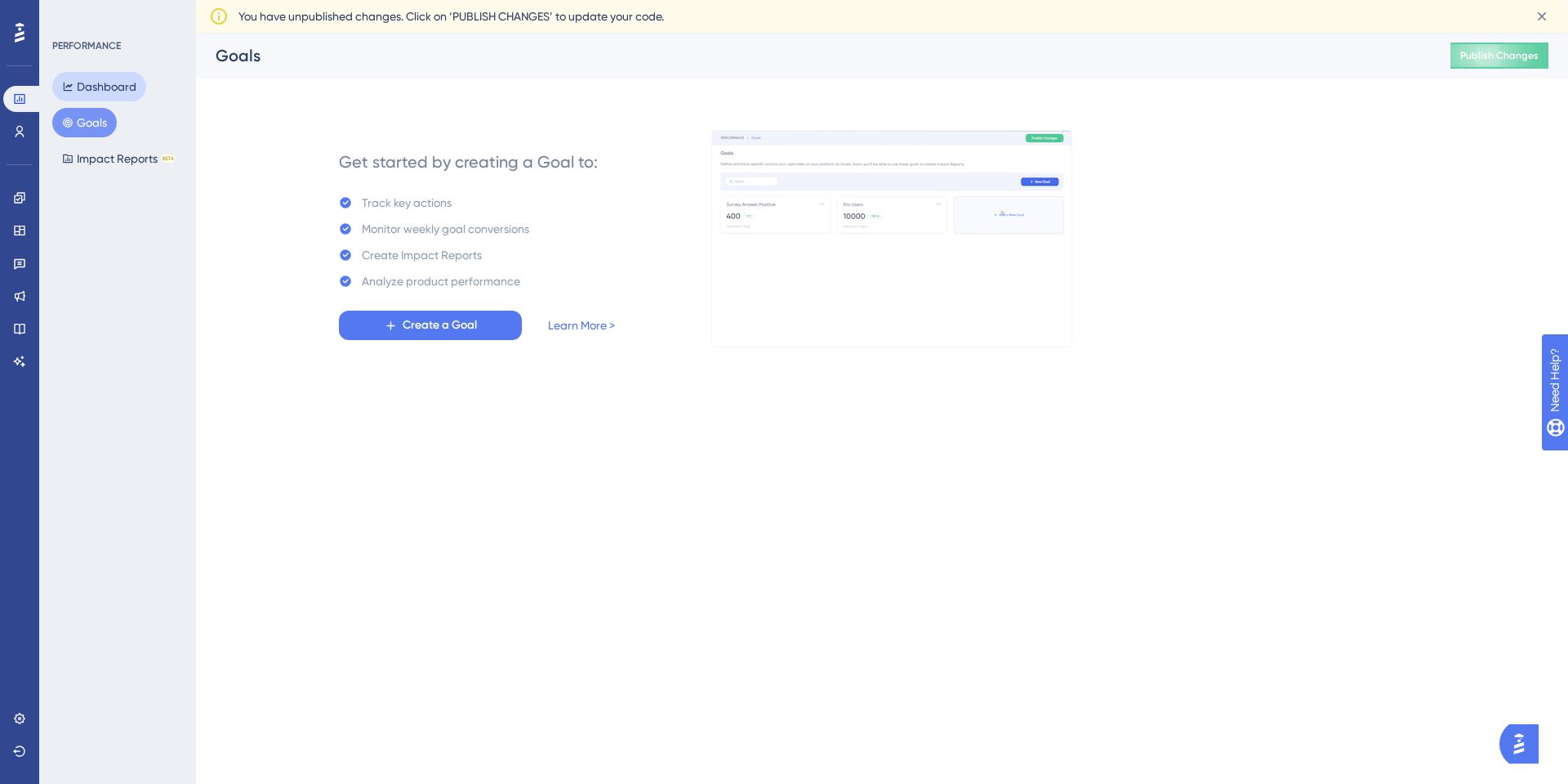
click at [106, 75] on button "Dashboard" at bounding box center [100, 86] width 94 height 29
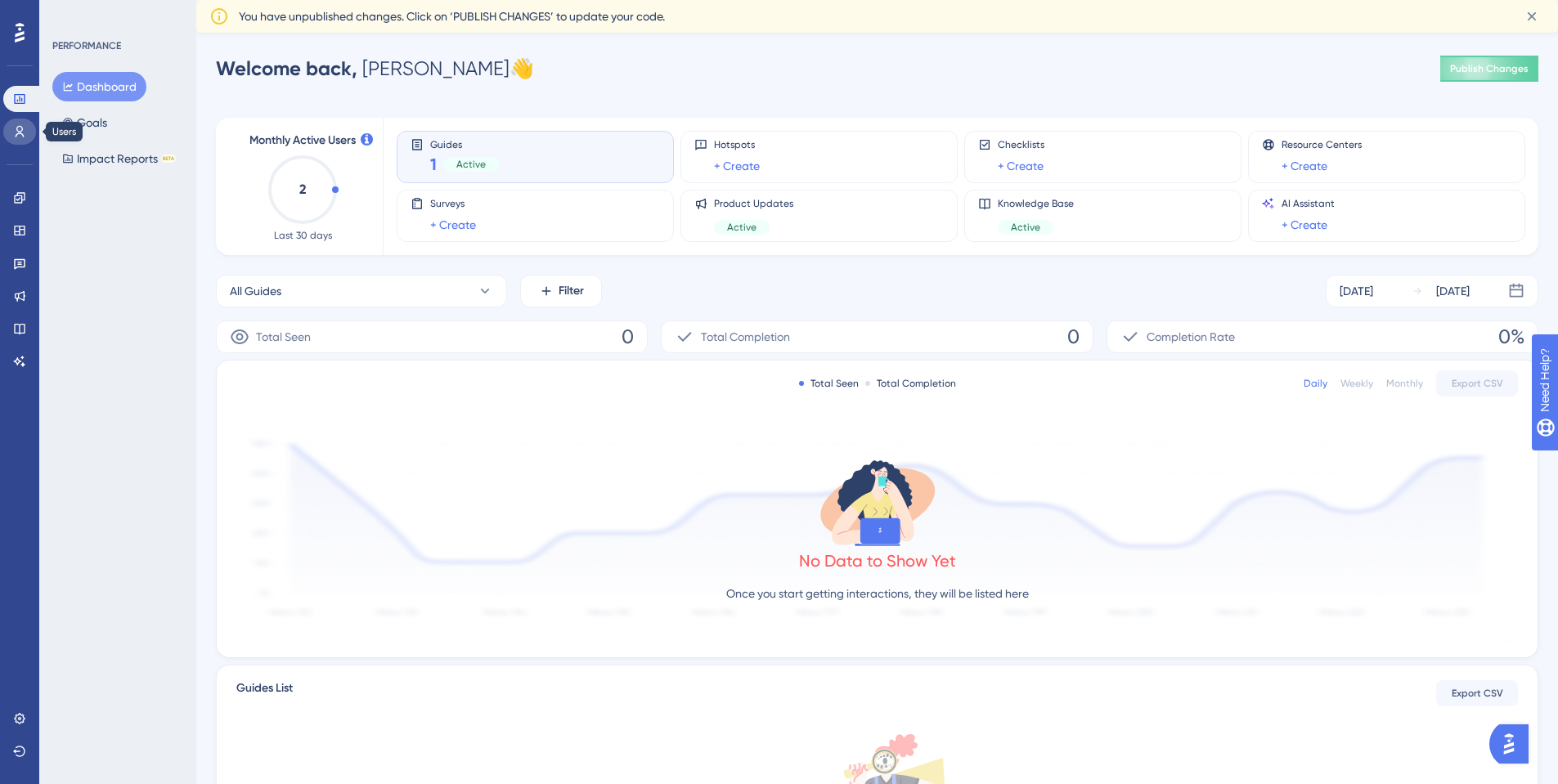
click at [26, 137] on link at bounding box center [20, 131] width 33 height 26
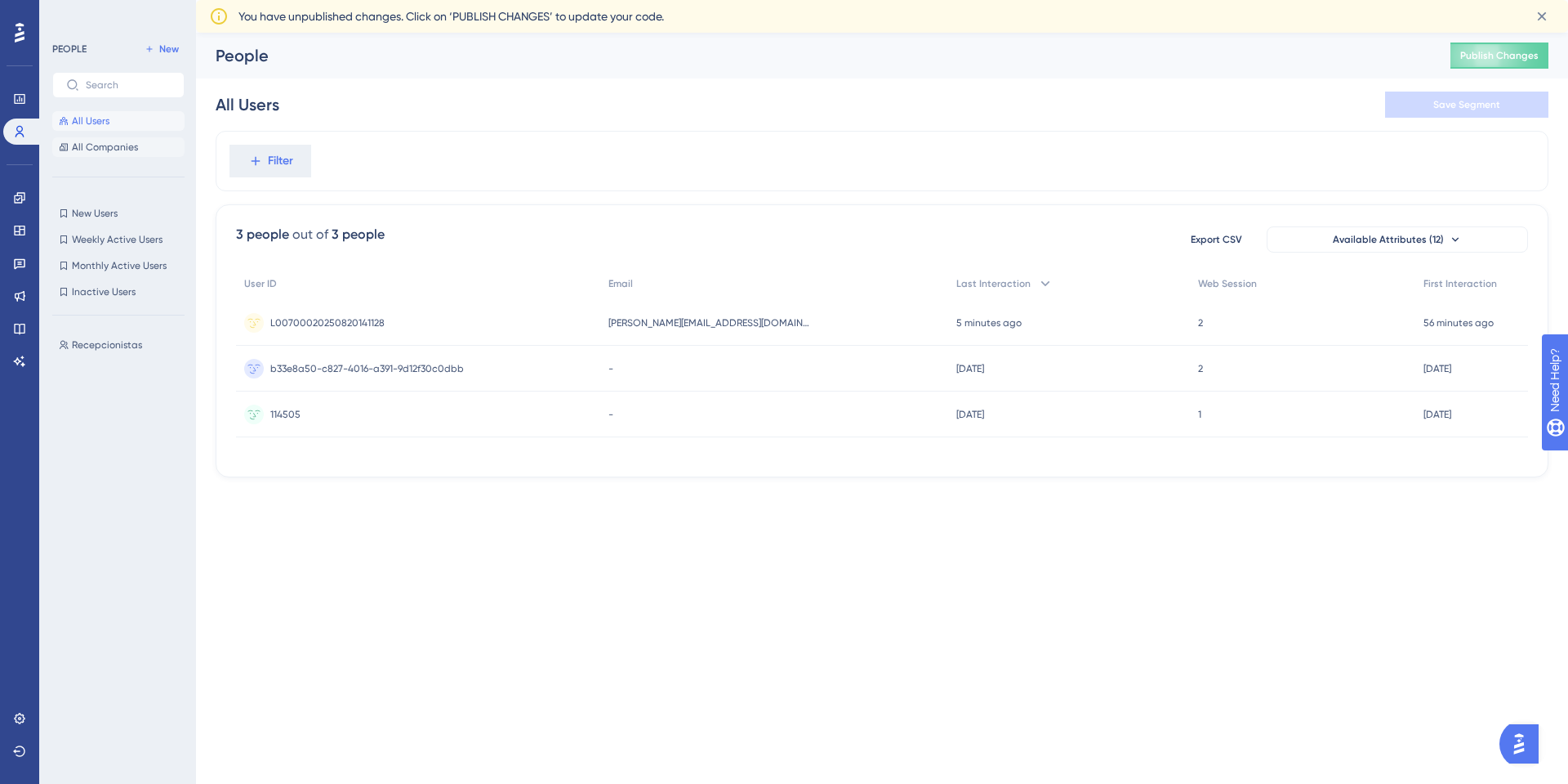
click at [117, 144] on span "All Companies" at bounding box center [105, 147] width 66 height 13
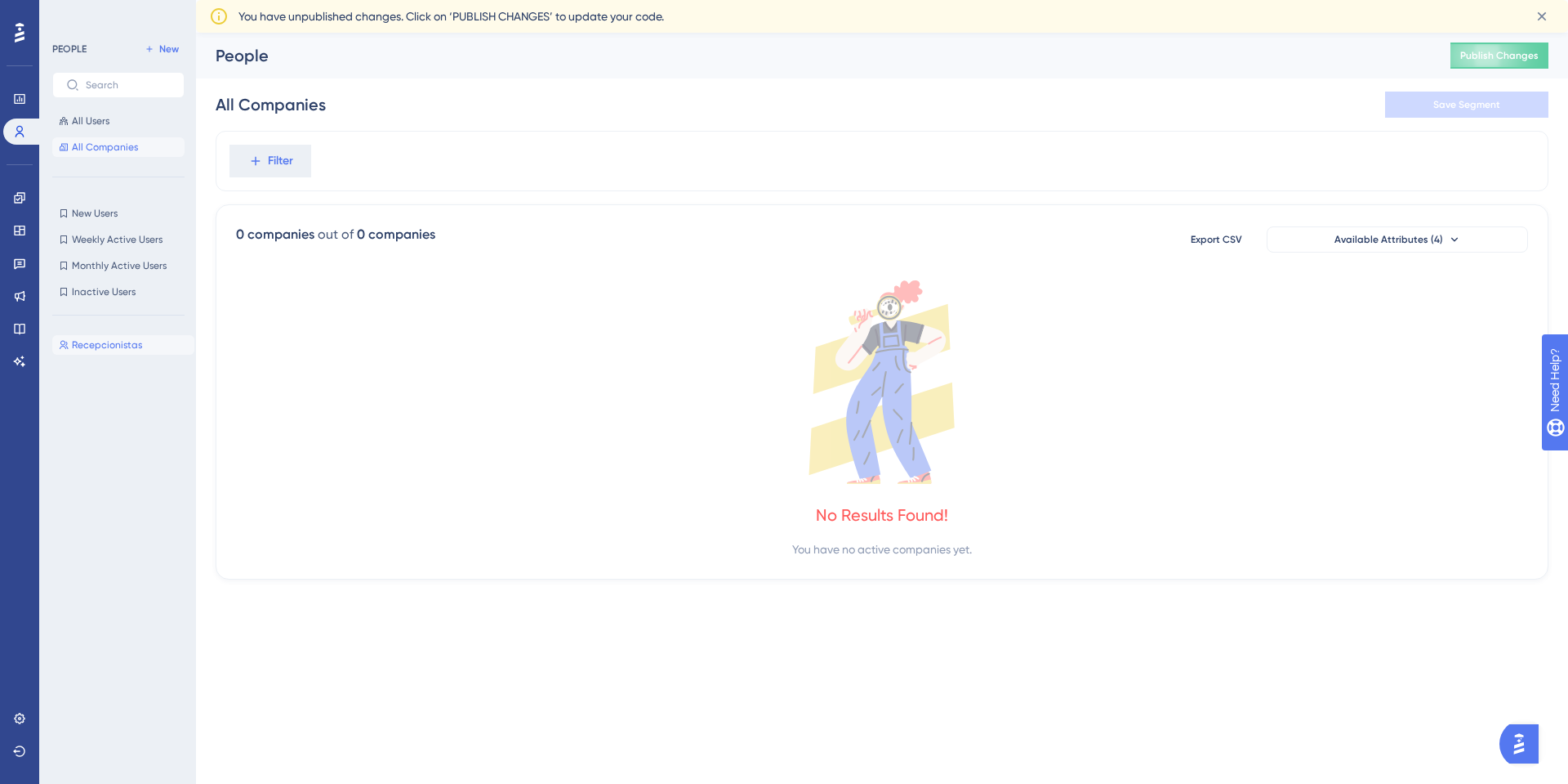
click at [108, 344] on span "Recepcionistas" at bounding box center [107, 344] width 70 height 13
click at [346, 164] on span "OR" at bounding box center [345, 161] width 14 height 13
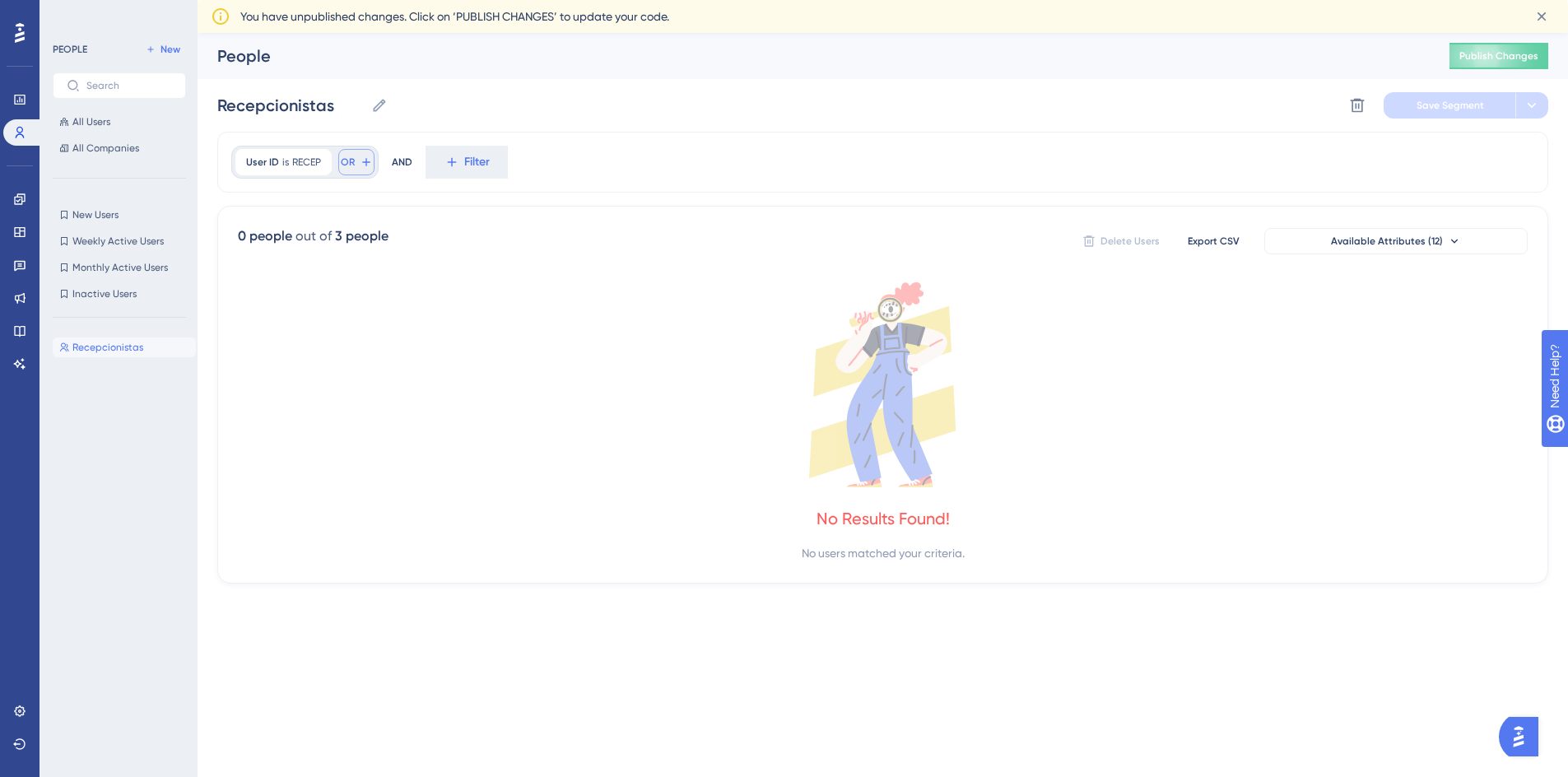
scroll to position [91, 0]
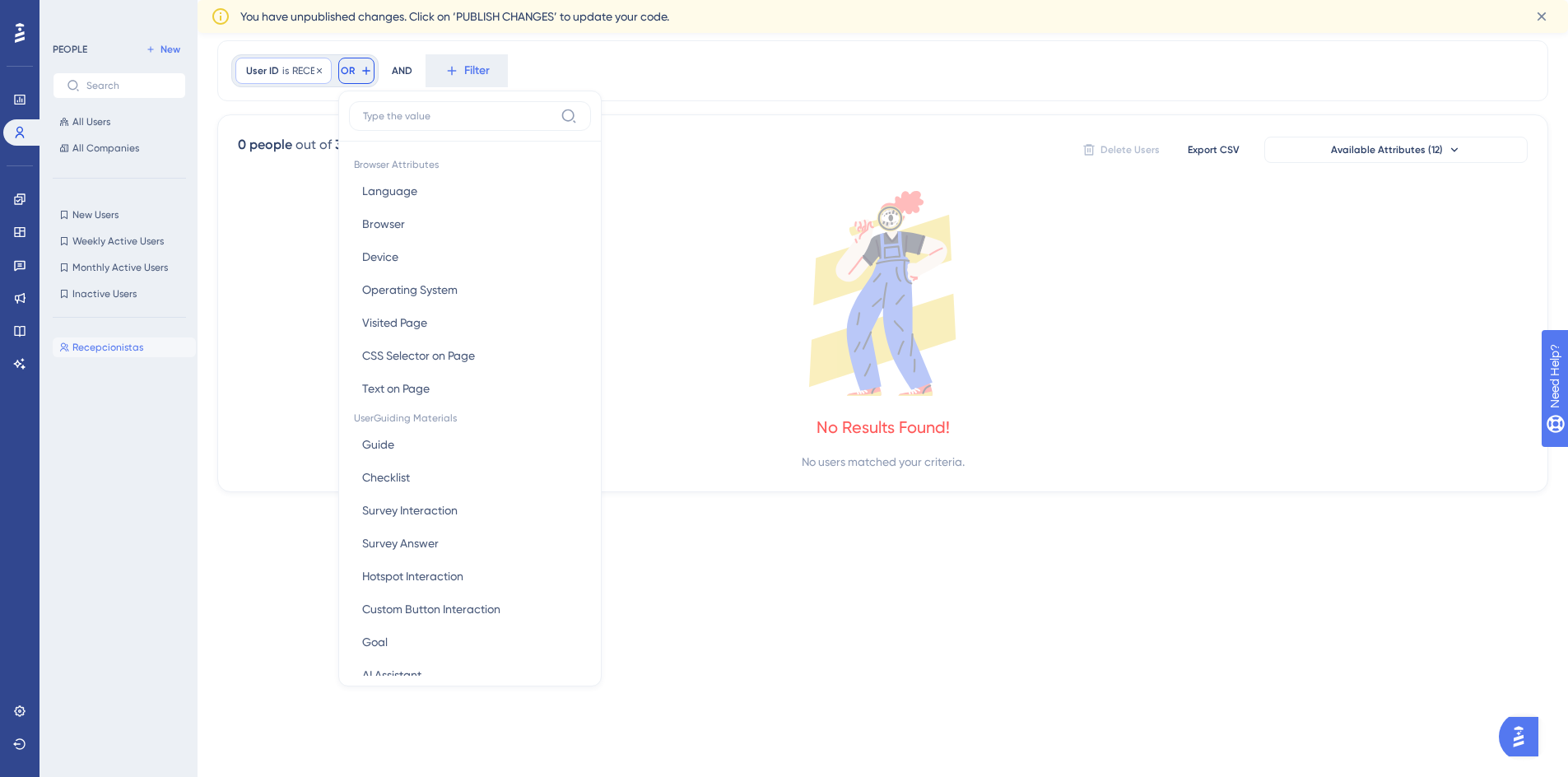
click at [261, 68] on span "User ID" at bounding box center [263, 71] width 33 height 13
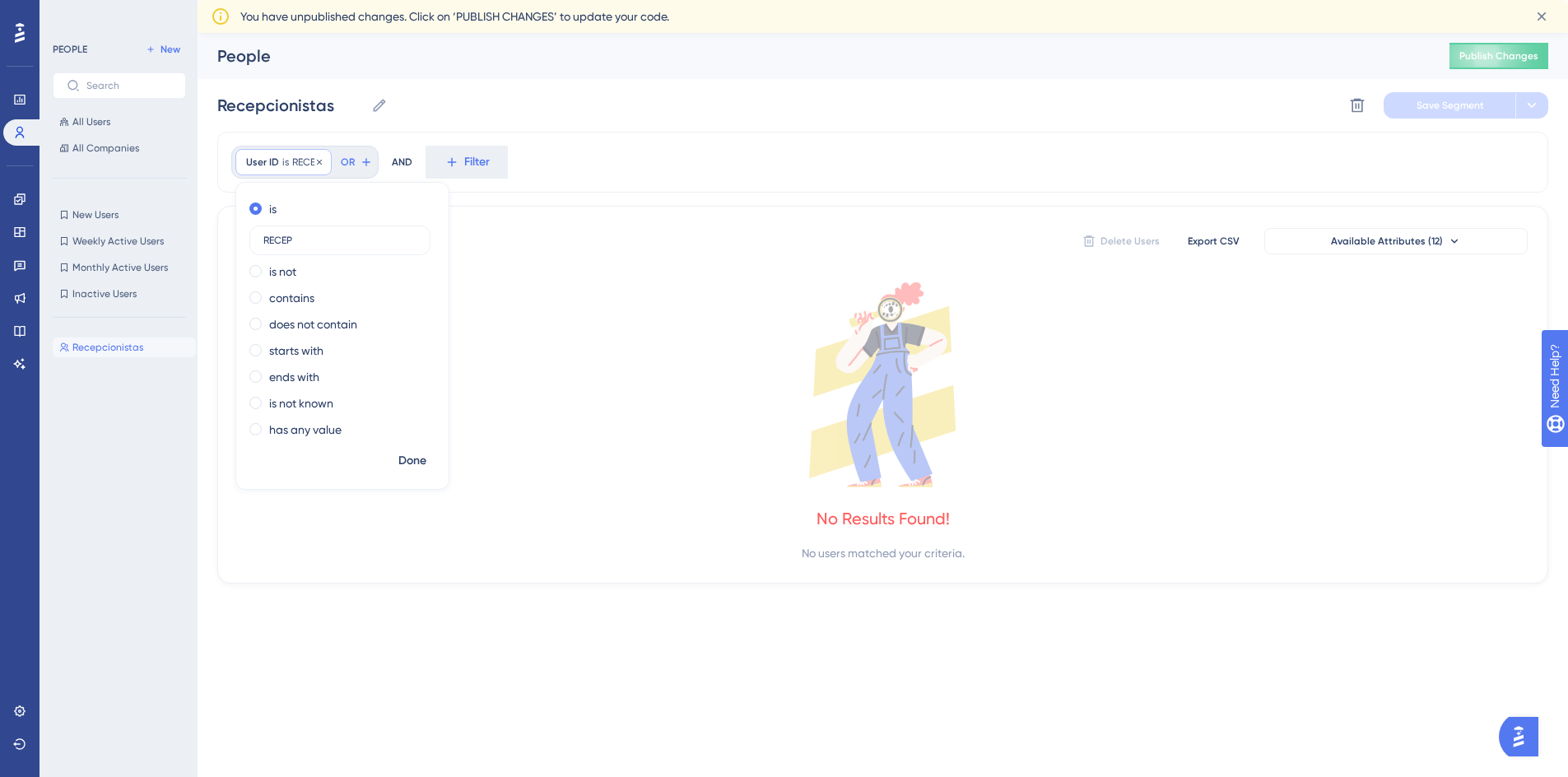
scroll to position [0, 0]
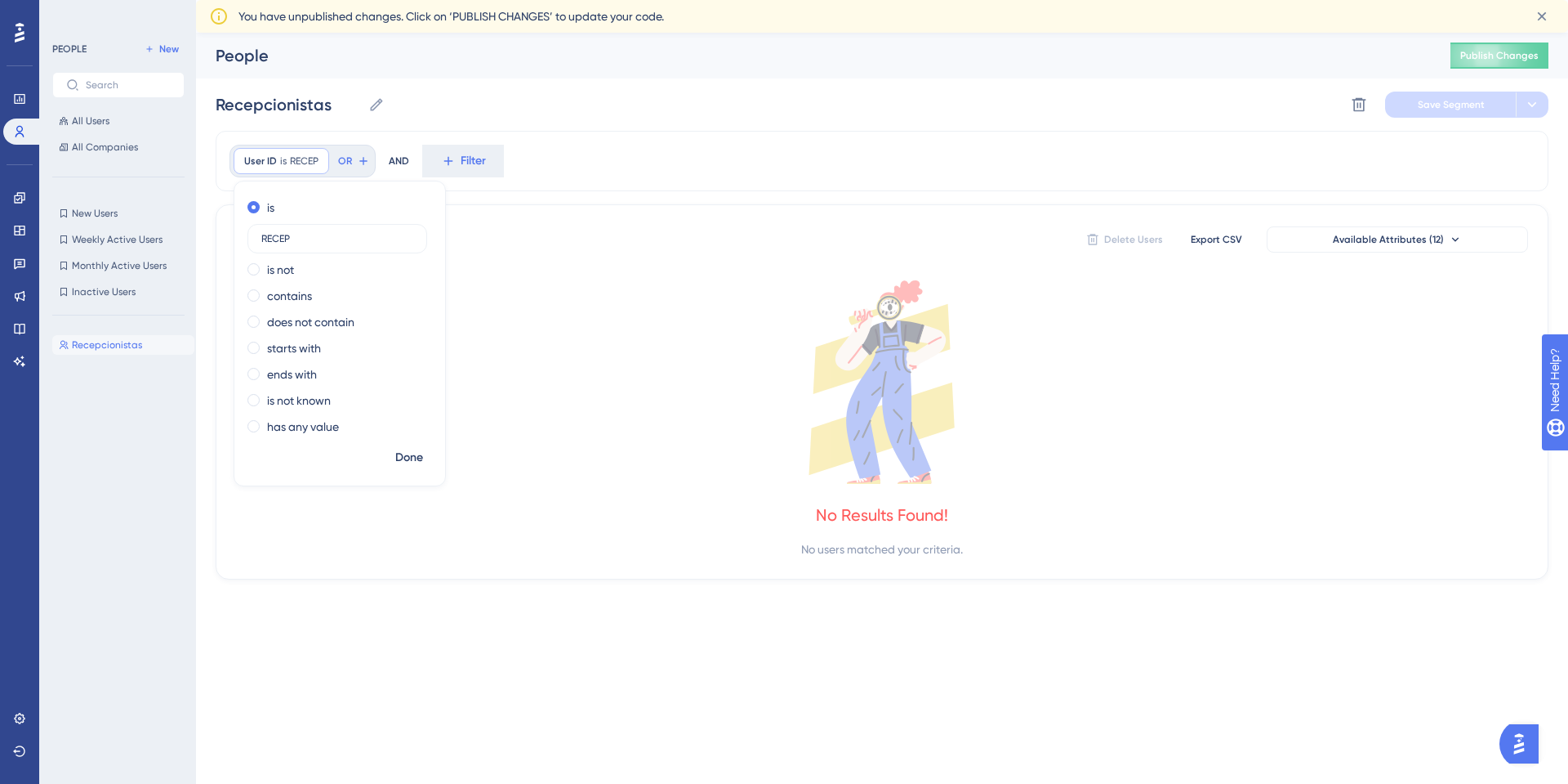
click at [402, 155] on div "AND" at bounding box center [398, 161] width 20 height 33
click at [457, 155] on button "Filter" at bounding box center [463, 161] width 82 height 33
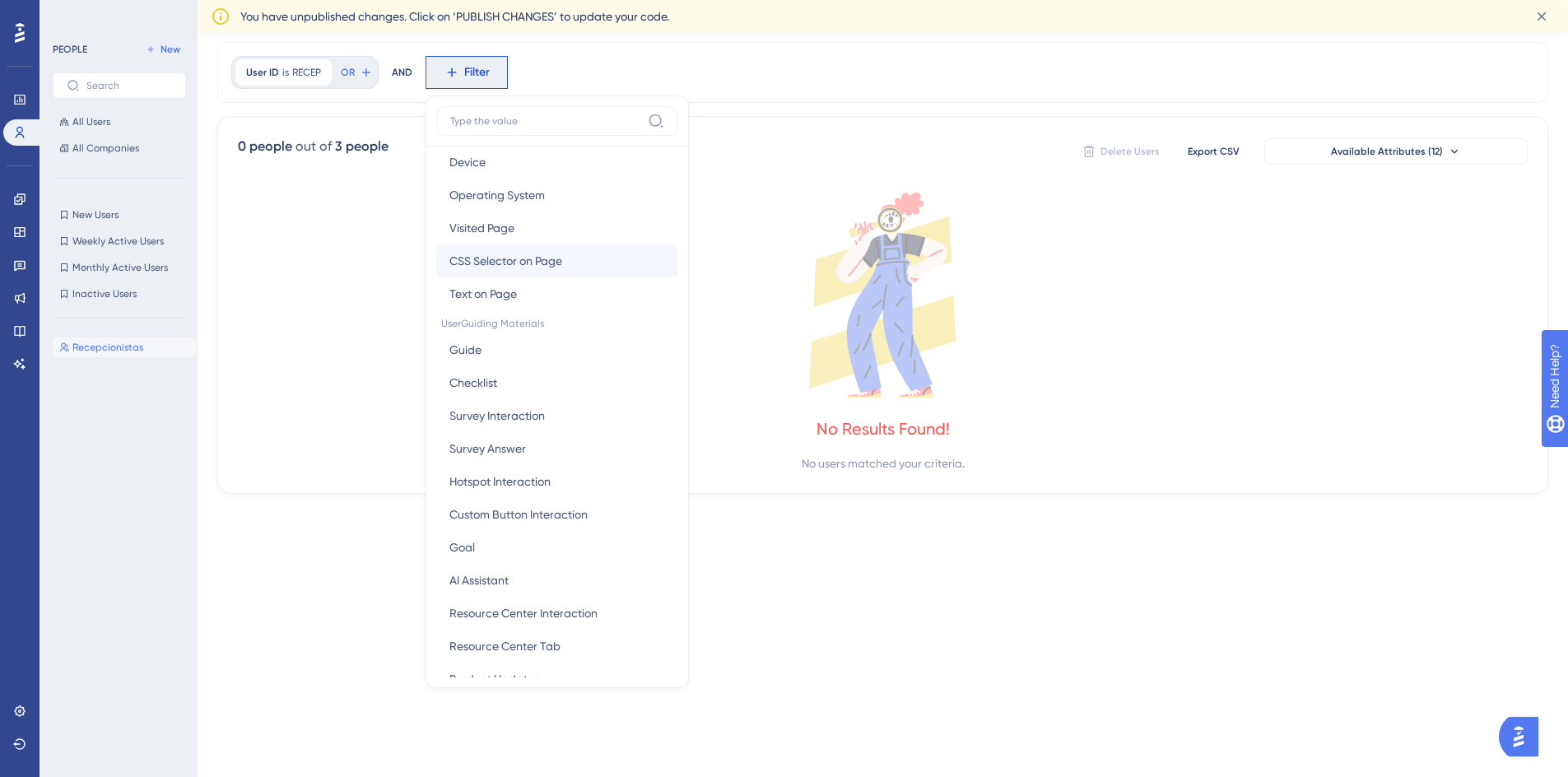
scroll to position [99, 0]
click at [278, 338] on icon at bounding box center [882, 295] width 1289 height 205
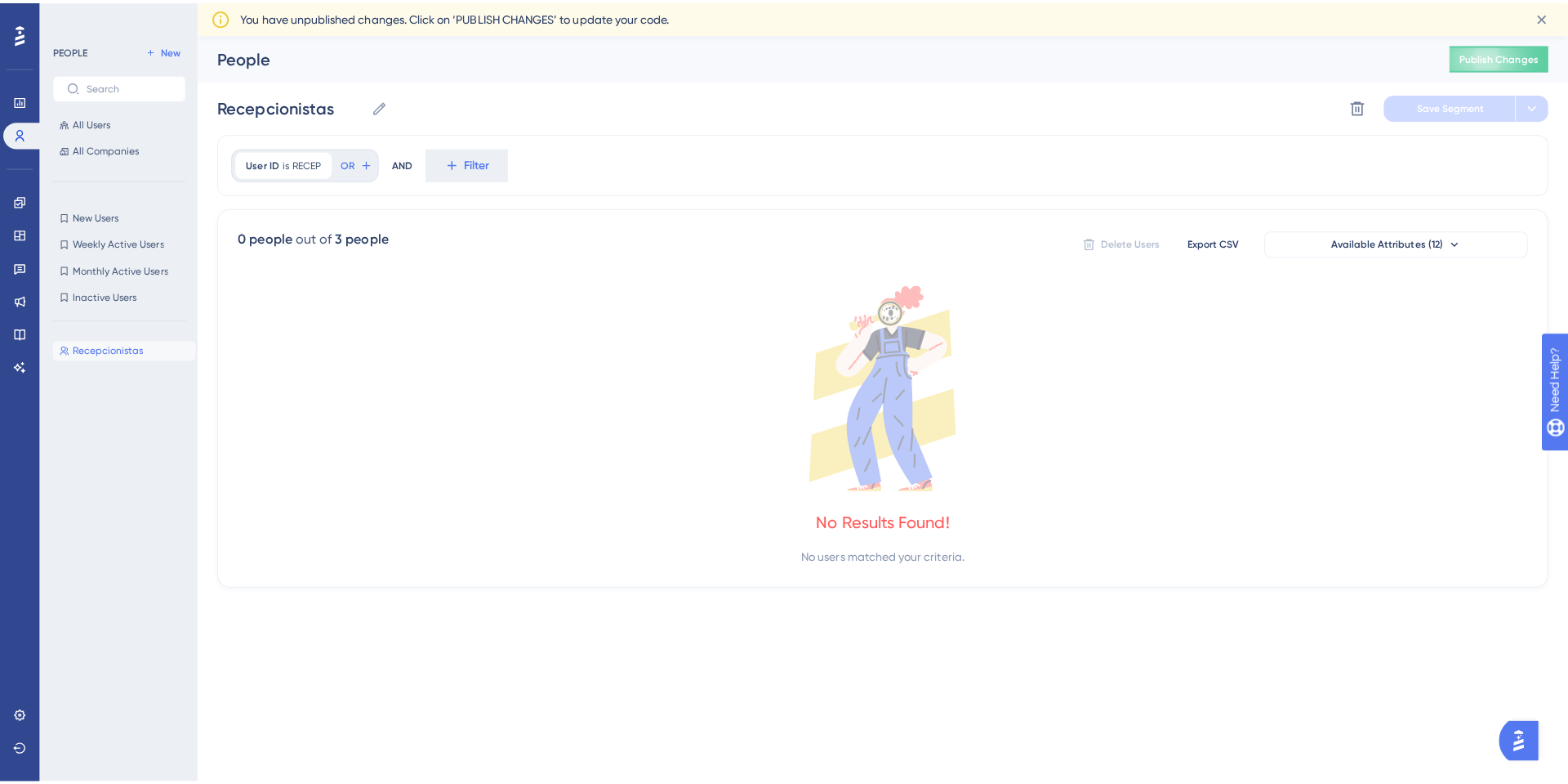
scroll to position [0, 0]
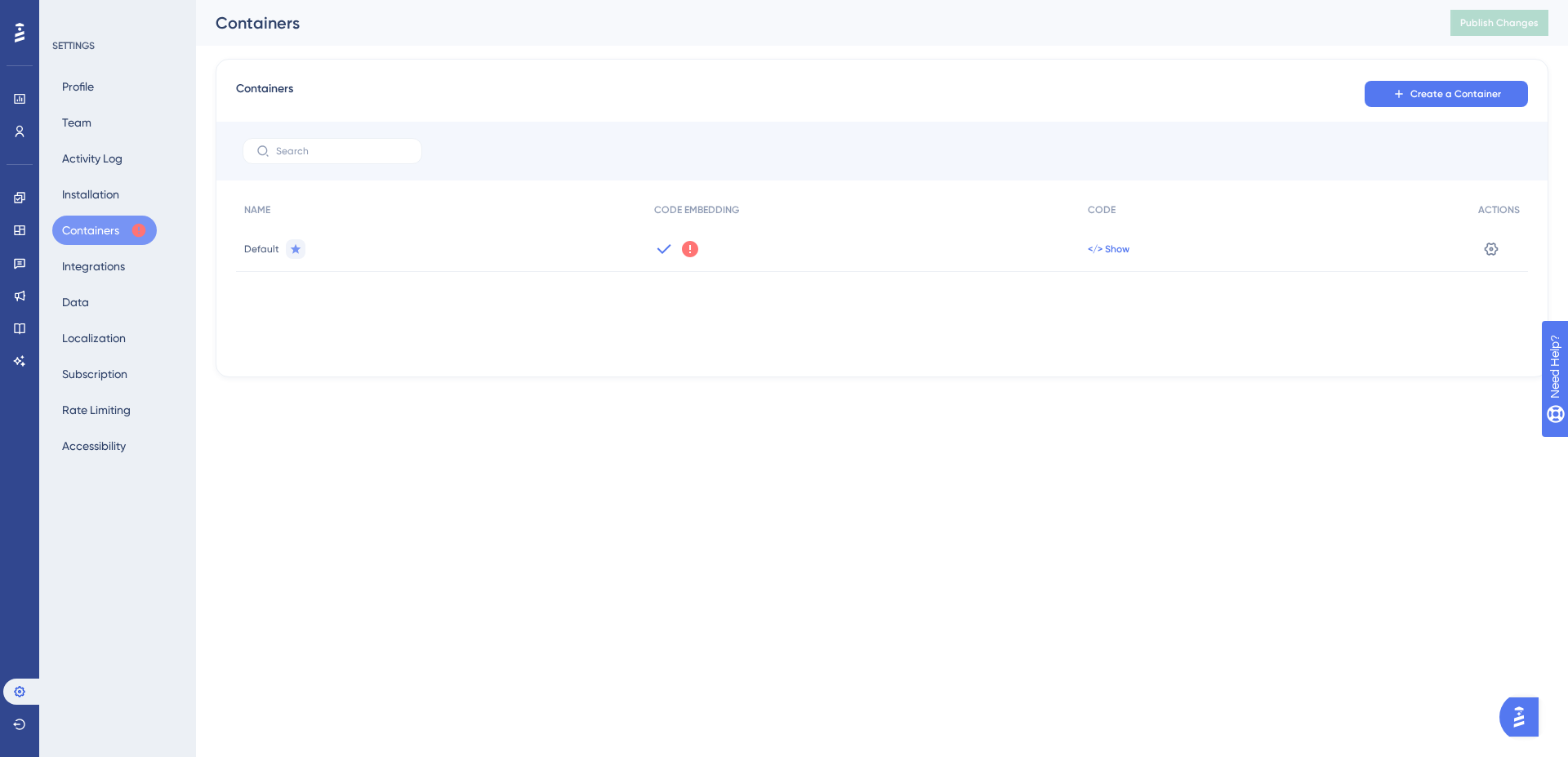
click at [1106, 253] on span "</> Show" at bounding box center [1108, 249] width 42 height 13
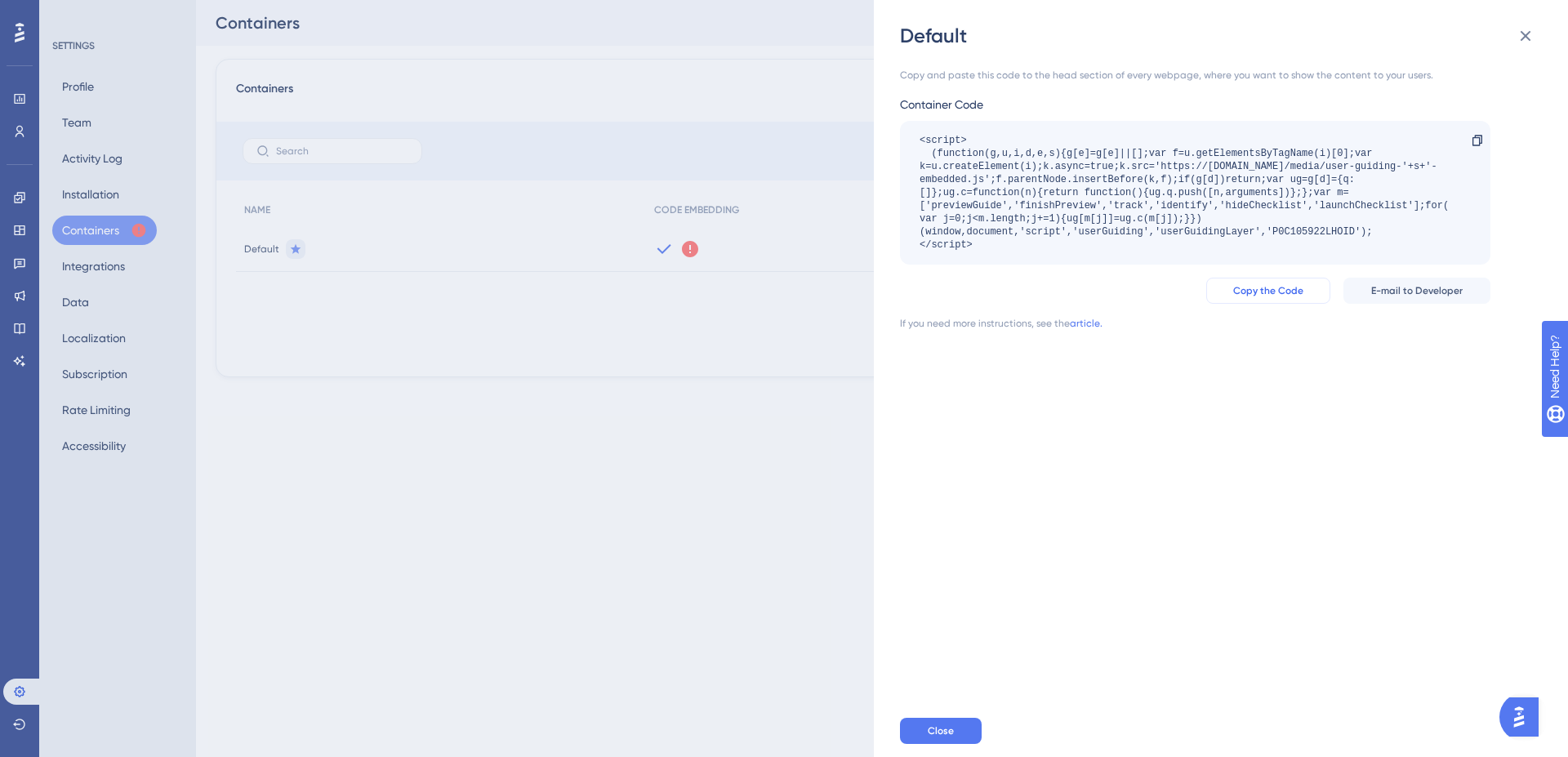
click at [1301, 291] on span "Copy the Code" at bounding box center [1268, 291] width 70 height 13
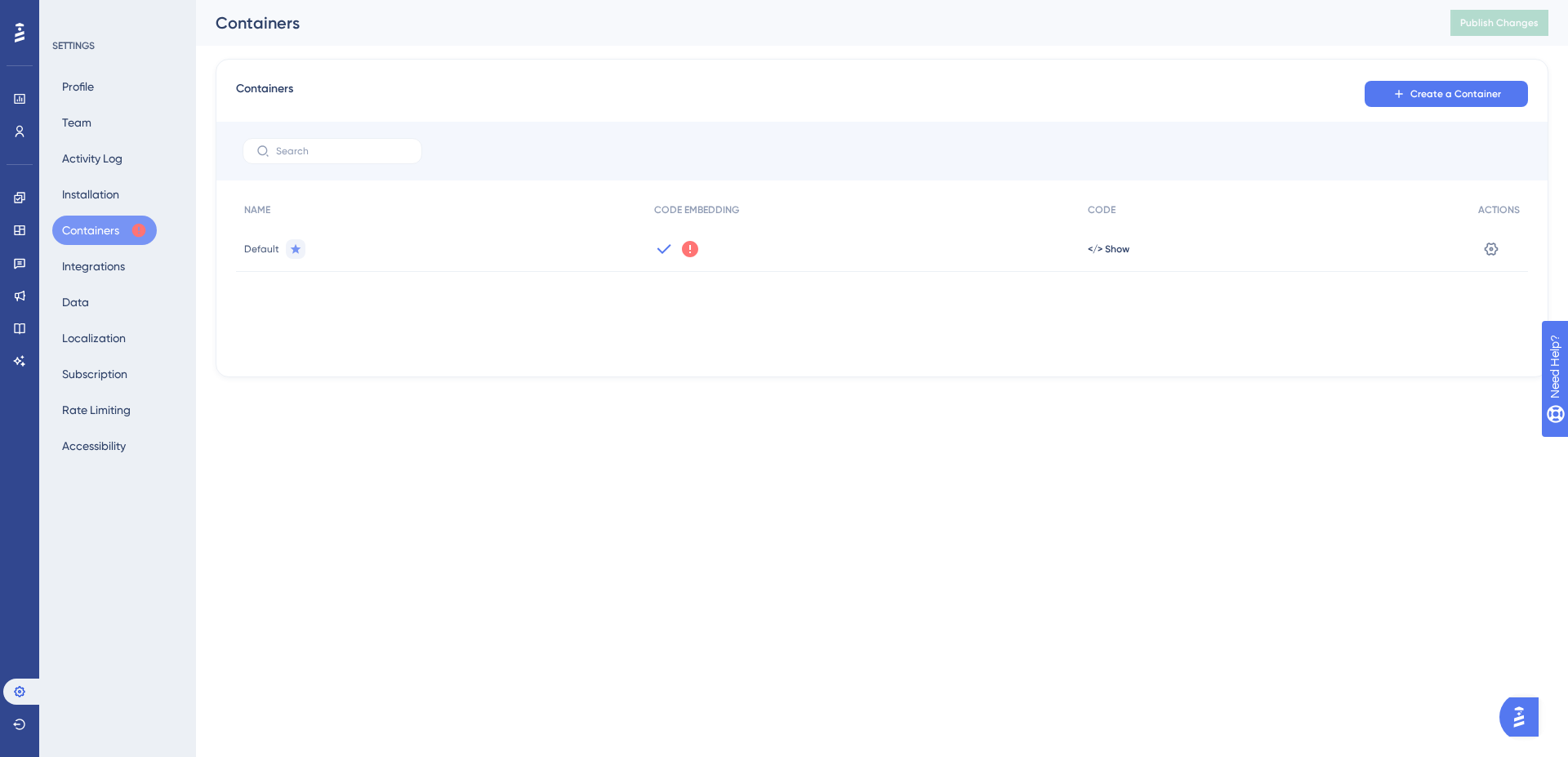
click at [273, 238] on div "Default" at bounding box center [440, 248] width 410 height 45
drag, startPoint x: 275, startPoint y: 244, endPoint x: 298, endPoint y: 251, distance: 24.0
click at [282, 246] on div "Default" at bounding box center [440, 248] width 410 height 45
click at [302, 251] on div at bounding box center [295, 249] width 20 height 20
click at [1490, 255] on icon at bounding box center [1492, 248] width 14 height 13
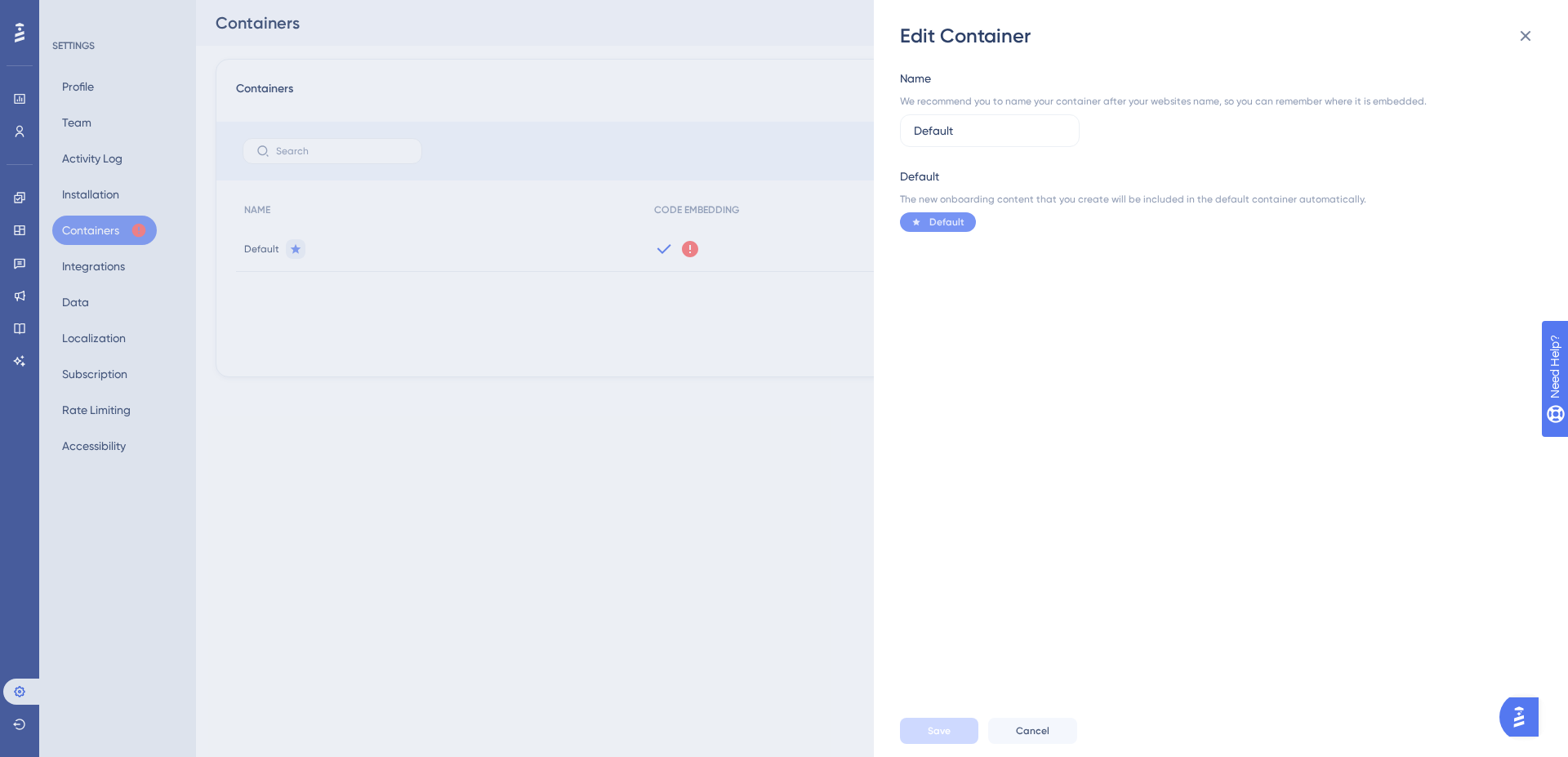
click at [612, 415] on div "Edit Container Name We recommend you to name your container after your websites…" at bounding box center [784, 378] width 1568 height 757
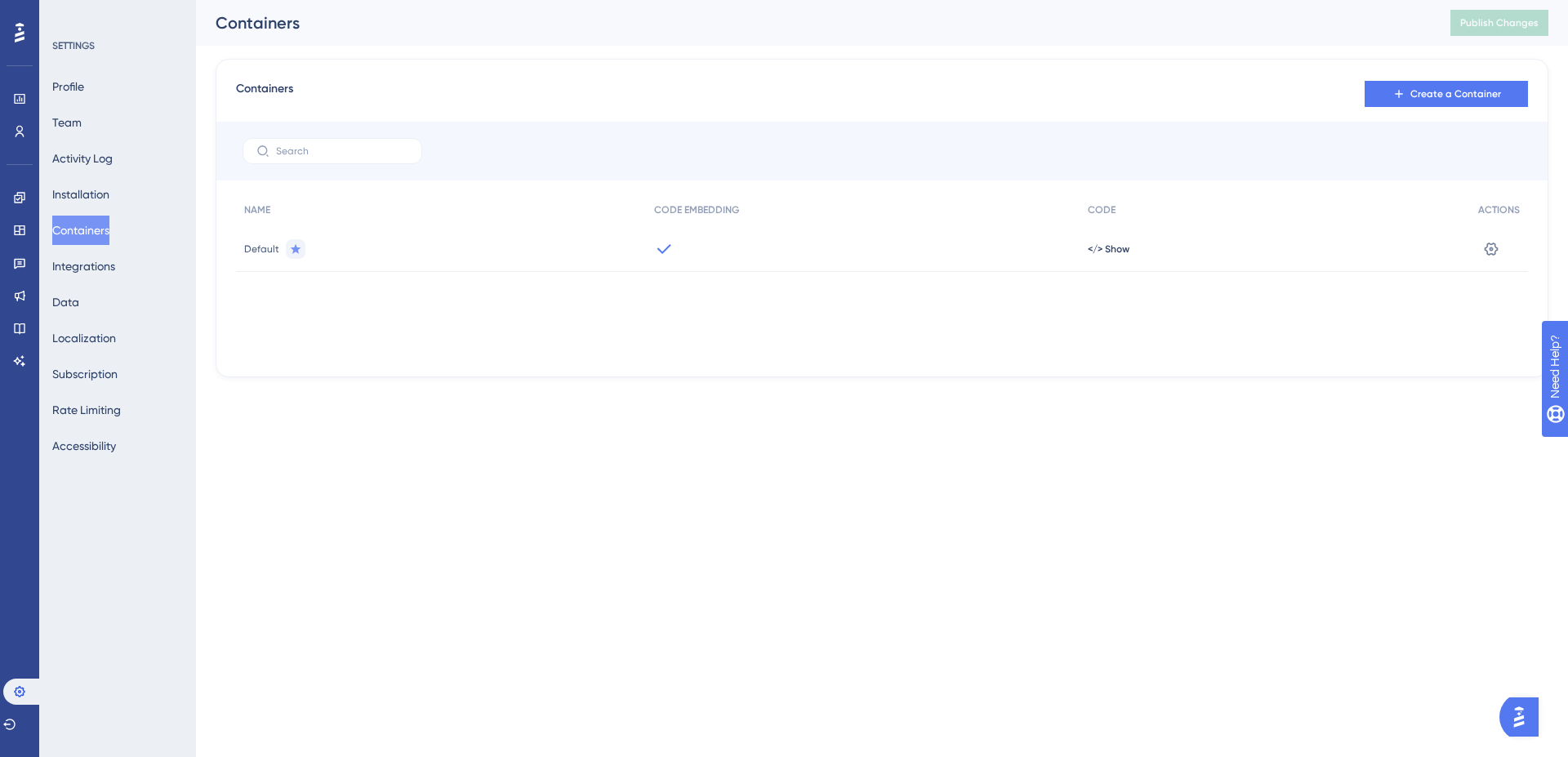
click at [666, 254] on icon at bounding box center [664, 249] width 20 height 20
click at [1117, 254] on span "</> Show" at bounding box center [1108, 249] width 42 height 13
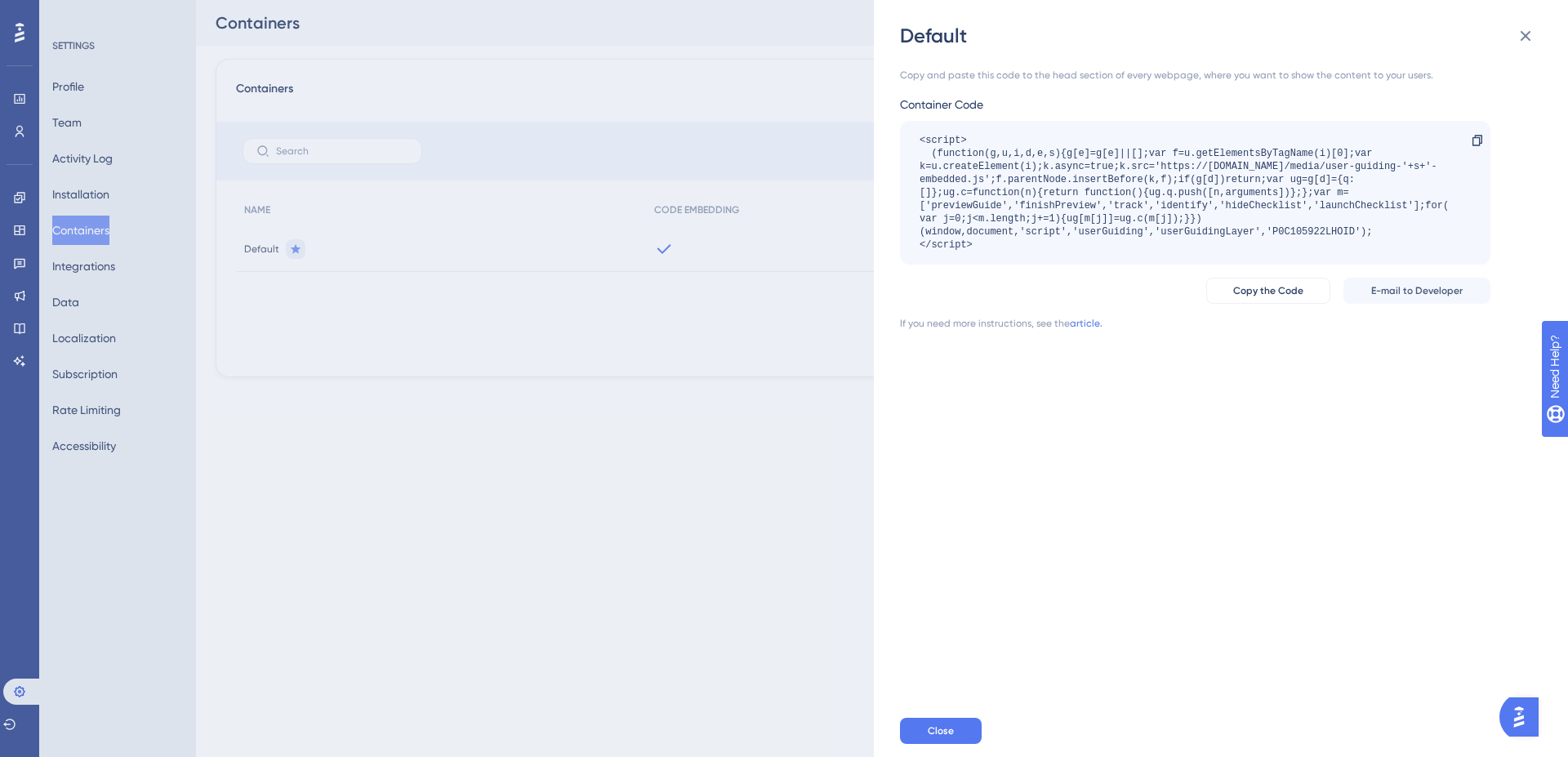
click at [735, 436] on div "Default Copy and paste this code to the head section of every webpage, where yo…" at bounding box center [784, 378] width 1568 height 757
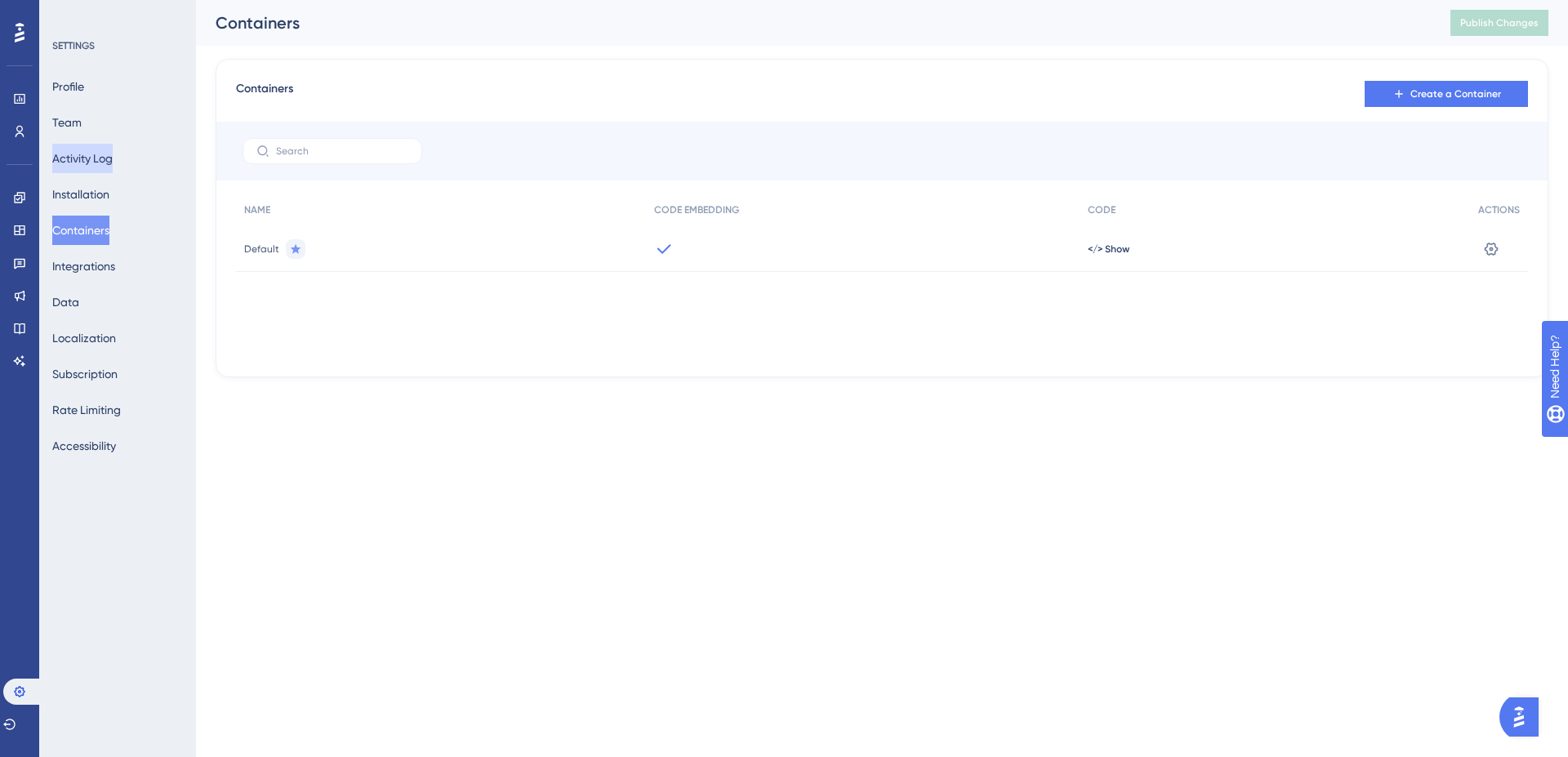
click at [97, 166] on button "Activity Log" at bounding box center [83, 158] width 60 height 29
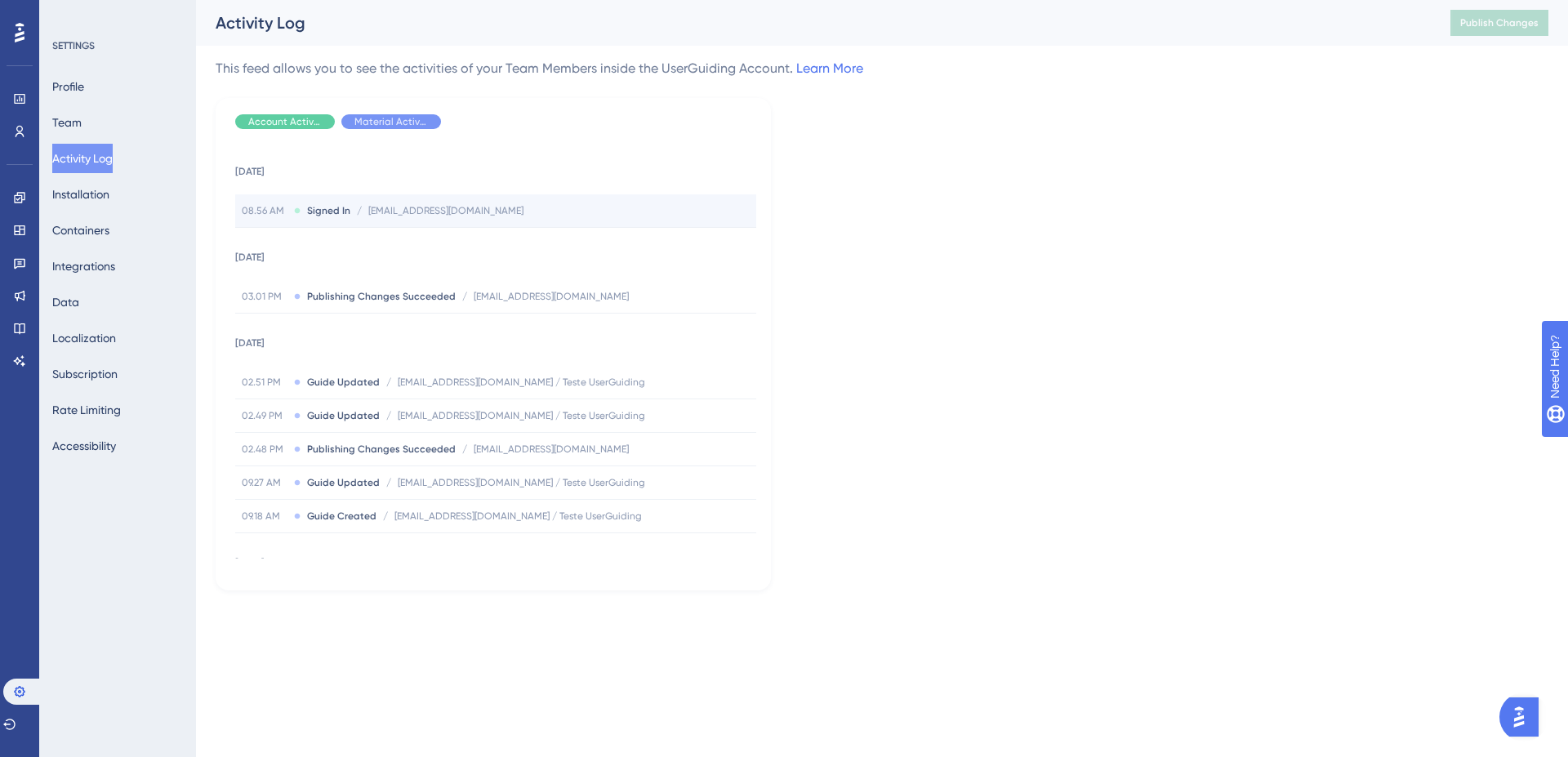
click at [580, 215] on div "08.56 AM Signed In / [EMAIL_ADDRESS][DOMAIN_NAME] [EMAIL_ADDRESS][DOMAIN_NAME]" at bounding box center [496, 211] width 521 height 33
click at [461, 209] on span "[EMAIL_ADDRESS][DOMAIN_NAME]" at bounding box center [446, 211] width 155 height 13
click at [120, 228] on button "Containers" at bounding box center [91, 230] width 76 height 29
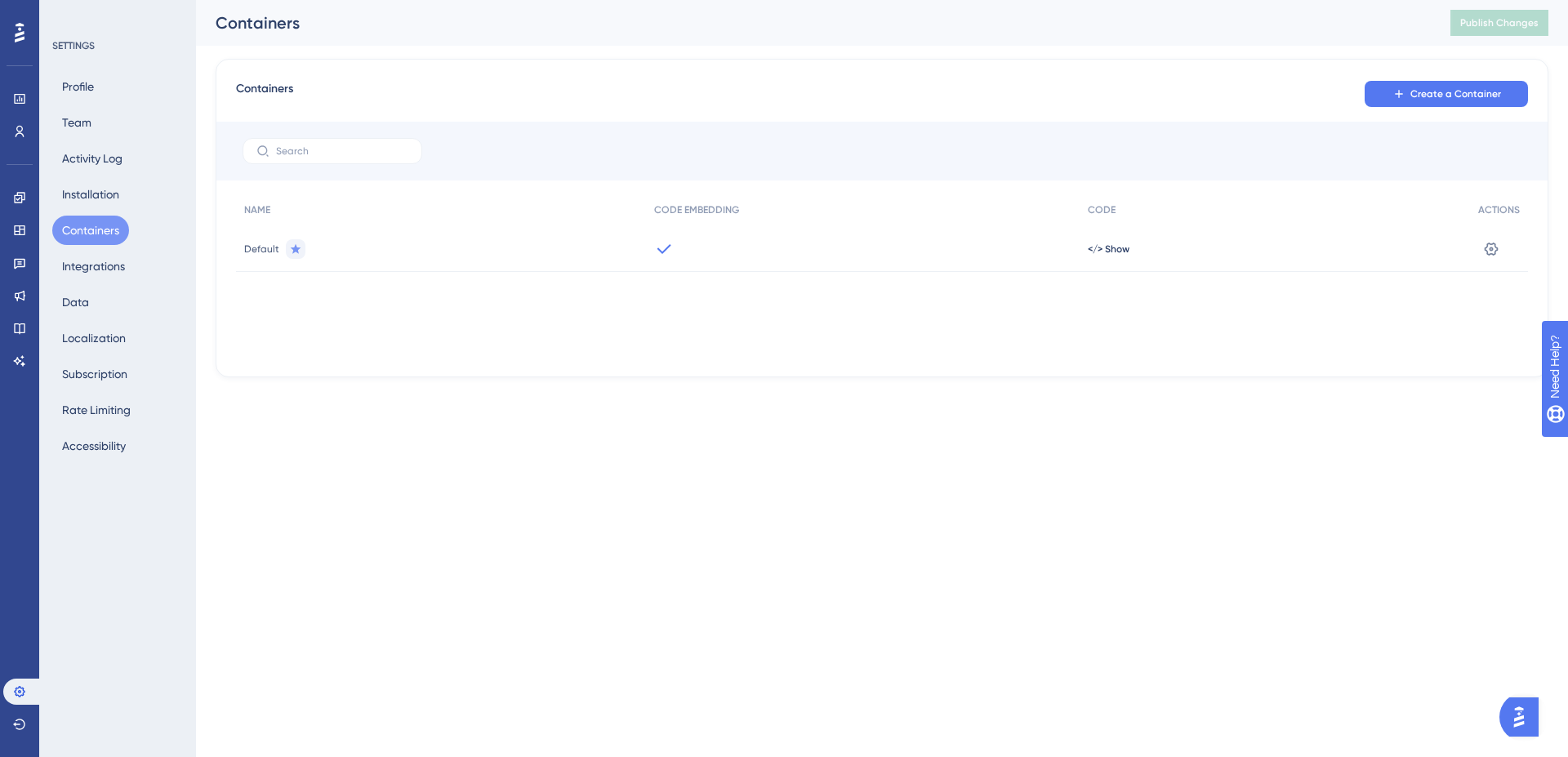
click at [430, 251] on div "Default" at bounding box center [440, 248] width 410 height 45
click at [238, 255] on div "Default" at bounding box center [440, 248] width 410 height 45
click at [1496, 249] on icon at bounding box center [1492, 249] width 16 height 16
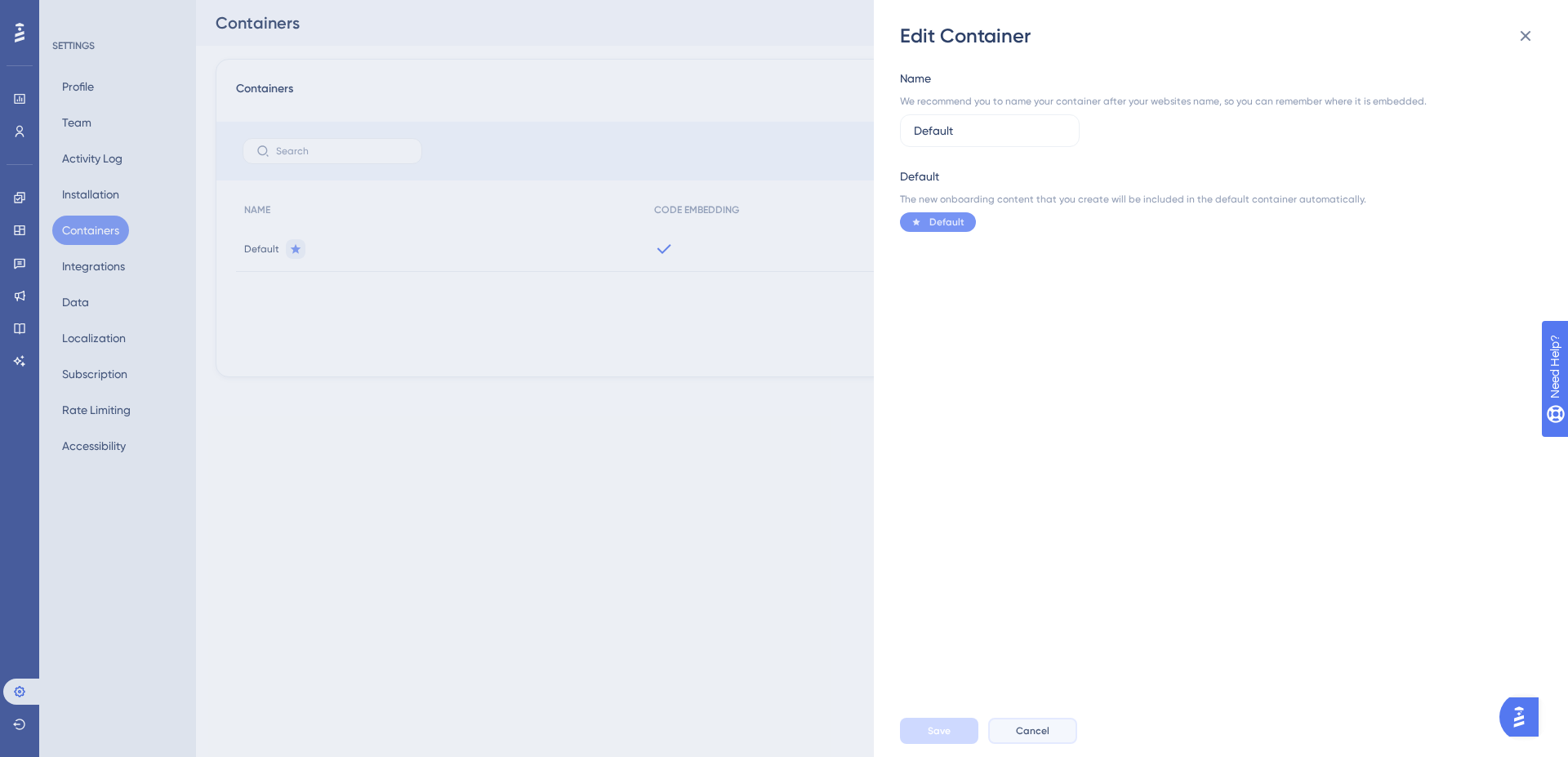
click at [1046, 723] on button "Cancel" at bounding box center [1033, 730] width 89 height 26
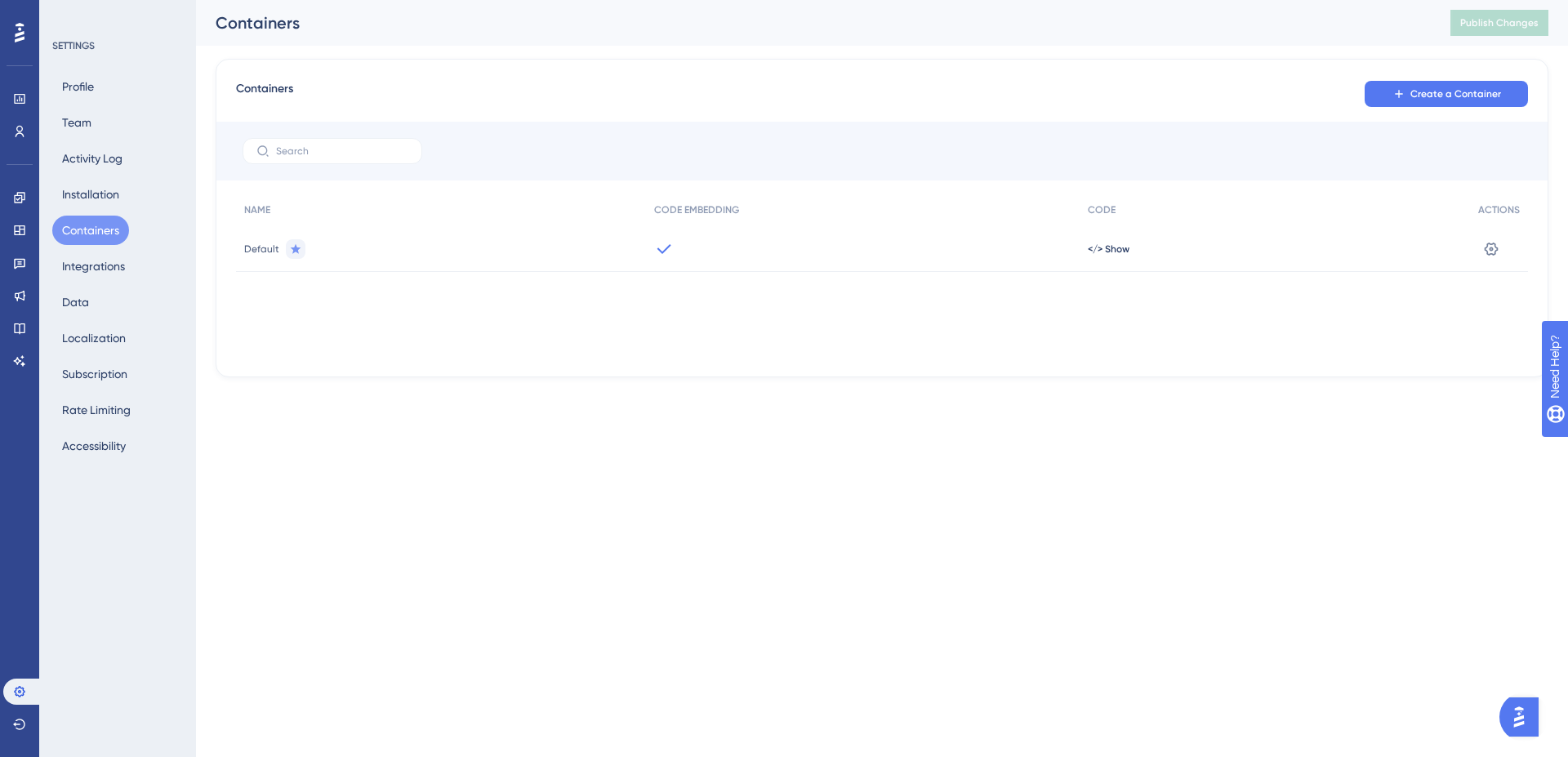
click at [1046, 0] on html "Performance Users Engagement Widgets Feedback Product Updates Knowledge Base AI…" at bounding box center [784, 0] width 1568 height 0
click at [675, 250] on div at bounding box center [863, 248] width 434 height 45
click at [269, 259] on div "Default" at bounding box center [440, 248] width 410 height 45
click at [105, 186] on button "Installation" at bounding box center [91, 194] width 76 height 29
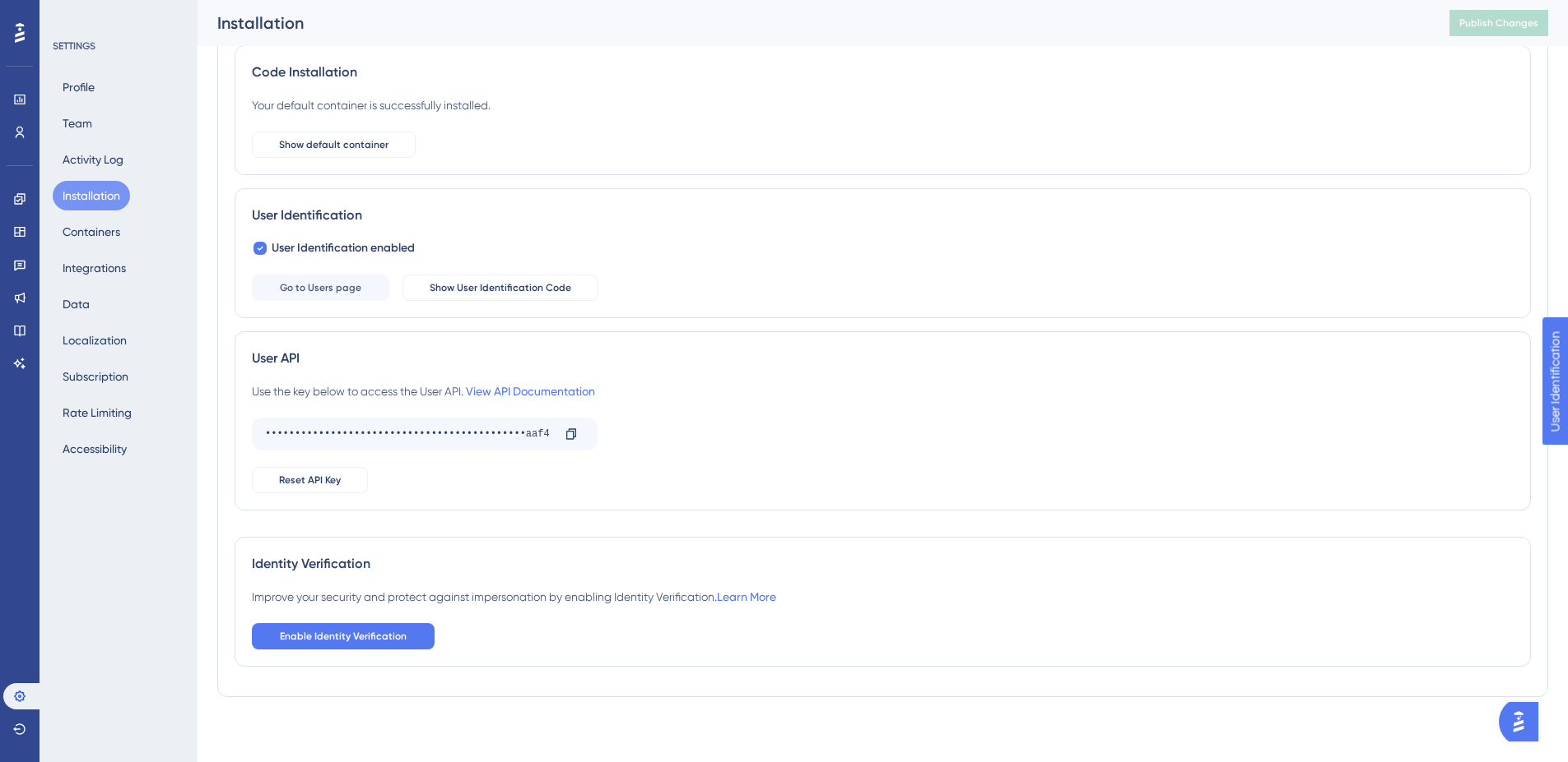
click at [132, 171] on div "Profile Team Activity Log Installation Containers Integrations Data Localizatio…" at bounding box center [119, 268] width 134 height 391
click at [118, 161] on button "Activity Log" at bounding box center [93, 159] width 81 height 30
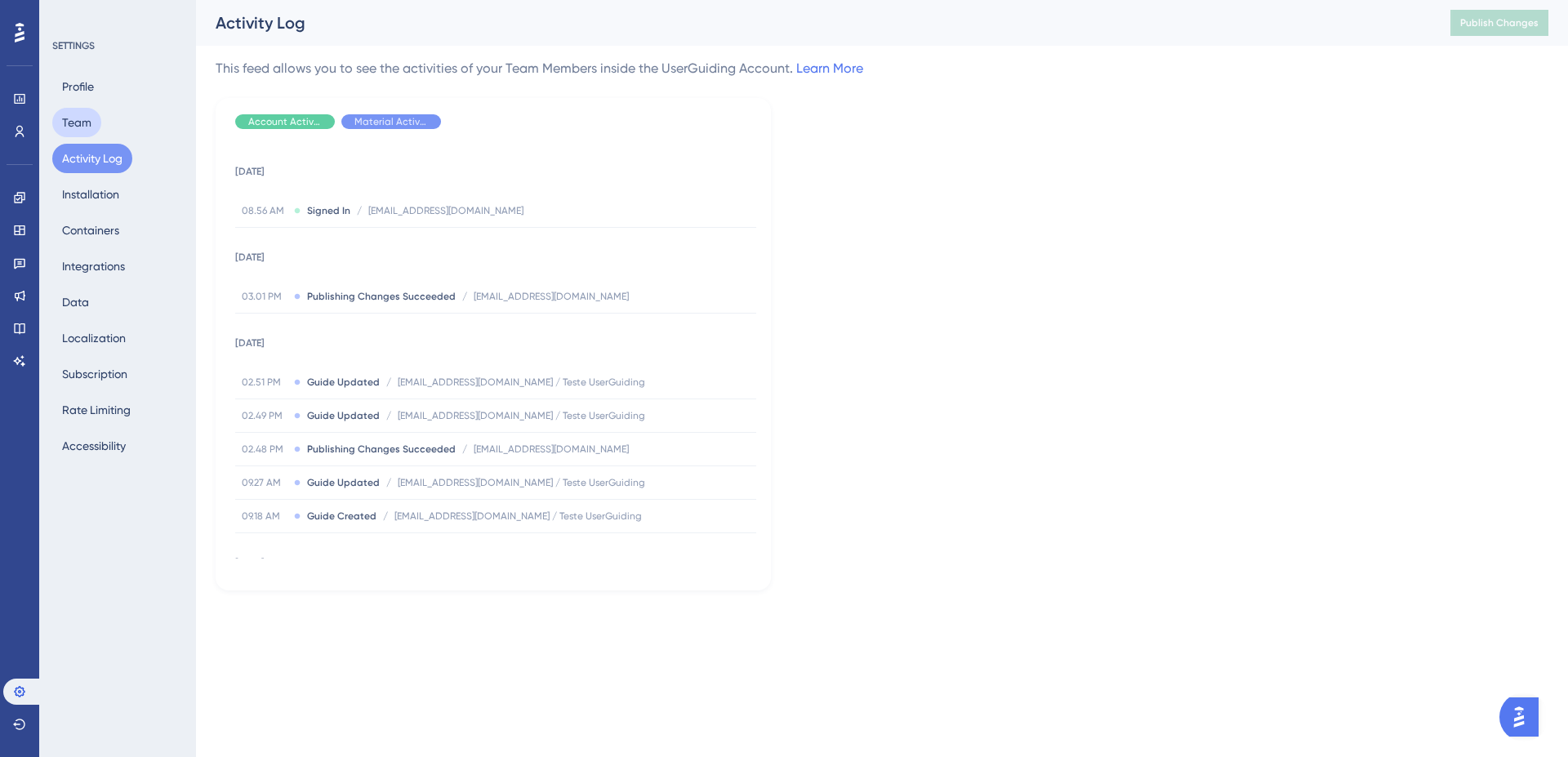
click at [84, 118] on button "Team" at bounding box center [76, 122] width 49 height 29
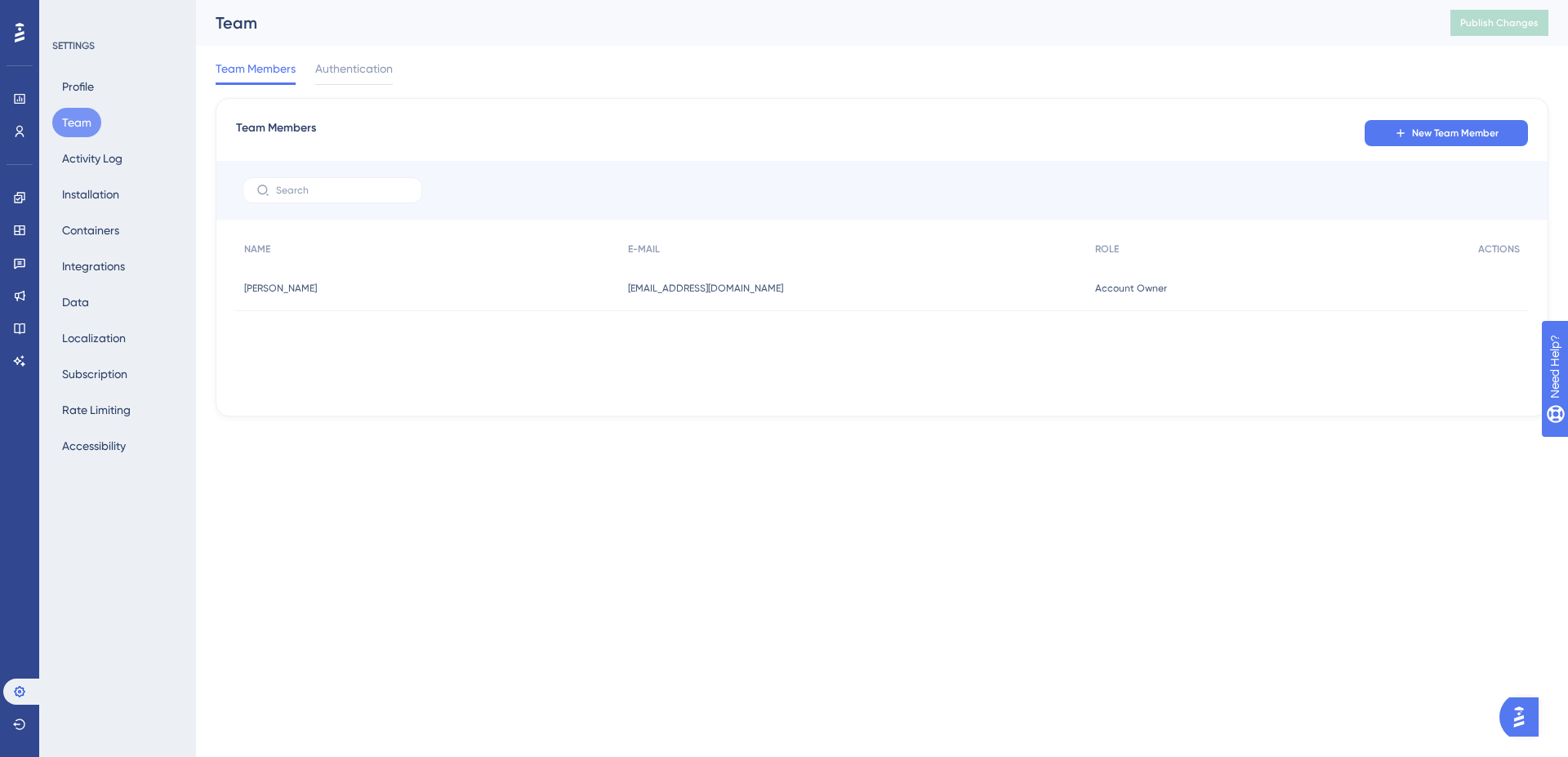
click at [92, 131] on button "Team" at bounding box center [76, 122] width 49 height 29
click at [106, 156] on button "Activity Log" at bounding box center [92, 158] width 80 height 29
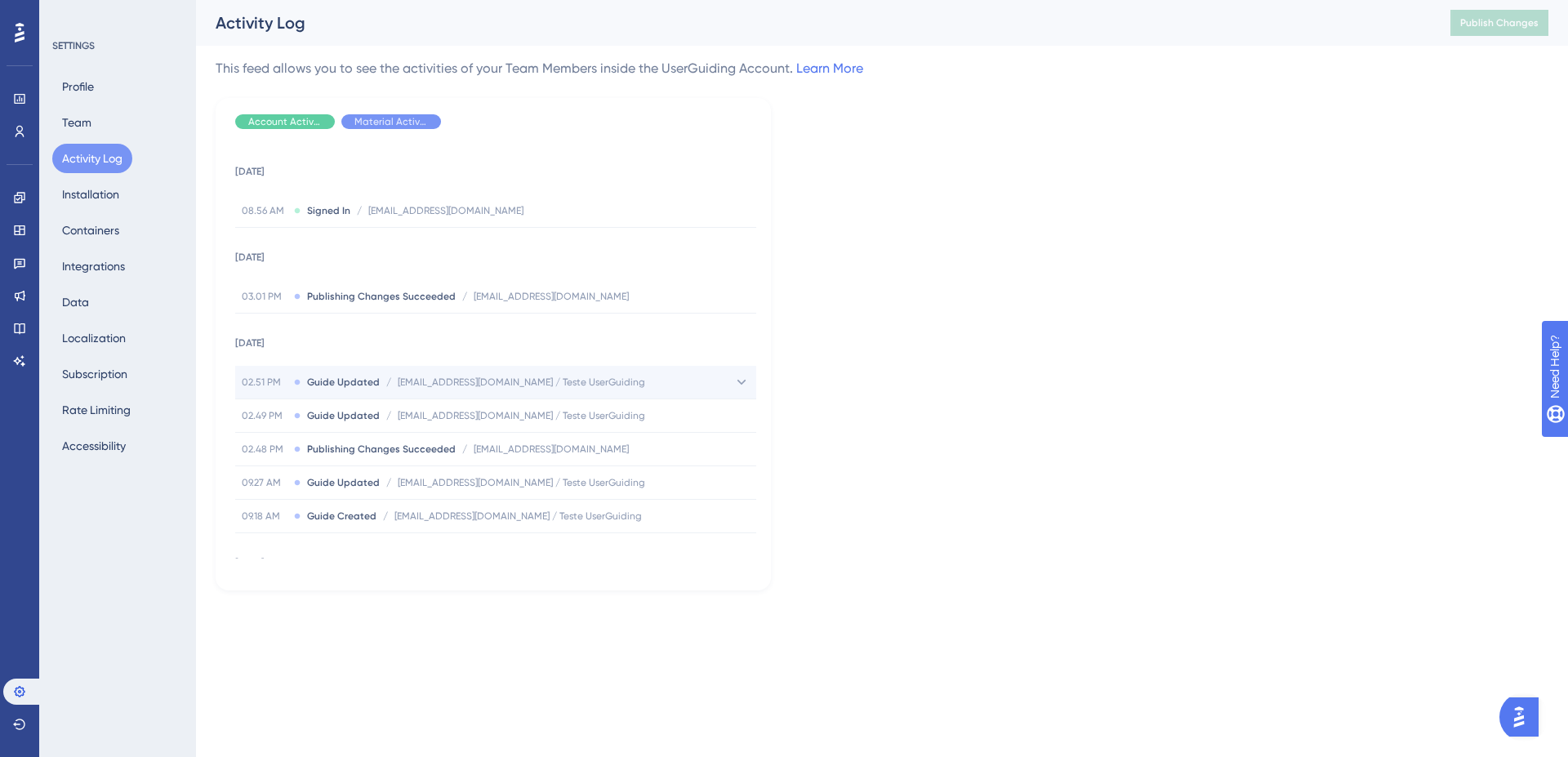
click at [521, 387] on span "relacionamento@amorsaude.com / Teste UserGuiding" at bounding box center [521, 382] width 247 height 13
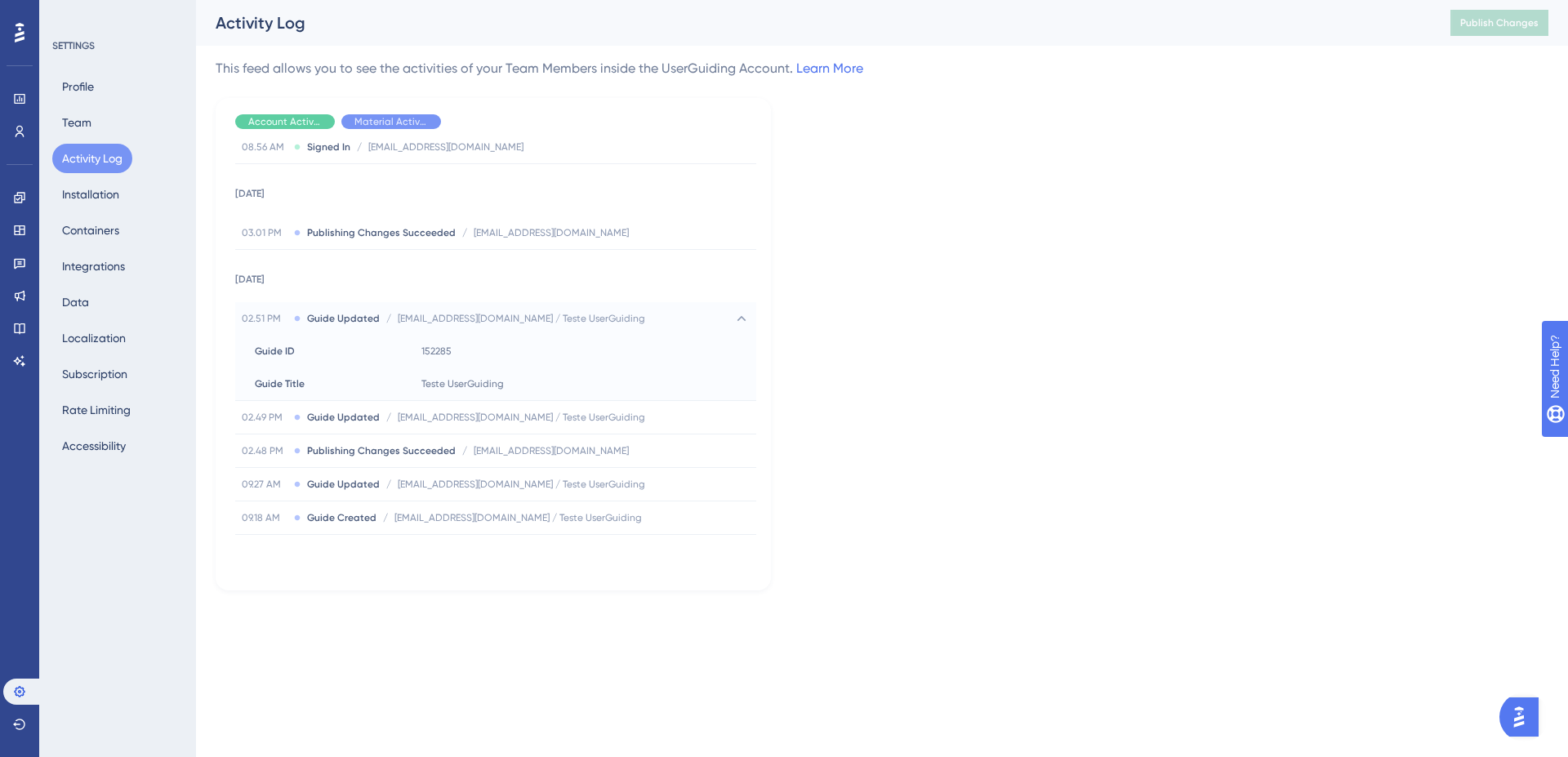
scroll to position [98, 0]
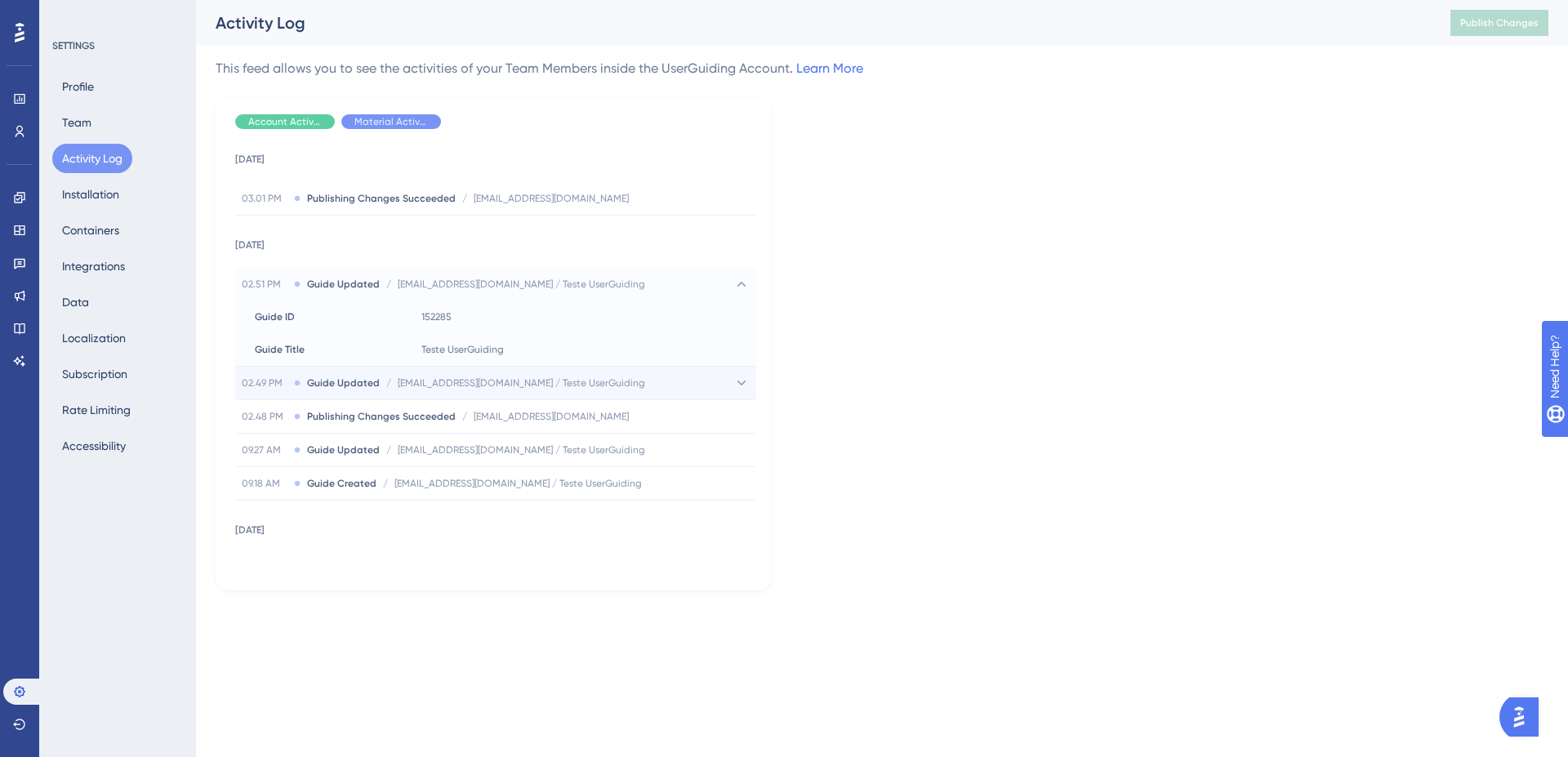
click at [633, 390] on div "02.49 PM Guide Updated / relacionamento@amorsaude.com / Teste UserGuiding relac…" at bounding box center [496, 383] width 521 height 33
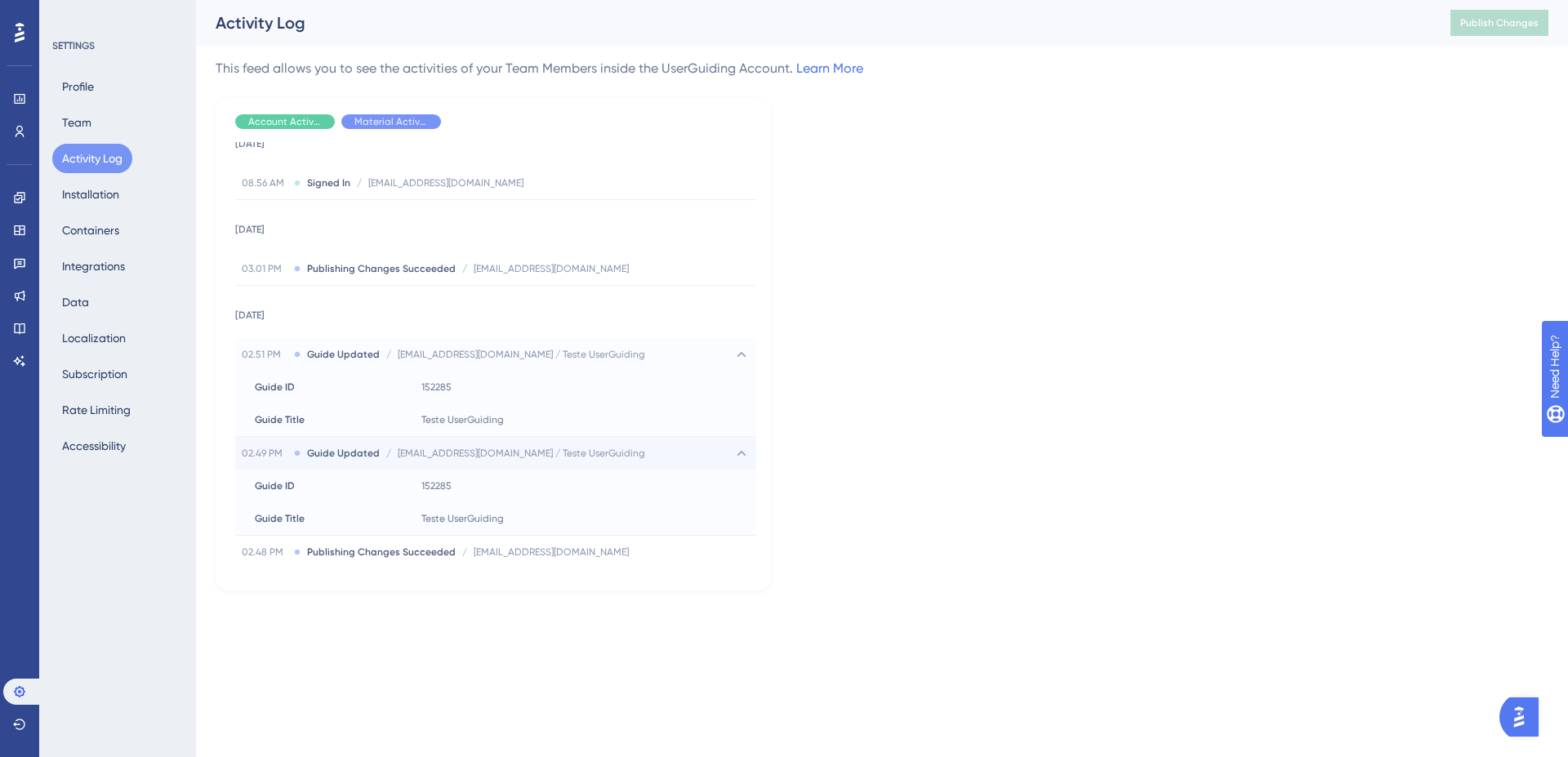
scroll to position [0, 0]
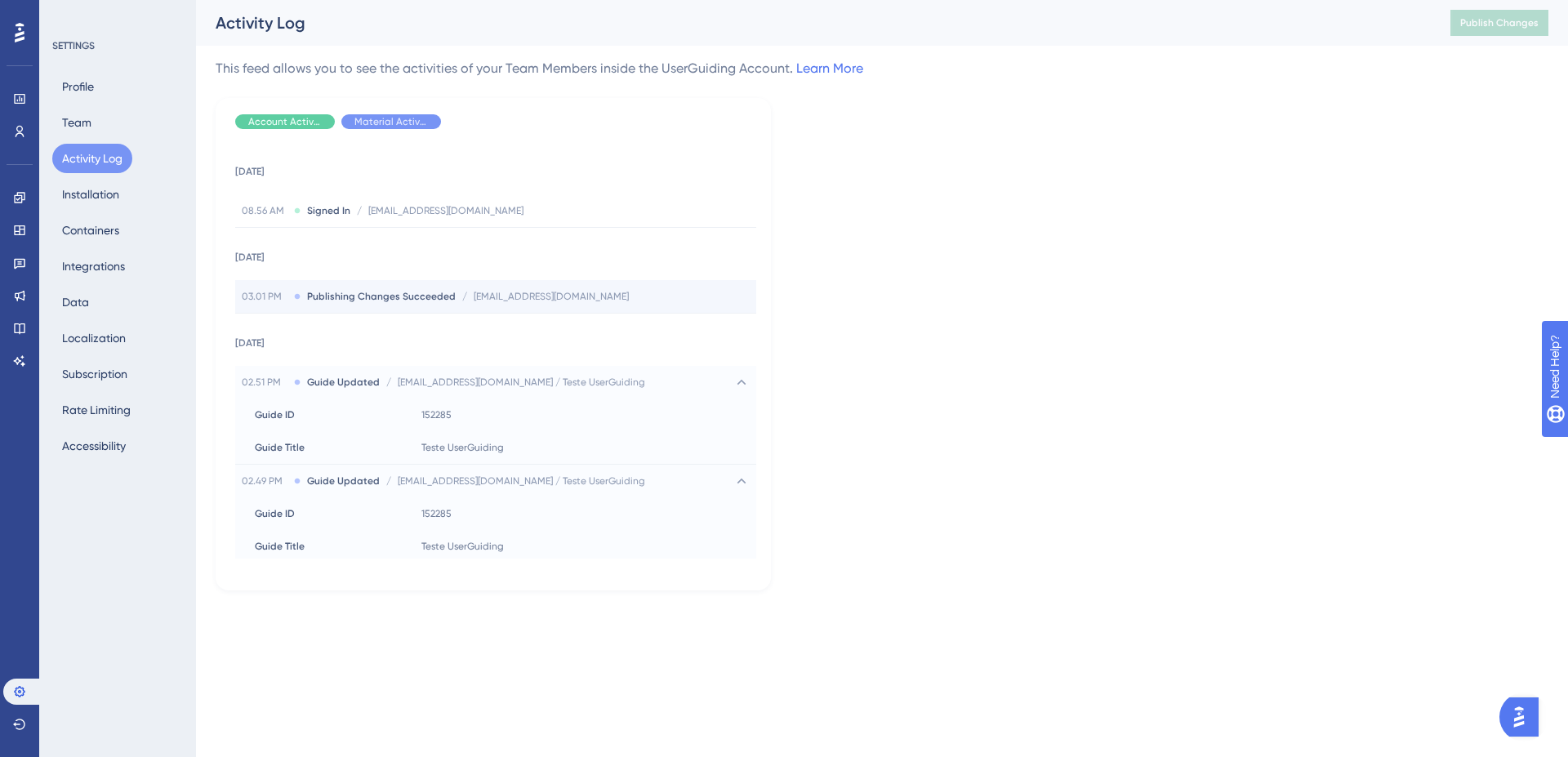
click at [573, 304] on div "03.01 PM Publishing Changes Succeeded / relacionamento@amorsaude.com relacionam…" at bounding box center [496, 296] width 521 height 33
click at [596, 296] on span "relacionamento@amorsaude.com" at bounding box center [551, 296] width 155 height 13
click at [87, 123] on button "Team" at bounding box center [76, 122] width 49 height 29
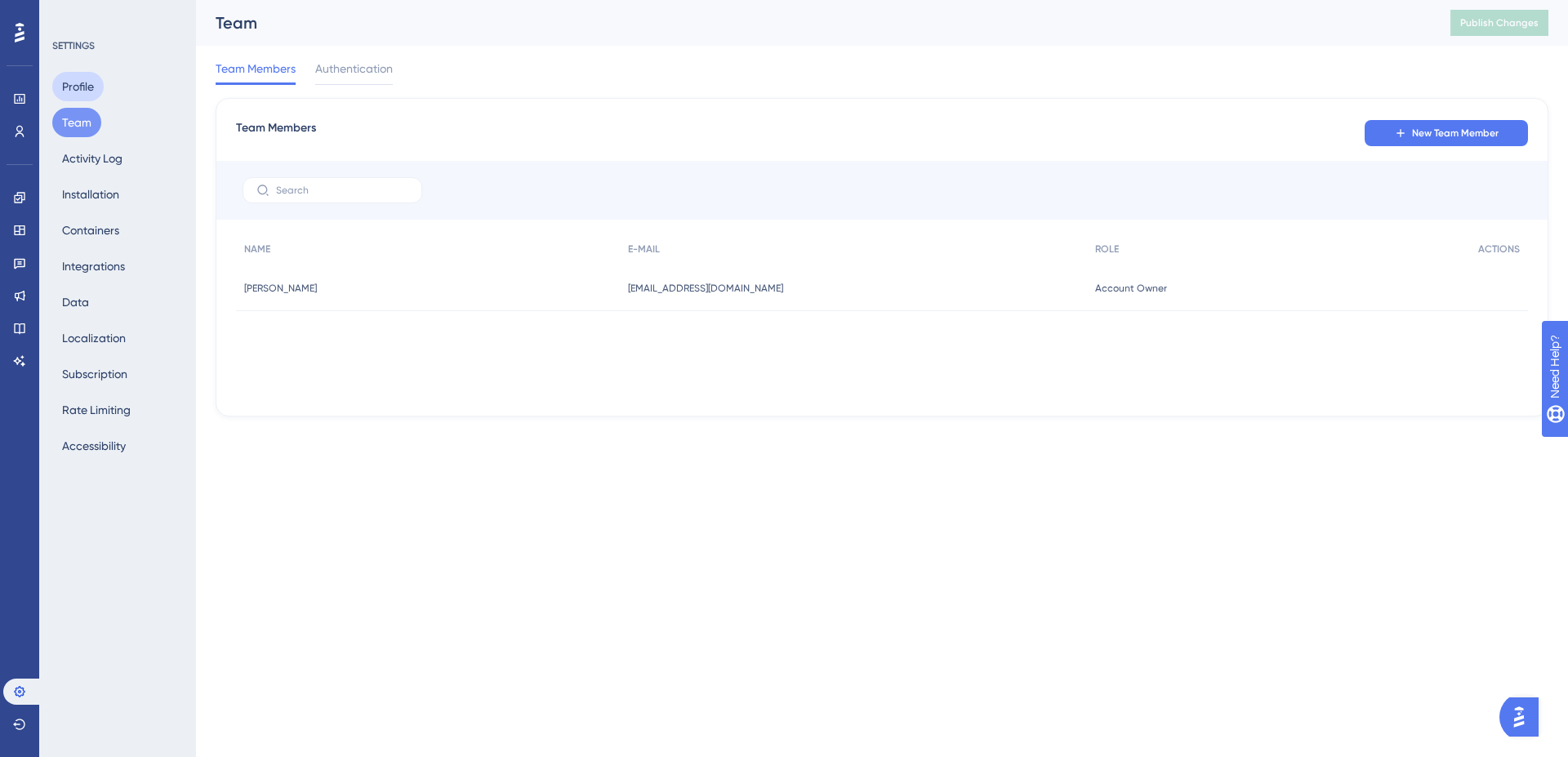
click at [79, 94] on button "Profile" at bounding box center [78, 86] width 52 height 29
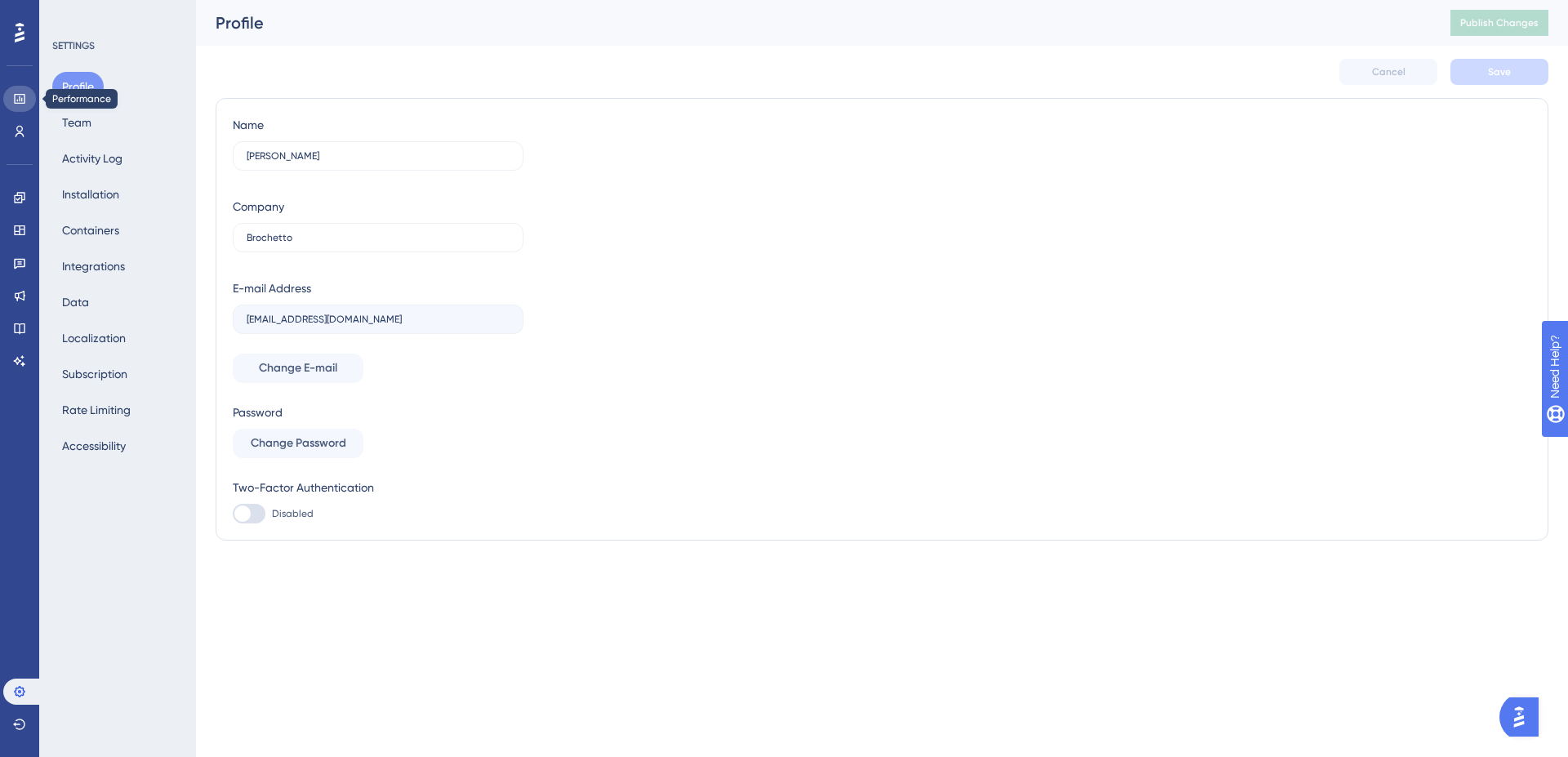
click at [24, 101] on icon at bounding box center [20, 99] width 13 height 13
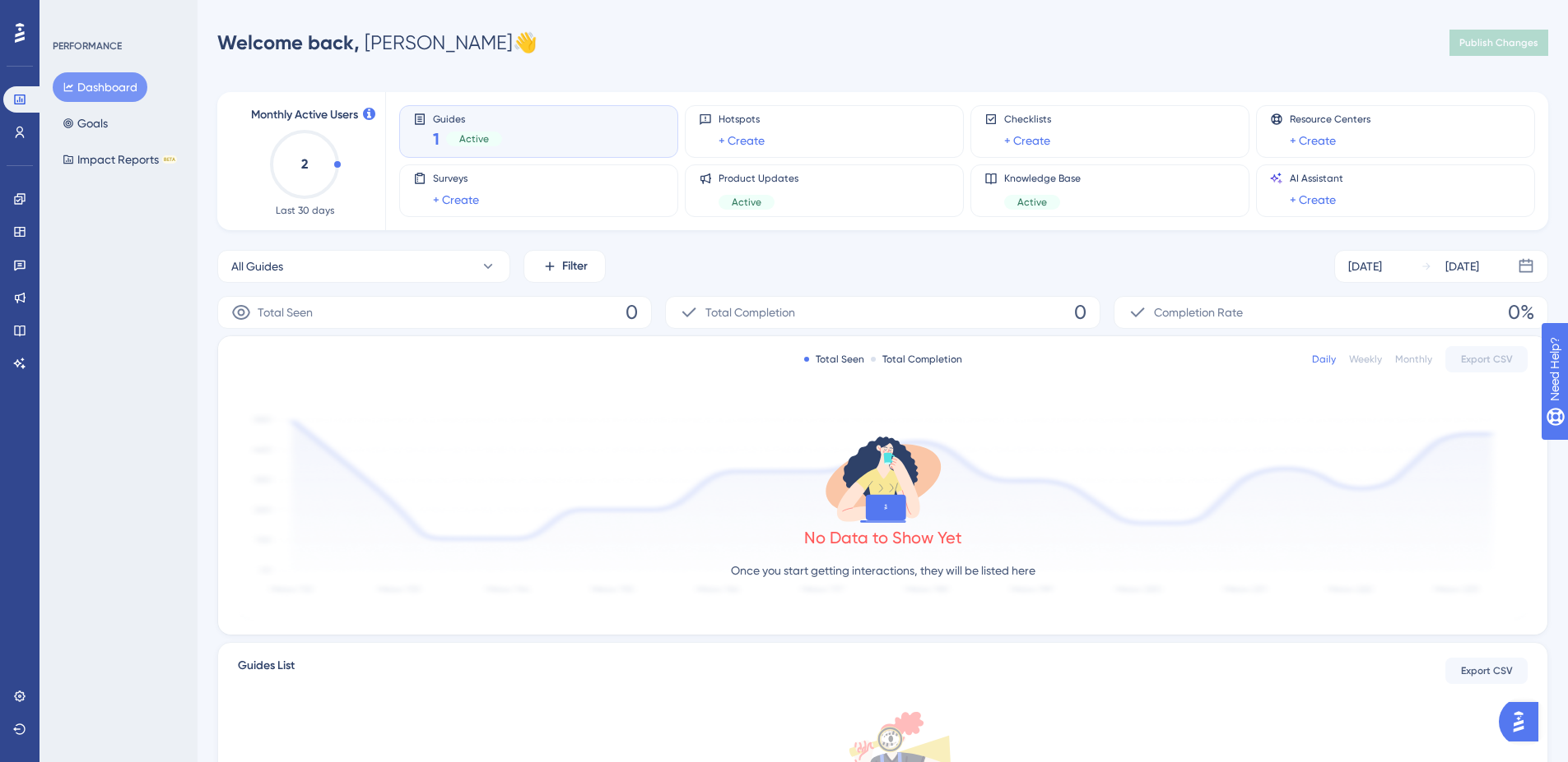
click at [451, 123] on span "Guides" at bounding box center [467, 118] width 69 height 12
click at [461, 135] on span "Active" at bounding box center [473, 139] width 30 height 13
click at [476, 263] on button "All Guides" at bounding box center [363, 266] width 293 height 33
click at [313, 399] on span "Teste UserGuiding" at bounding box center [289, 399] width 96 height 20
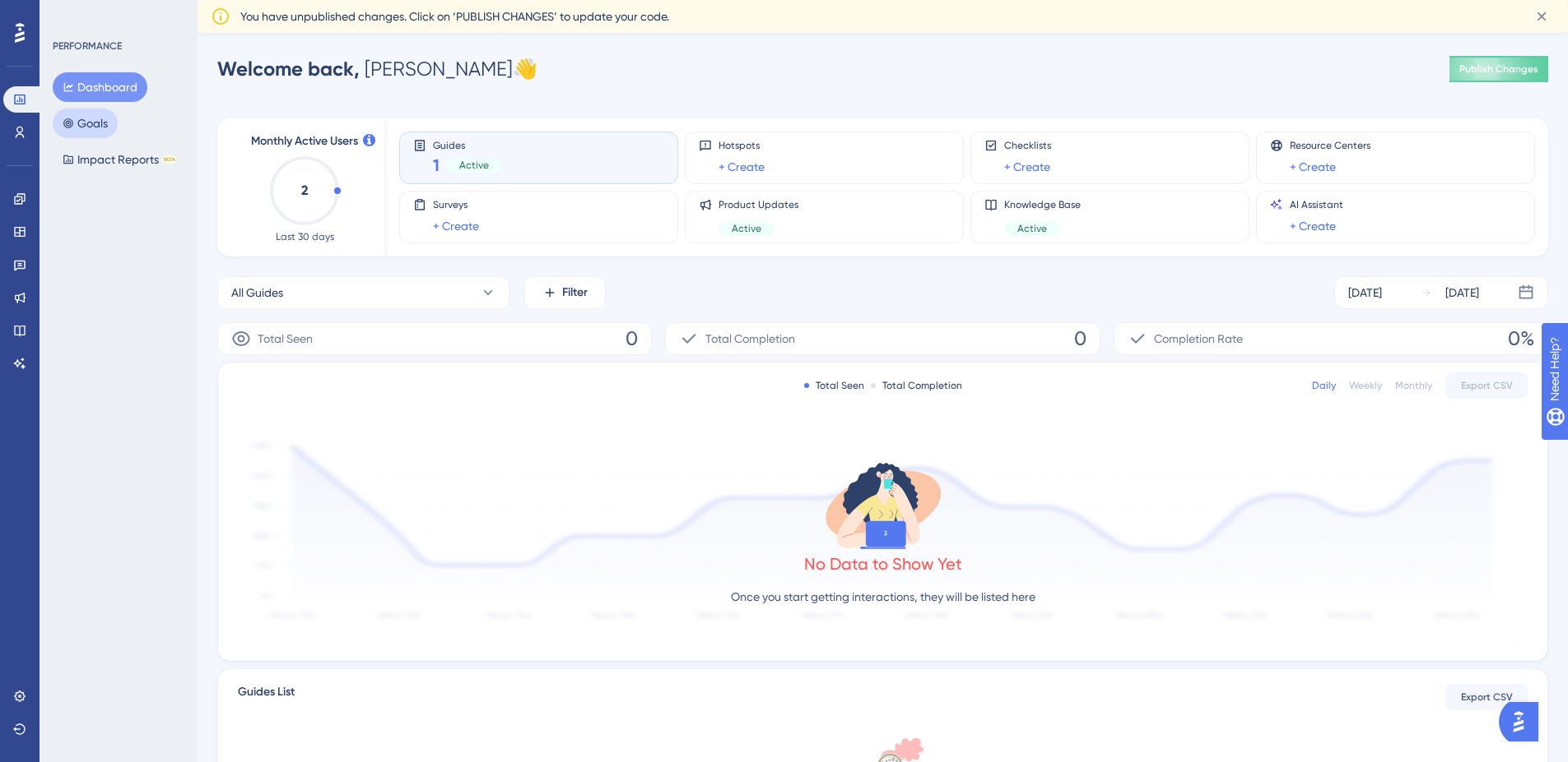
click at [113, 126] on button "Goals" at bounding box center [85, 123] width 65 height 30
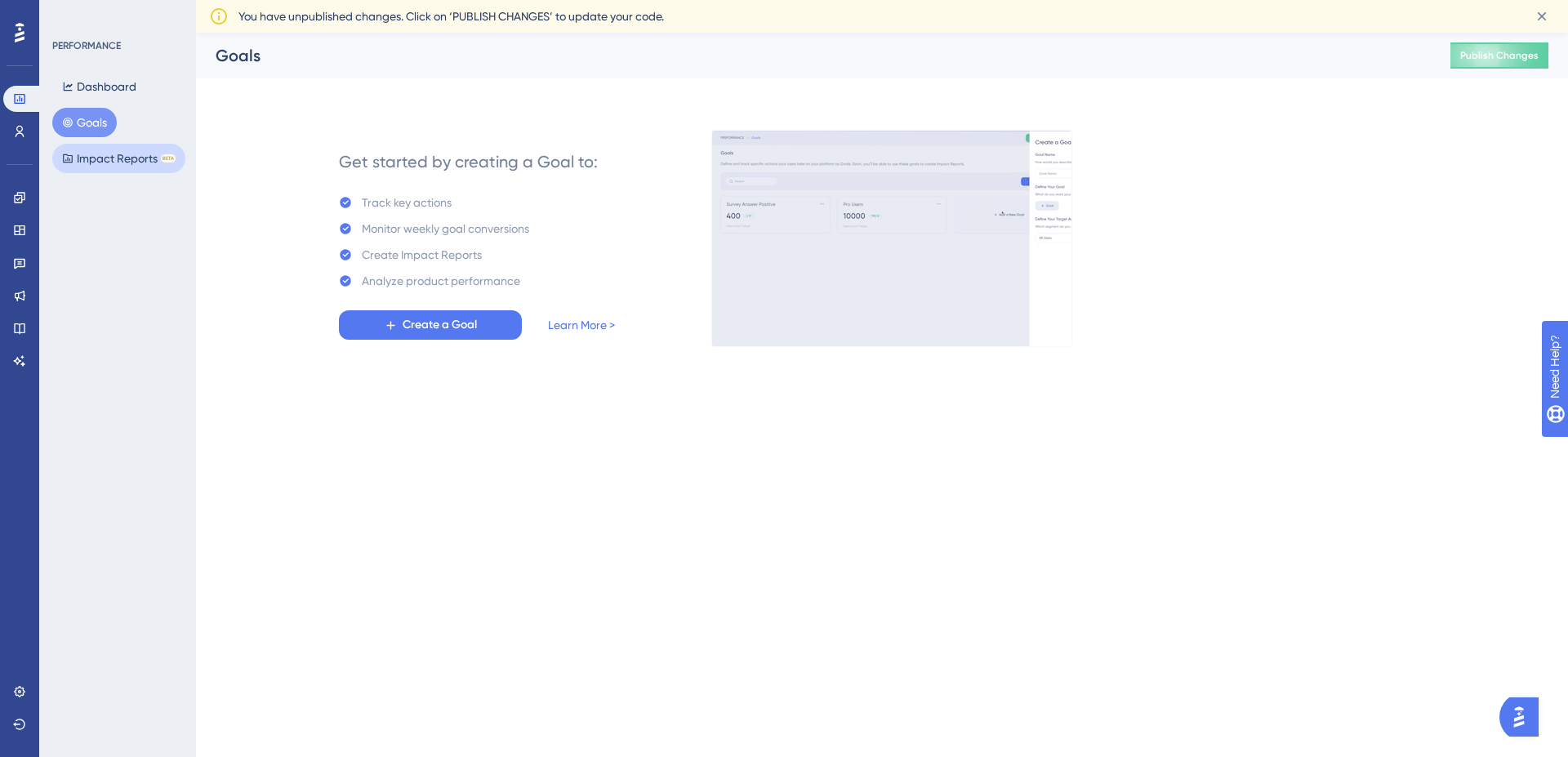
click at [118, 155] on button "Impact Reports BETA" at bounding box center [119, 158] width 133 height 29
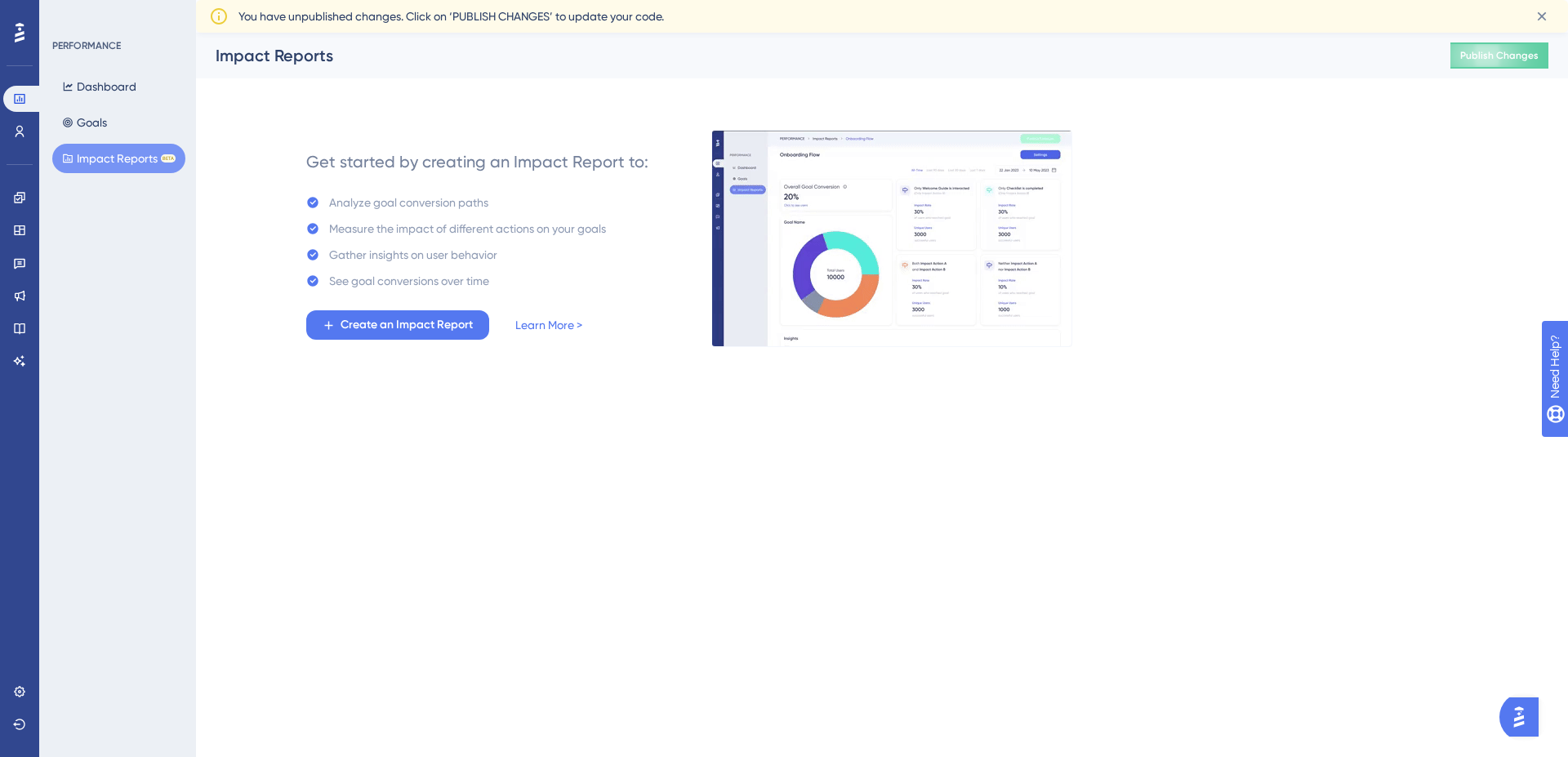
click at [4, 143] on div "Users" at bounding box center [20, 131] width 33 height 26
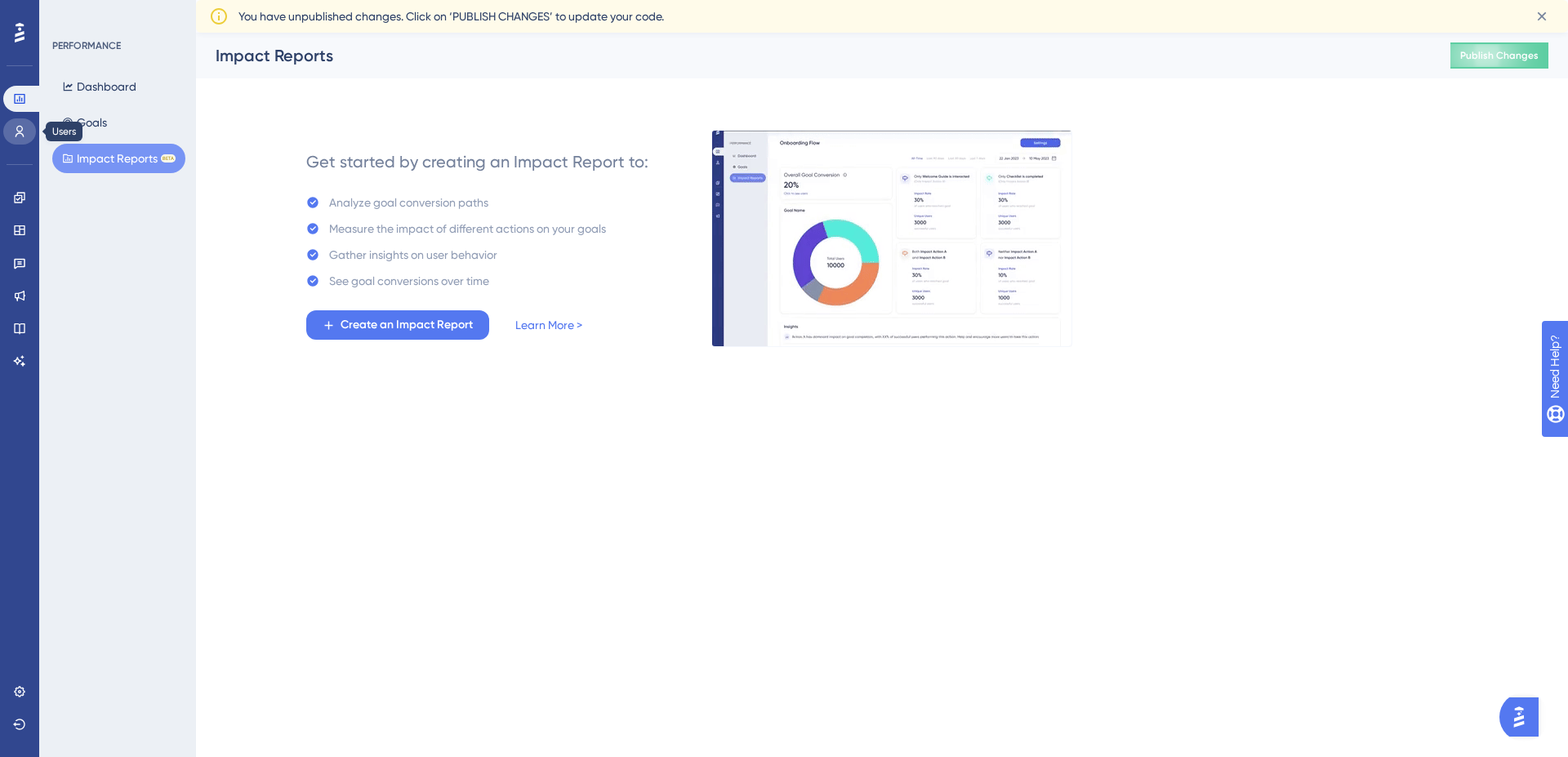
click at [9, 133] on link at bounding box center [20, 131] width 33 height 26
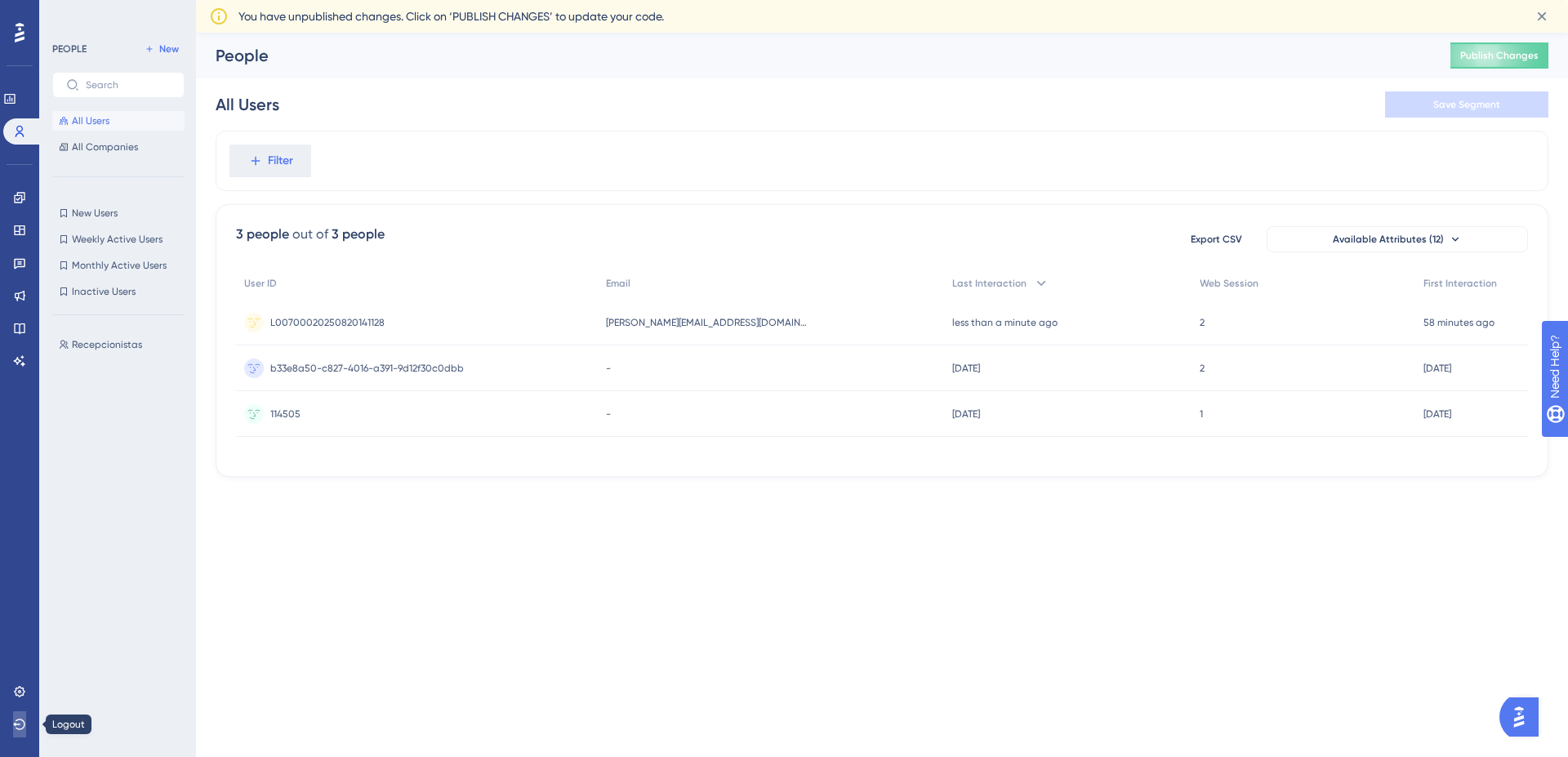
click at [13, 733] on button at bounding box center [20, 724] width 13 height 26
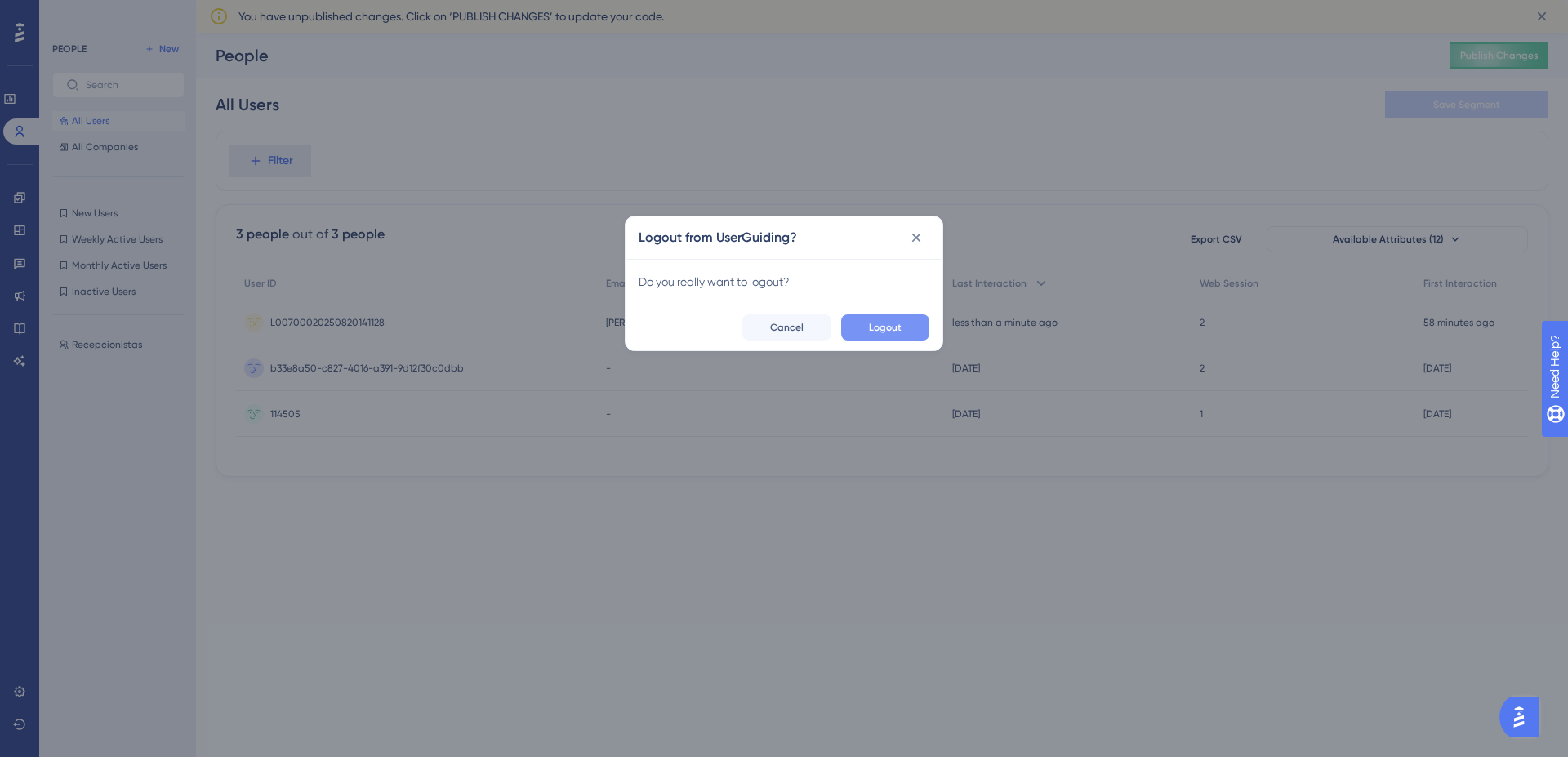
click at [911, 328] on button "Logout" at bounding box center [885, 327] width 88 height 26
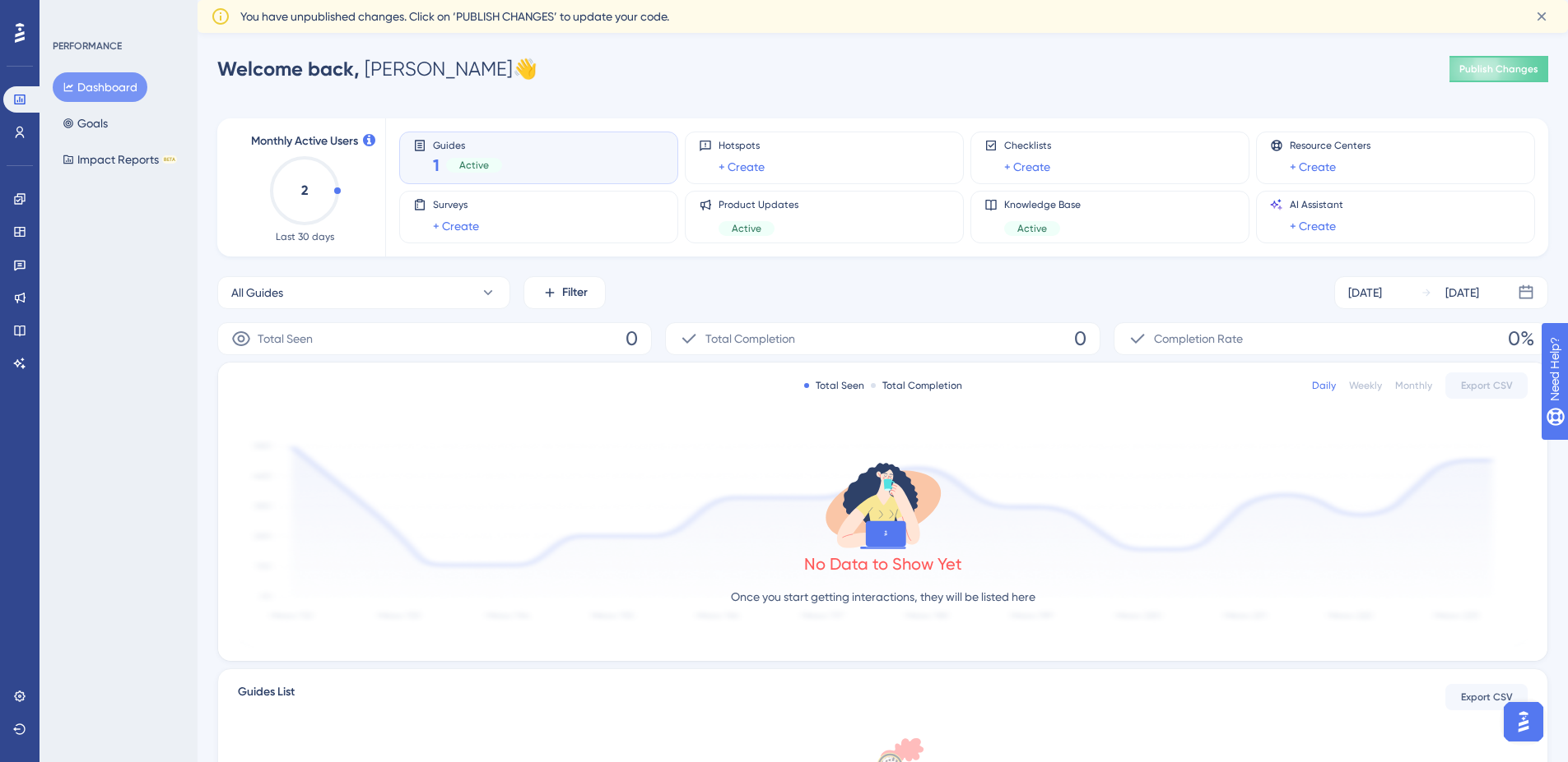
click at [290, 191] on icon "2" at bounding box center [304, 191] width 73 height 73
